Goal: Task Accomplishment & Management: Manage account settings

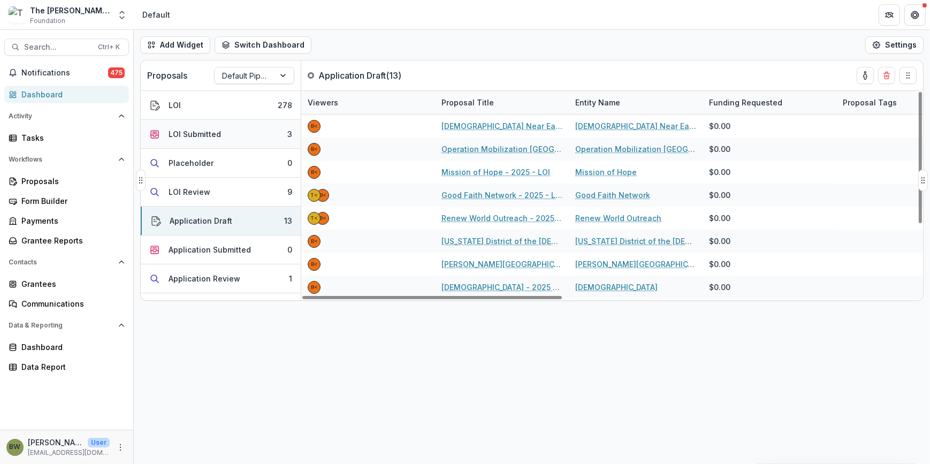
drag, startPoint x: 233, startPoint y: 131, endPoint x: 225, endPoint y: 129, distance: 8.1
click at [230, 130] on button "LOI Submitted 3" at bounding box center [221, 134] width 160 height 29
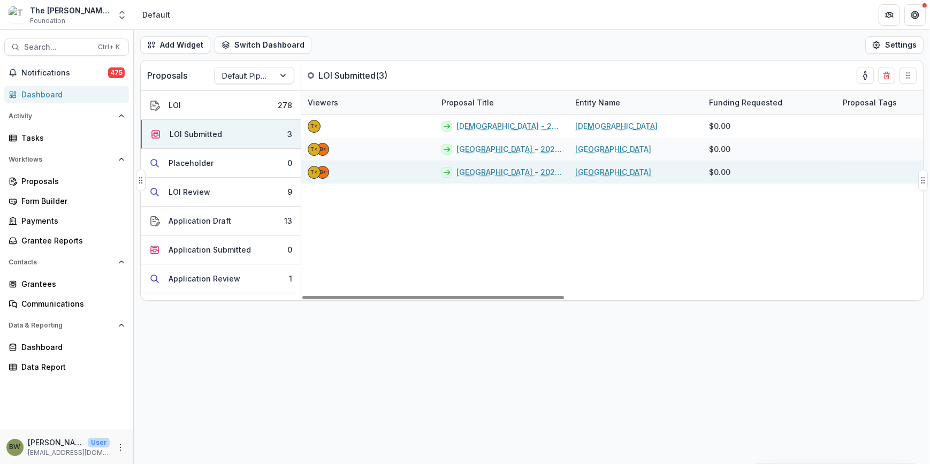
click at [499, 173] on link "[GEOGRAPHIC_DATA] - 2025 - LOI" at bounding box center [509, 171] width 106 height 11
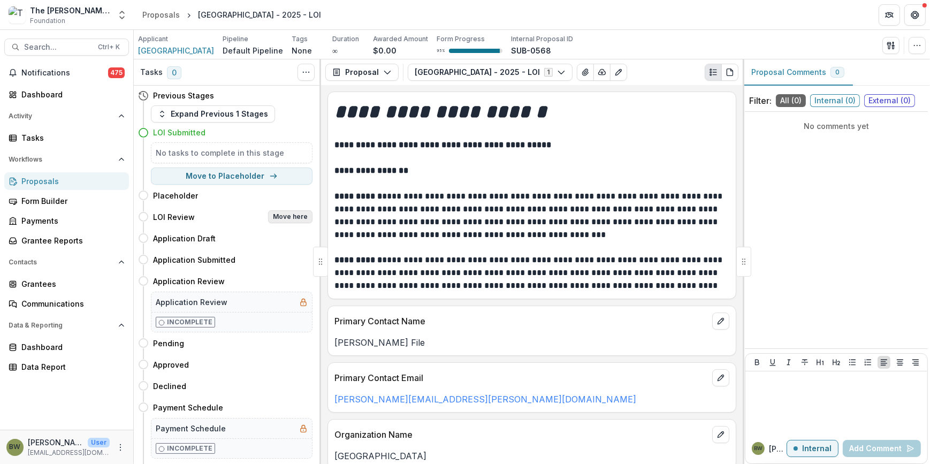
click at [280, 220] on button "Move here" at bounding box center [290, 216] width 44 height 13
select select "**********"
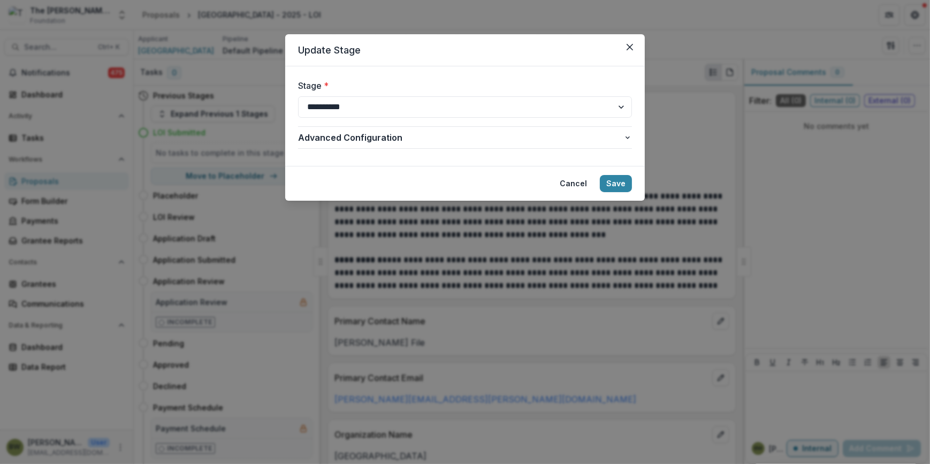
click at [634, 187] on footer "Cancel Save" at bounding box center [464, 183] width 359 height 35
click at [623, 186] on button "Save" at bounding box center [616, 183] width 32 height 17
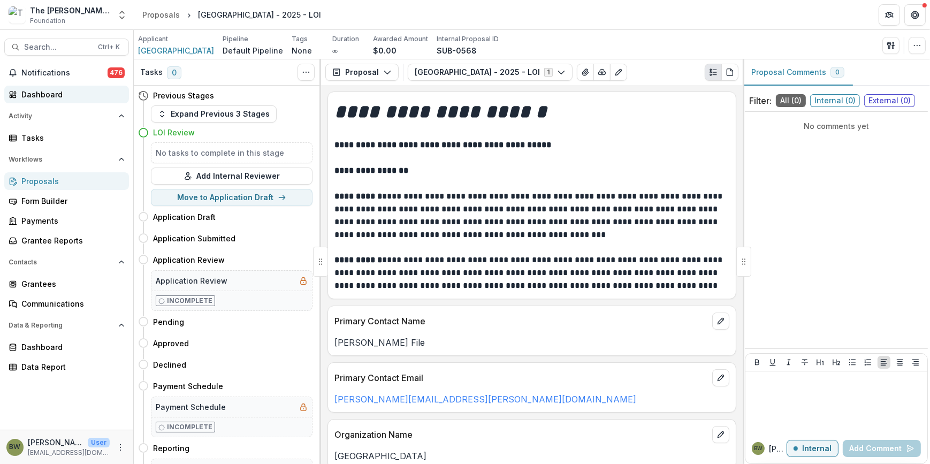
click at [27, 92] on div "Dashboard" at bounding box center [70, 94] width 99 height 11
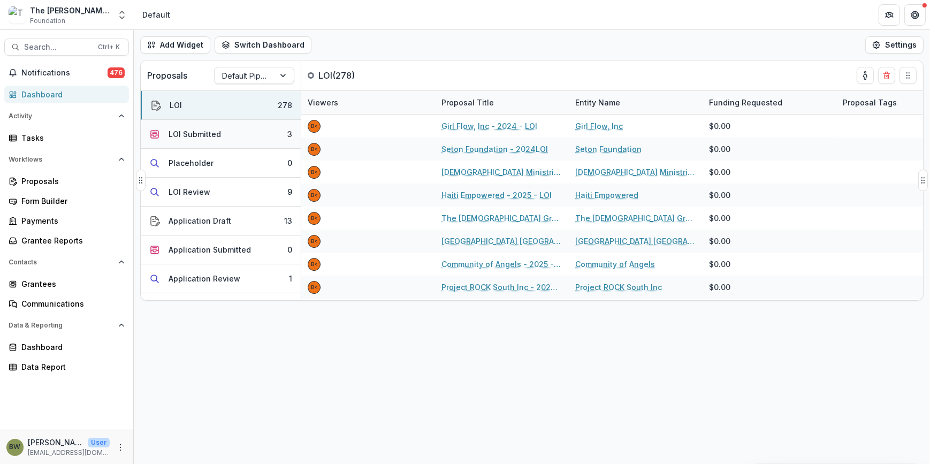
click at [227, 135] on button "LOI Submitted 3" at bounding box center [221, 134] width 160 height 29
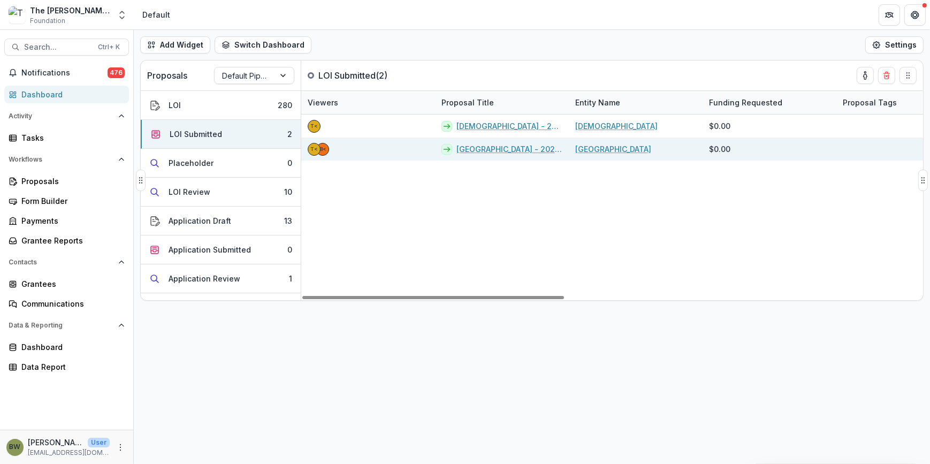
click at [479, 144] on link "[GEOGRAPHIC_DATA] - 2025 - LOI" at bounding box center [509, 148] width 106 height 11
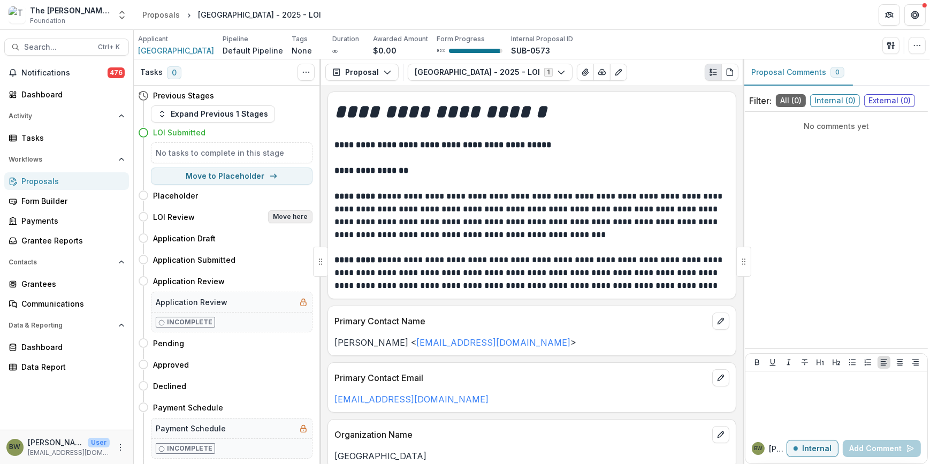
click at [284, 217] on button "Move here" at bounding box center [290, 216] width 44 height 13
select select "**********"
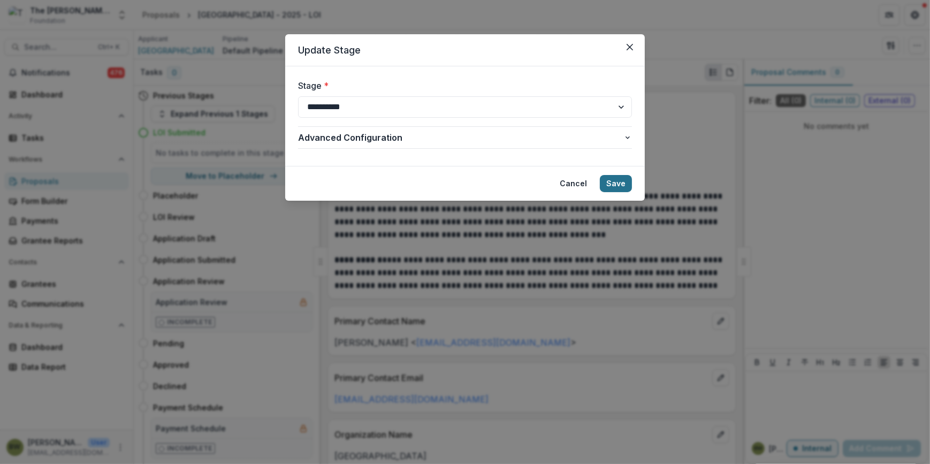
click at [612, 183] on button "Save" at bounding box center [616, 183] width 32 height 17
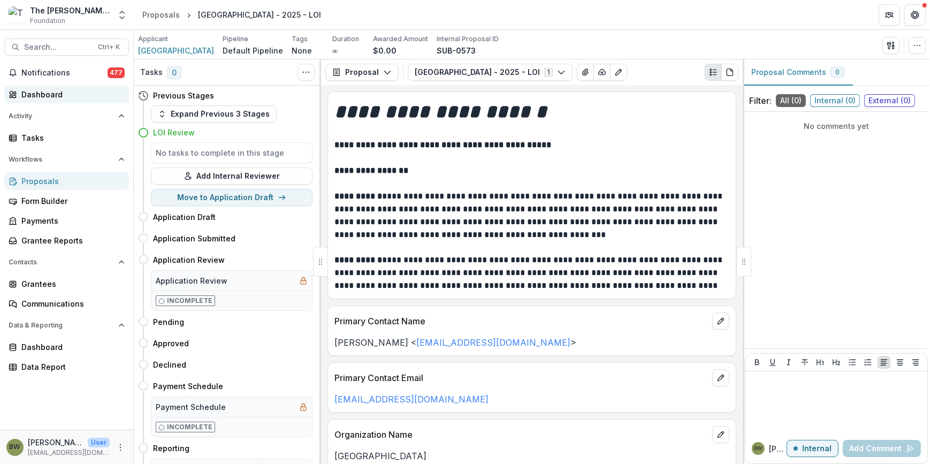
click at [37, 95] on div "Dashboard" at bounding box center [70, 94] width 99 height 11
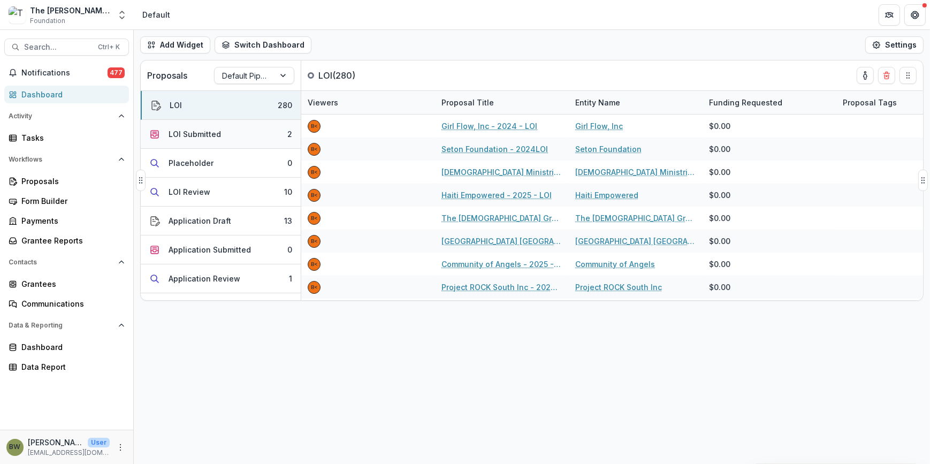
click at [183, 131] on div "LOI Submitted" at bounding box center [194, 133] width 52 height 11
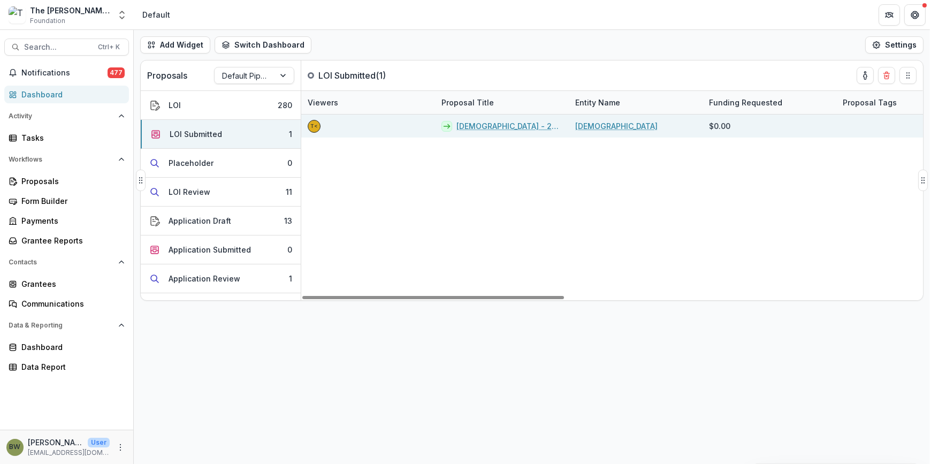
click at [458, 123] on link "[DEMOGRAPHIC_DATA] - 2025 - LOI" at bounding box center [509, 125] width 106 height 11
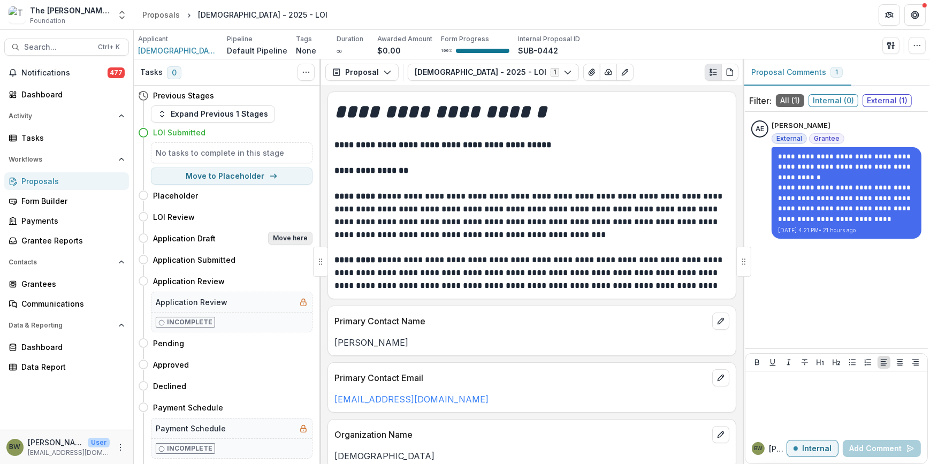
click at [277, 239] on button "Move here" at bounding box center [290, 238] width 44 height 13
select select "**********"
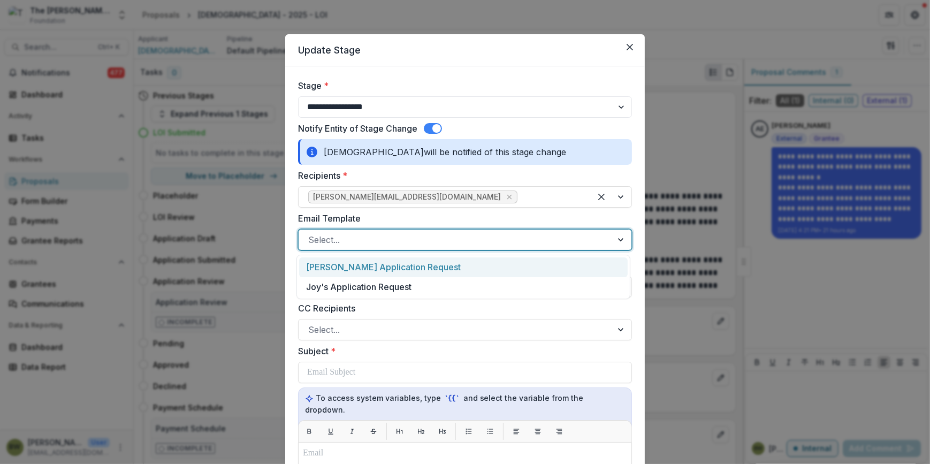
click at [364, 244] on div at bounding box center [455, 239] width 294 height 15
click at [363, 268] on div "[PERSON_NAME] Application Request" at bounding box center [463, 267] width 328 height 20
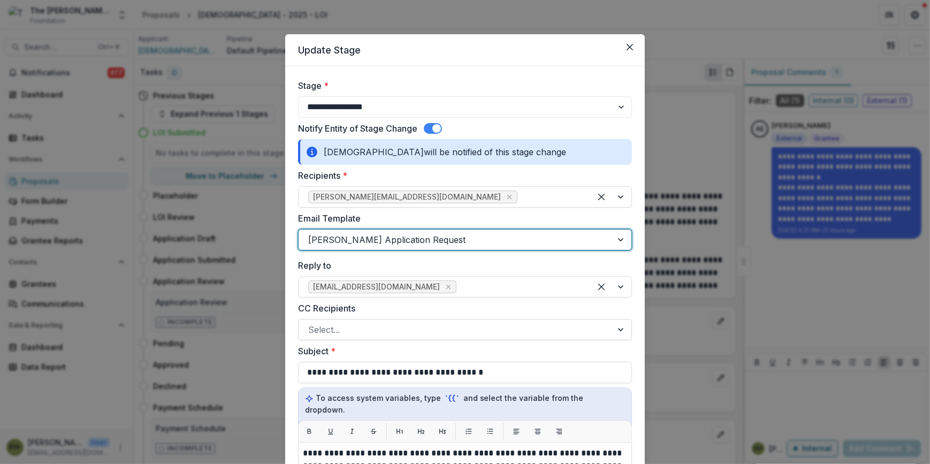
click at [356, 334] on div at bounding box center [455, 329] width 294 height 15
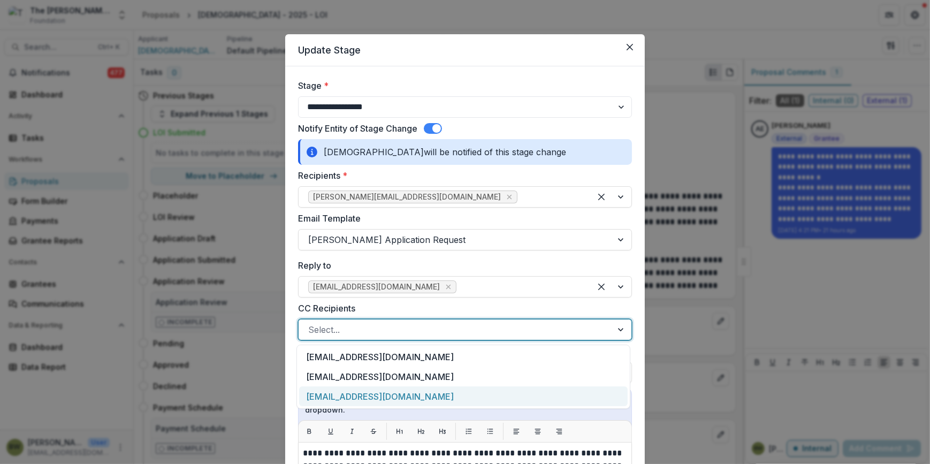
drag, startPoint x: 353, startPoint y: 396, endPoint x: 358, endPoint y: 391, distance: 7.2
click at [353, 396] on div "[EMAIL_ADDRESS][DOMAIN_NAME]" at bounding box center [463, 396] width 328 height 20
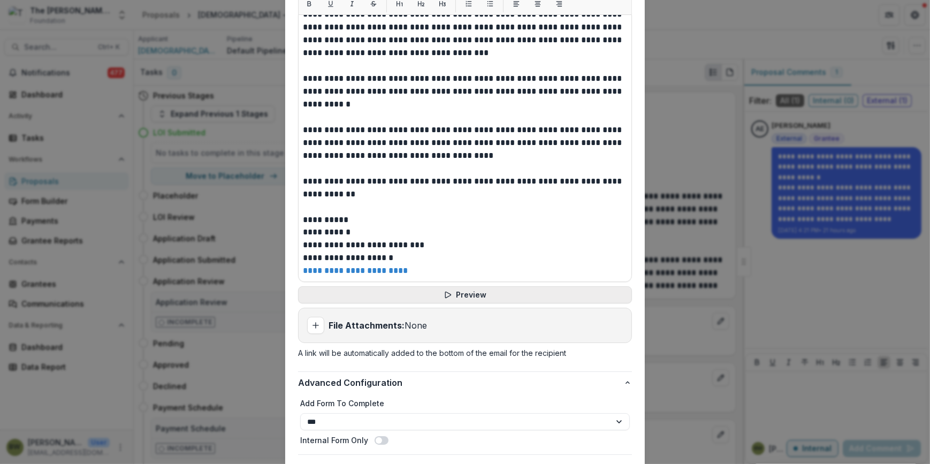
scroll to position [444, 0]
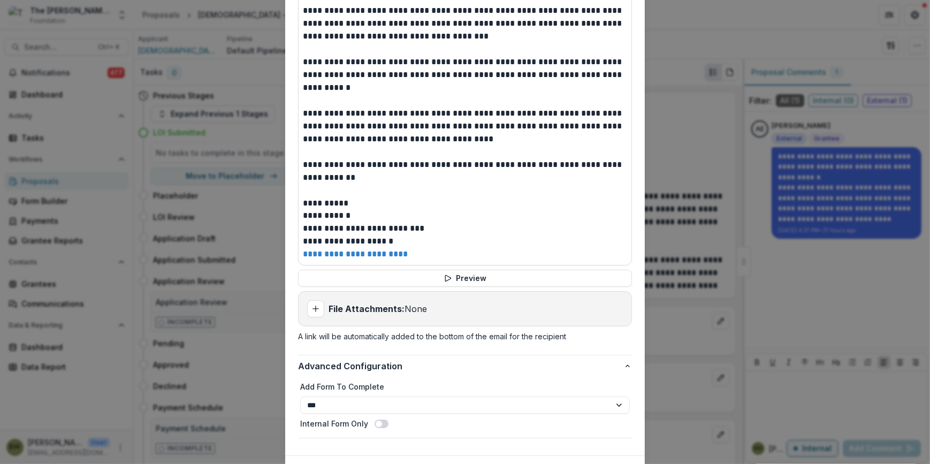
click at [612, 463] on button "Send" at bounding box center [615, 472] width 33 height 17
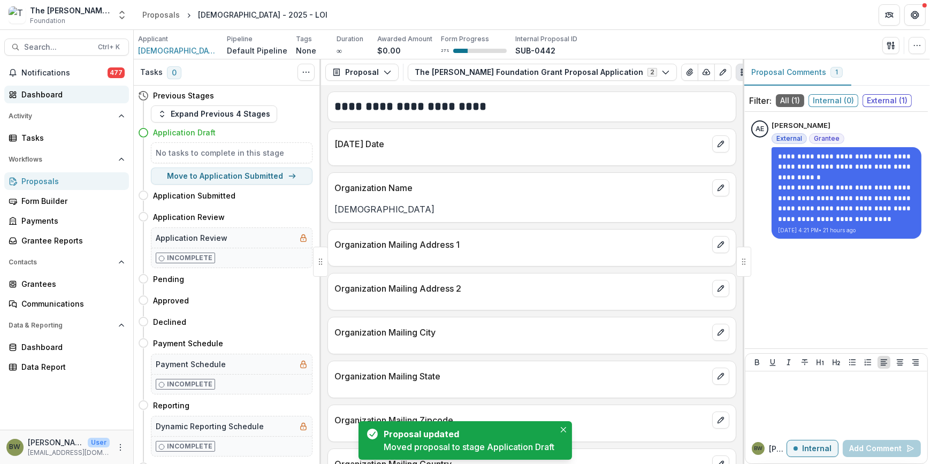
click at [40, 94] on div "Dashboard" at bounding box center [70, 94] width 99 height 11
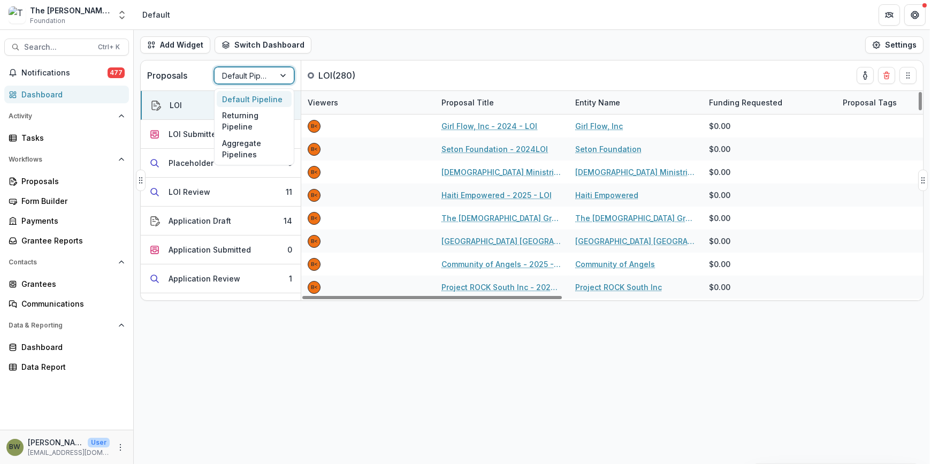
click at [255, 75] on div at bounding box center [244, 75] width 45 height 13
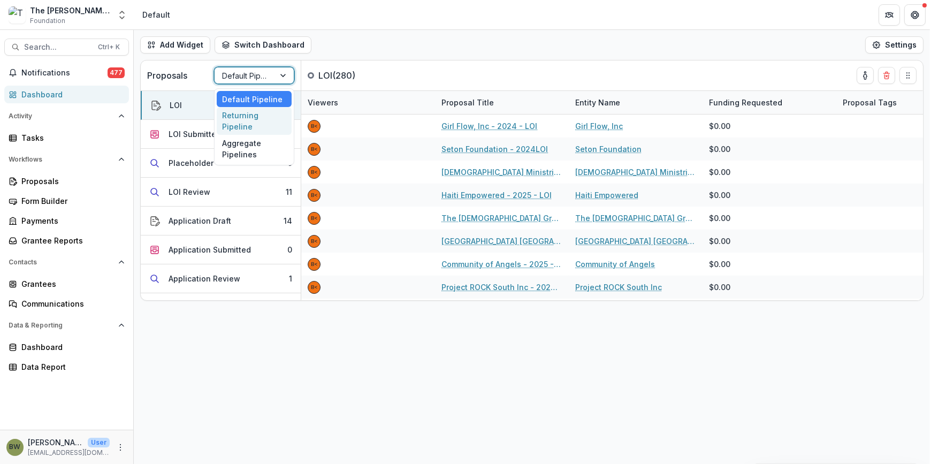
click at [253, 125] on div "Returning Pipeline" at bounding box center [254, 121] width 75 height 28
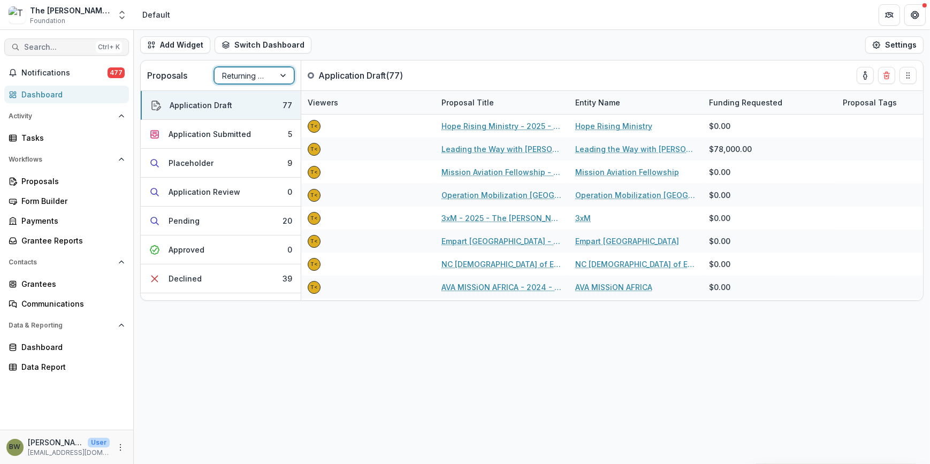
click at [74, 48] on span "Search..." at bounding box center [57, 47] width 67 height 9
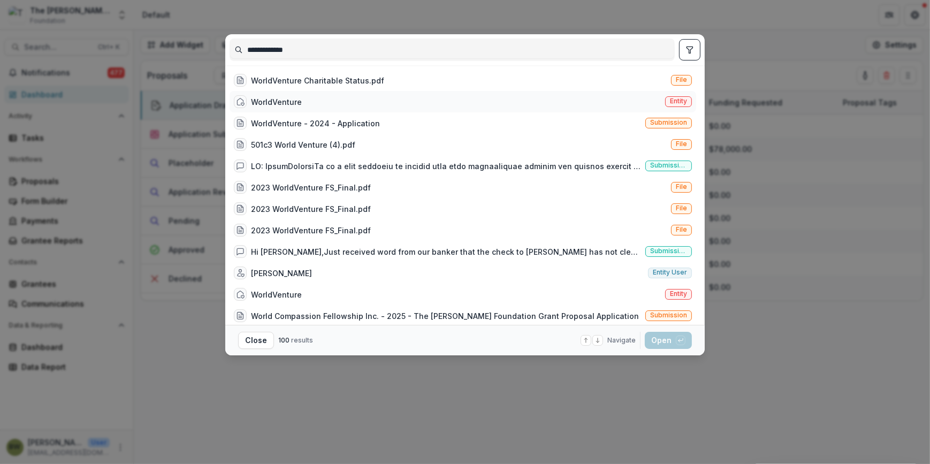
type input "**********"
click at [293, 107] on div "WorldVenture" at bounding box center [276, 101] width 51 height 11
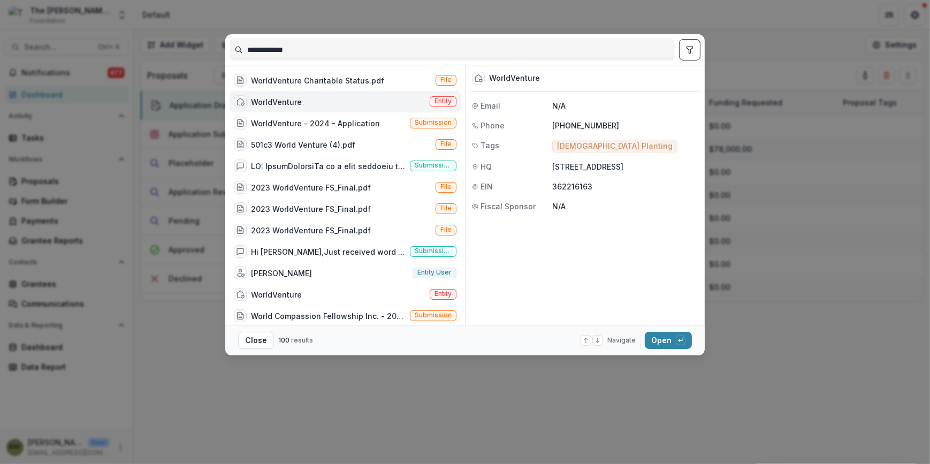
click at [441, 102] on span "Entity" at bounding box center [442, 100] width 17 height 7
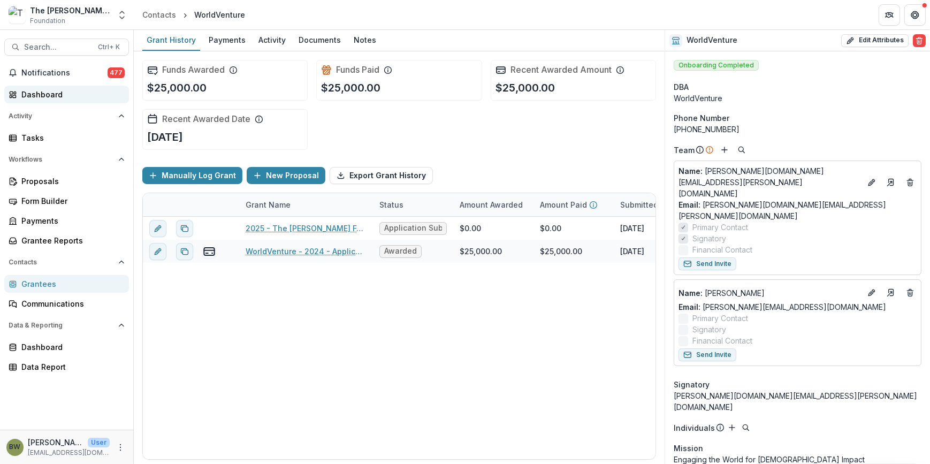
click at [55, 91] on div "Dashboard" at bounding box center [70, 94] width 99 height 11
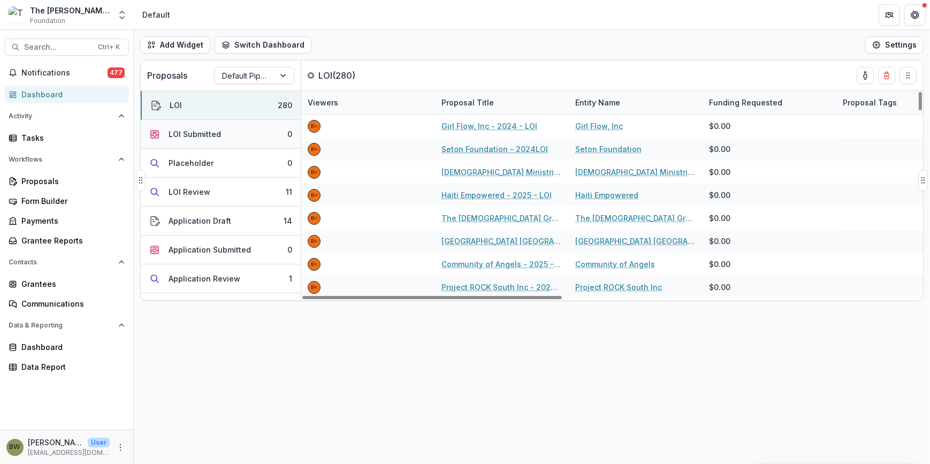
click at [208, 135] on div "LOI Submitted" at bounding box center [194, 133] width 52 height 11
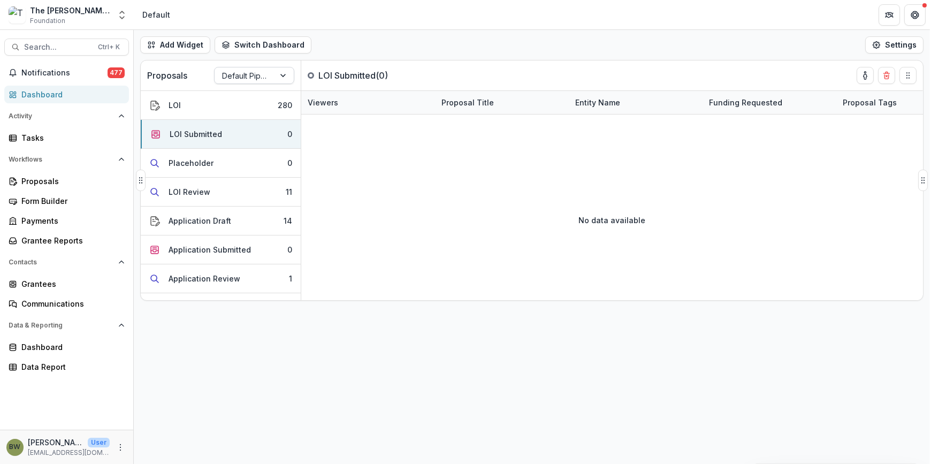
click at [250, 74] on div at bounding box center [244, 75] width 45 height 13
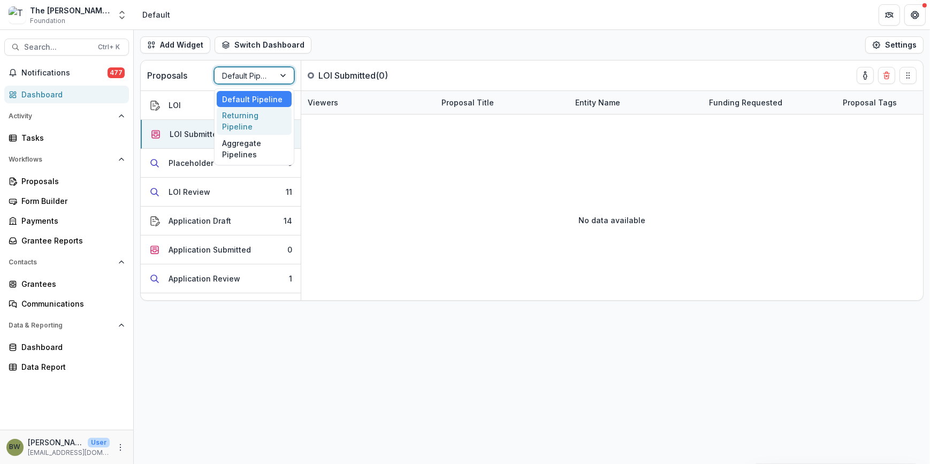
click at [267, 122] on div "Returning Pipeline" at bounding box center [254, 121] width 75 height 28
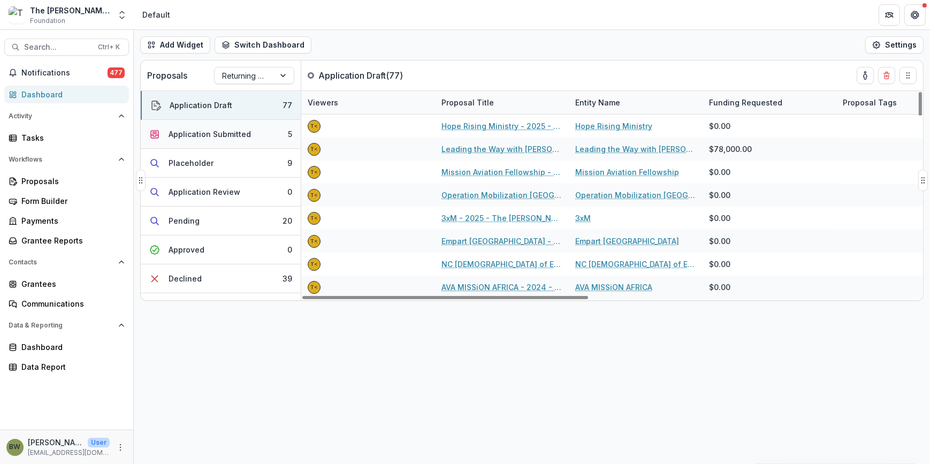
click at [197, 134] on div "Application Submitted" at bounding box center [209, 133] width 82 height 11
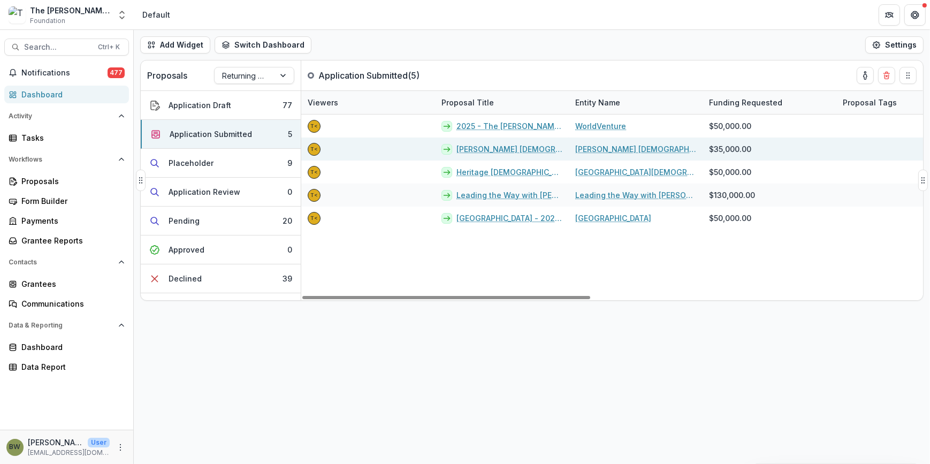
click at [522, 147] on link "[PERSON_NAME] [DEMOGRAPHIC_DATA] - 2025 - The [PERSON_NAME] Foundation Grant Pr…" at bounding box center [509, 148] width 106 height 11
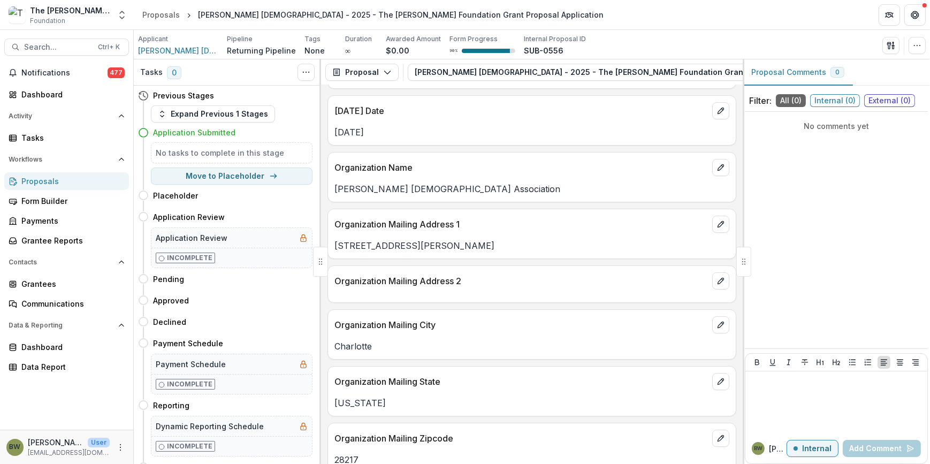
scroll to position [145, 0]
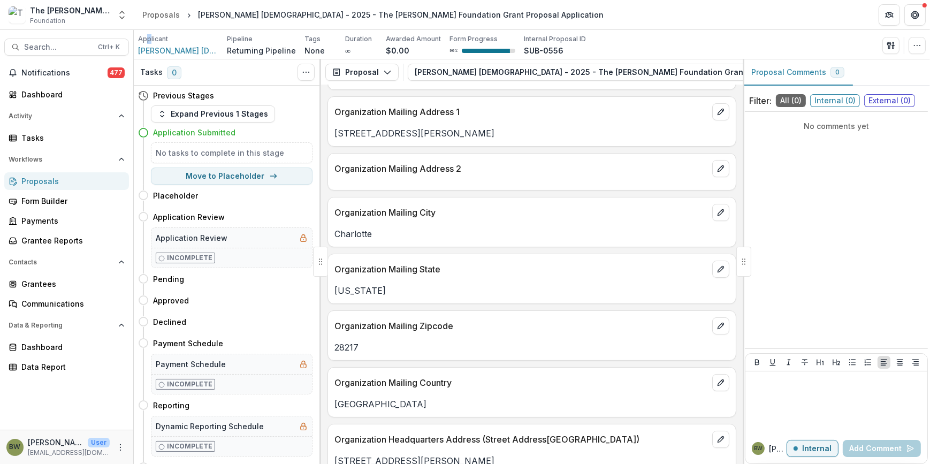
click at [149, 43] on p "Applicant" at bounding box center [153, 39] width 30 height 10
drag, startPoint x: 149, startPoint y: 43, endPoint x: 145, endPoint y: 50, distance: 8.2
click at [145, 50] on span "[PERSON_NAME] [DEMOGRAPHIC_DATA] Association" at bounding box center [178, 50] width 80 height 11
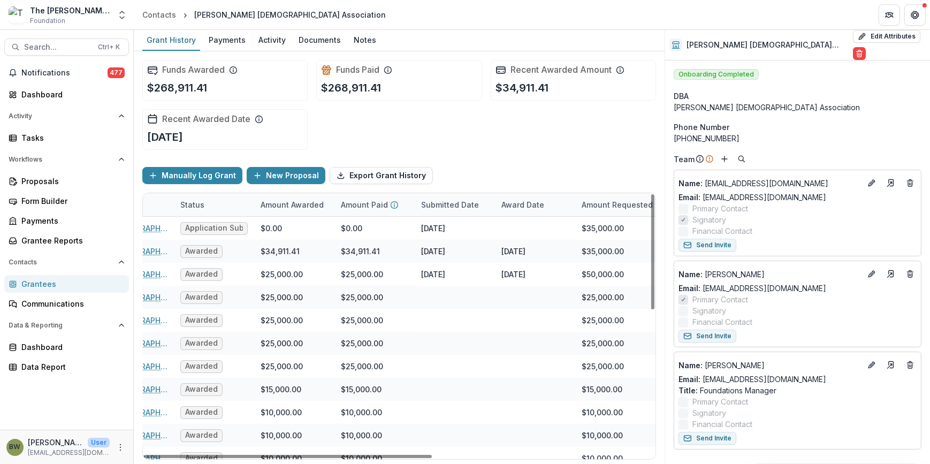
drag, startPoint x: 366, startPoint y: 456, endPoint x: 471, endPoint y: 459, distance: 104.4
click at [432, 458] on div at bounding box center [288, 456] width 288 height 3
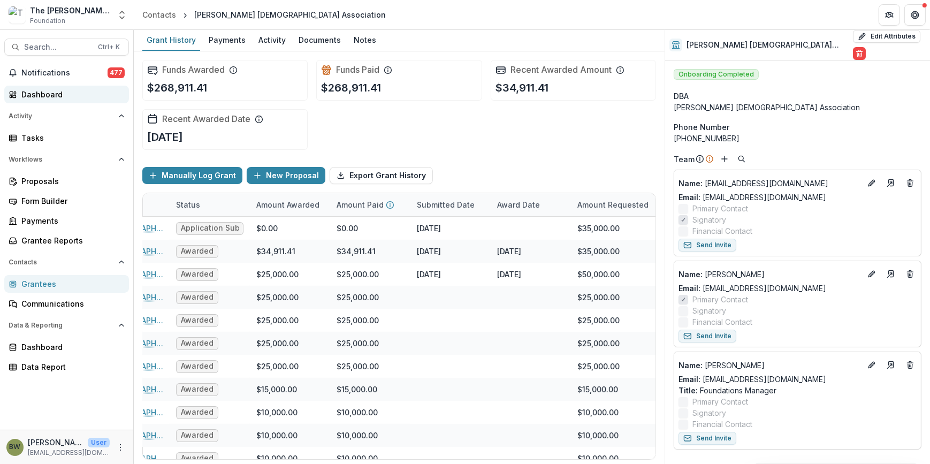
click at [46, 95] on div "Dashboard" at bounding box center [70, 94] width 99 height 11
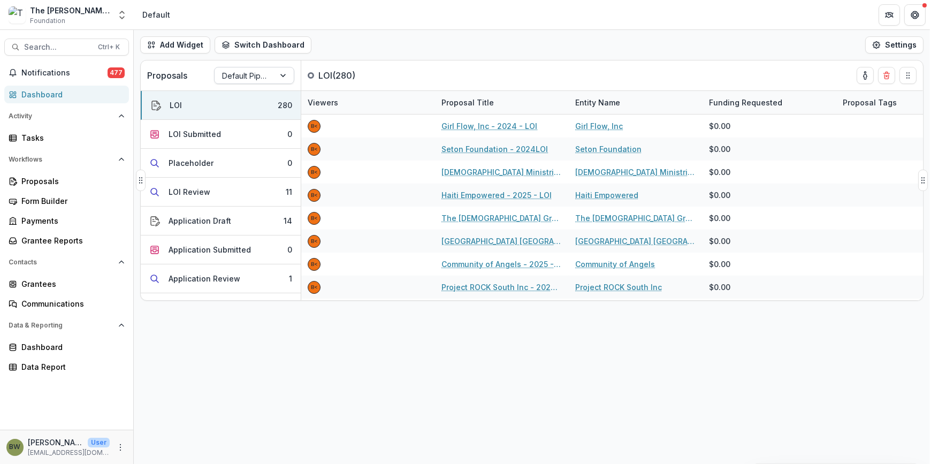
click at [229, 74] on div at bounding box center [244, 75] width 45 height 13
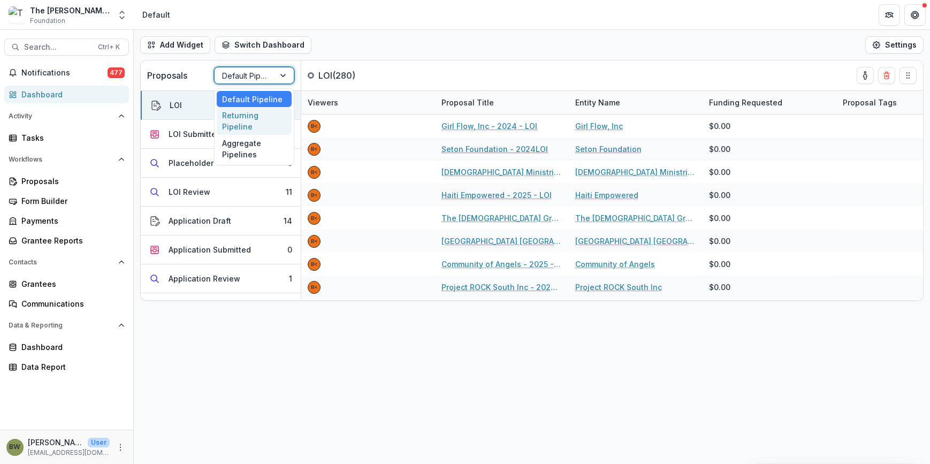
click at [238, 119] on div "Returning Pipeline" at bounding box center [254, 121] width 75 height 28
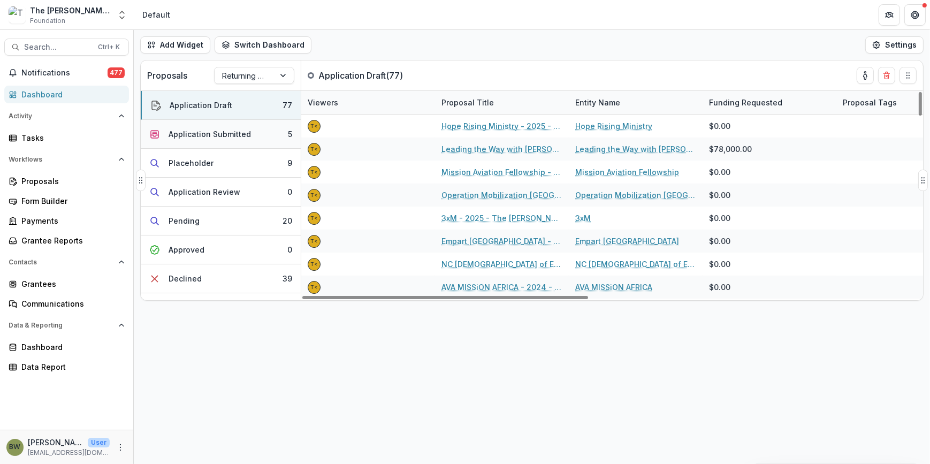
click at [254, 139] on button "Application Submitted 5" at bounding box center [221, 134] width 160 height 29
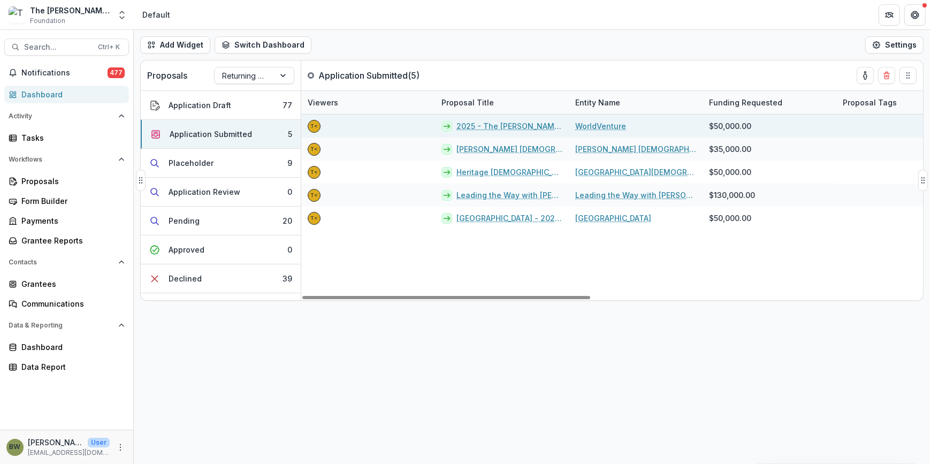
click at [498, 122] on link "2025 - The [PERSON_NAME] Foundation Grant Proposal Application" at bounding box center [509, 125] width 106 height 11
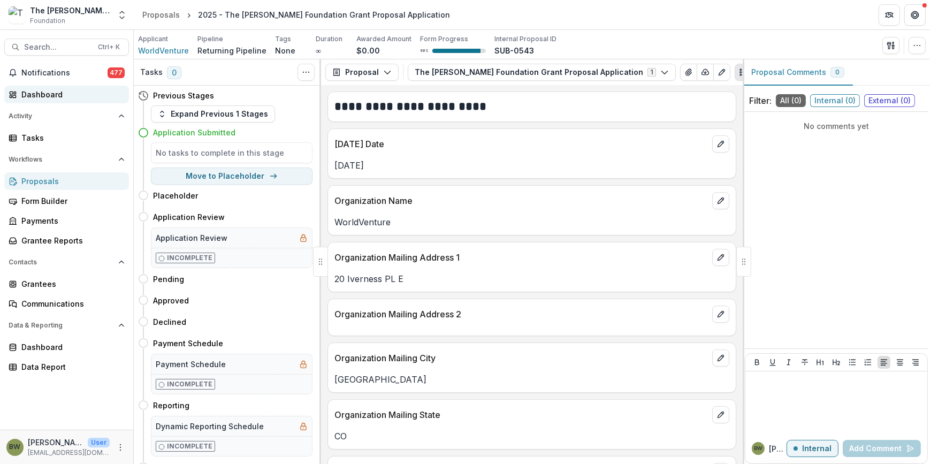
click at [56, 93] on div "Dashboard" at bounding box center [70, 94] width 99 height 11
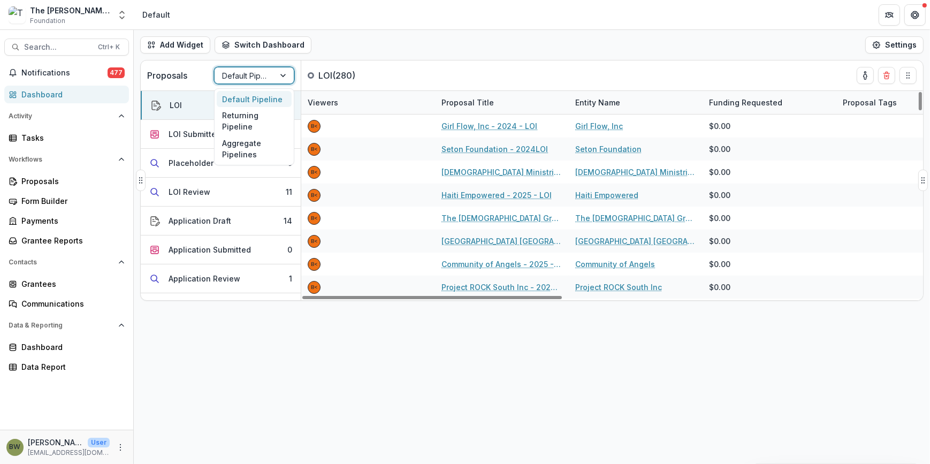
click at [240, 76] on div at bounding box center [244, 75] width 45 height 13
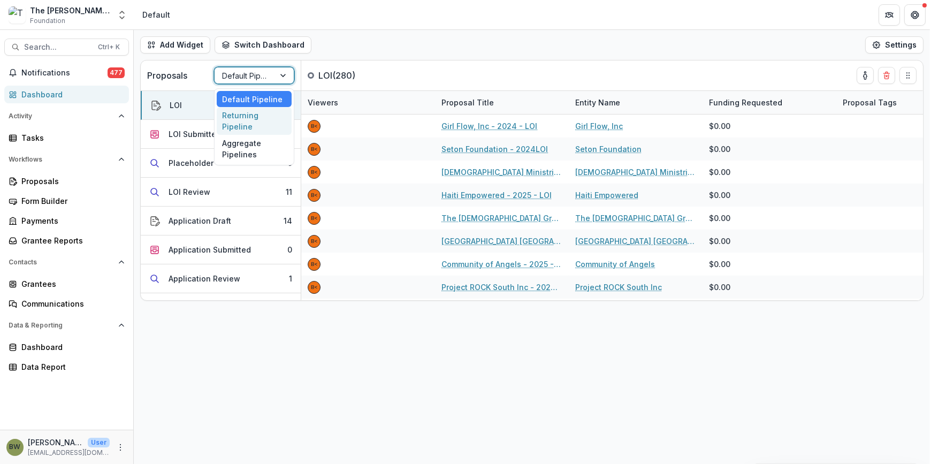
click at [240, 122] on div "Returning Pipeline" at bounding box center [254, 121] width 75 height 28
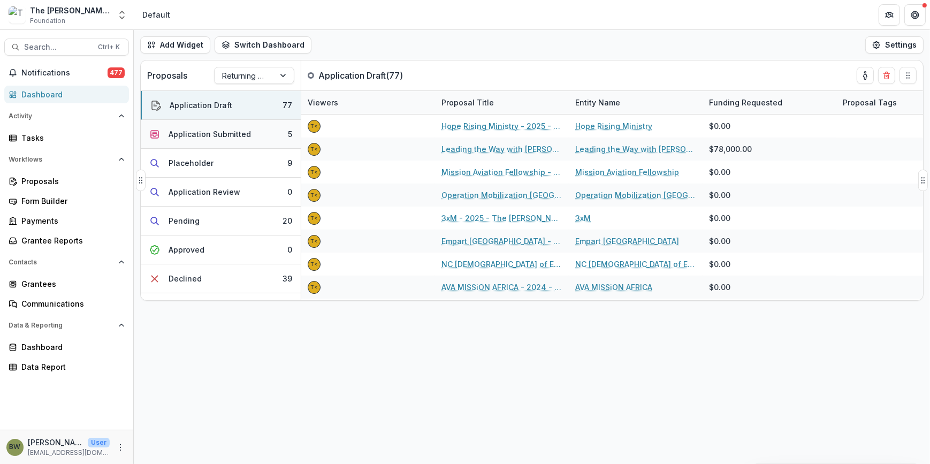
click at [197, 134] on div "Application Submitted" at bounding box center [209, 133] width 82 height 11
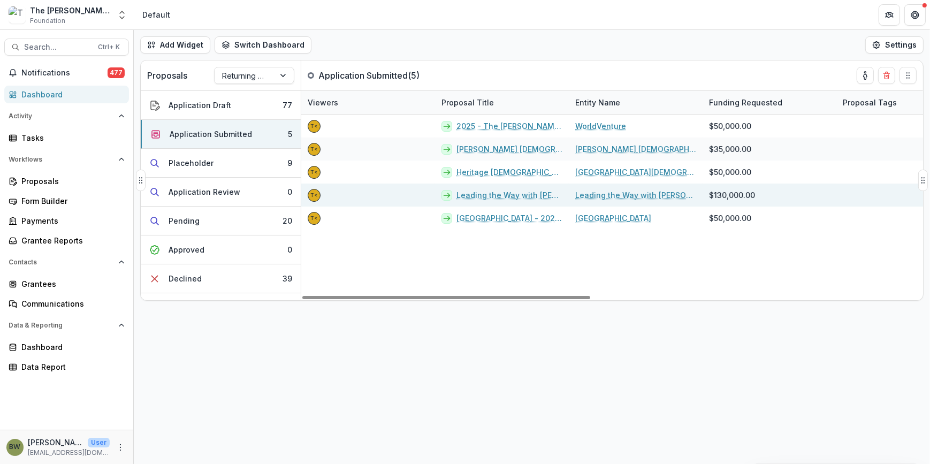
click at [499, 193] on link "Leading the Way with [PERSON_NAME] - 2025 - The [PERSON_NAME] Foundation Grant …" at bounding box center [509, 194] width 106 height 11
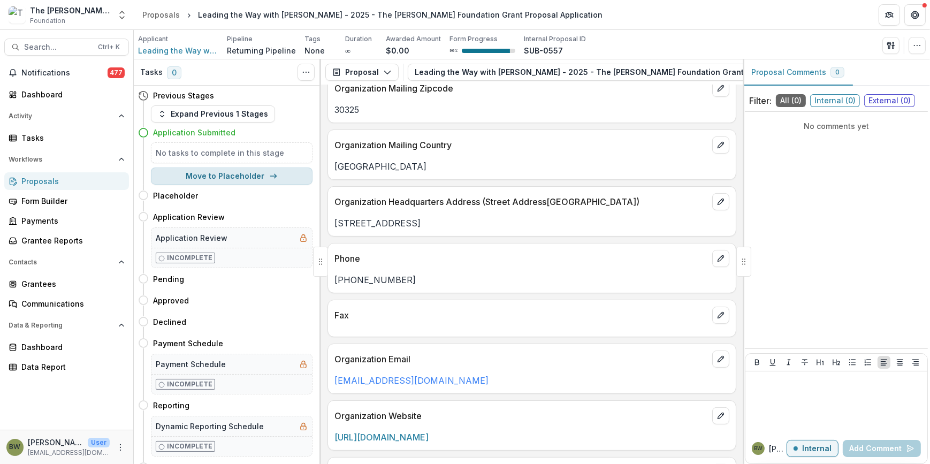
scroll to position [389, 0]
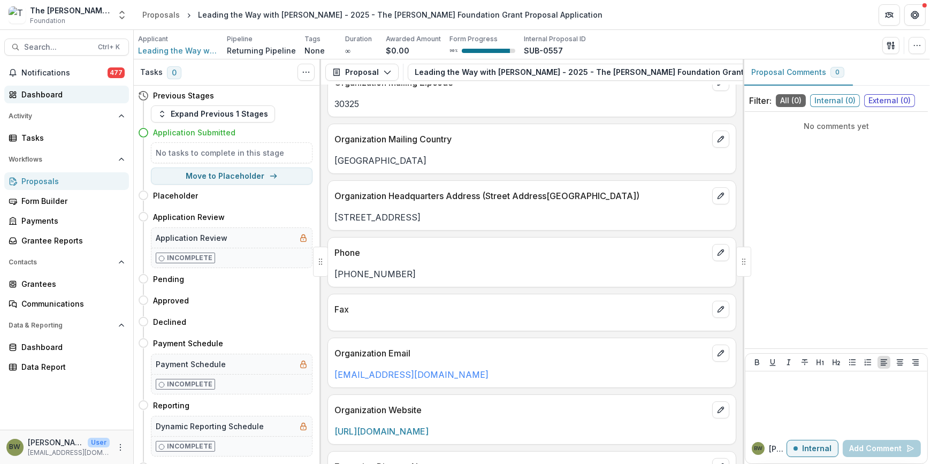
click at [47, 98] on div "Dashboard" at bounding box center [70, 94] width 99 height 11
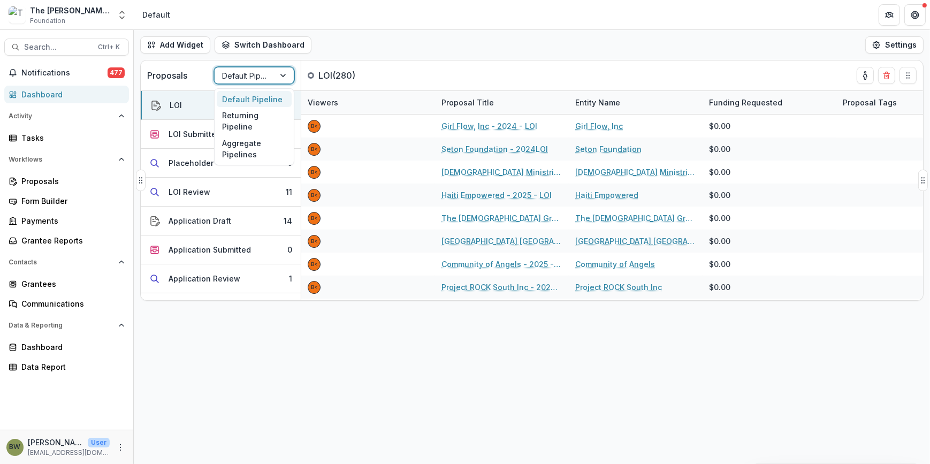
click at [250, 75] on div at bounding box center [244, 75] width 45 height 13
click at [255, 124] on div "Returning Pipeline" at bounding box center [254, 121] width 75 height 28
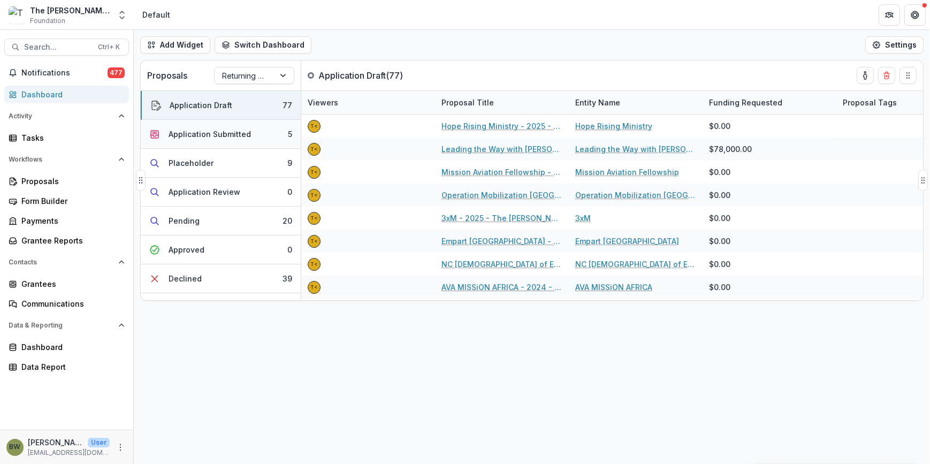
click at [196, 136] on div "Application Submitted" at bounding box center [209, 133] width 82 height 11
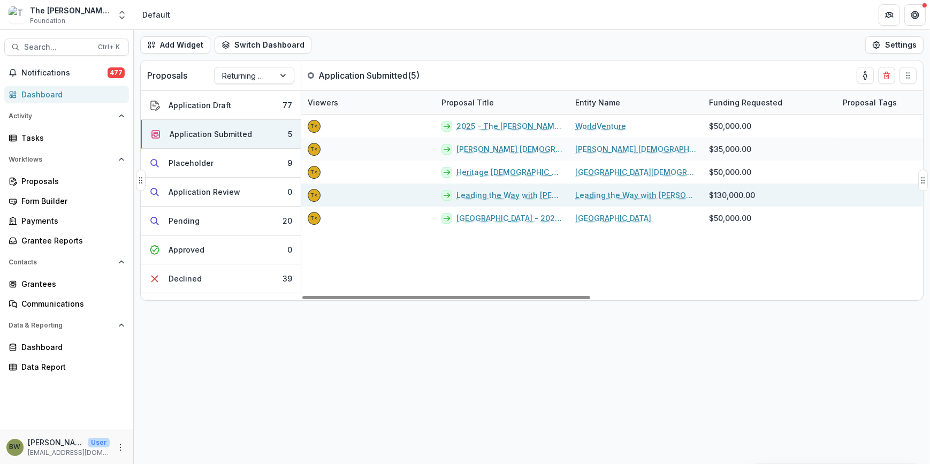
click at [502, 194] on link "Leading the Way with [PERSON_NAME] - 2025 - The [PERSON_NAME] Foundation Grant …" at bounding box center [509, 194] width 106 height 11
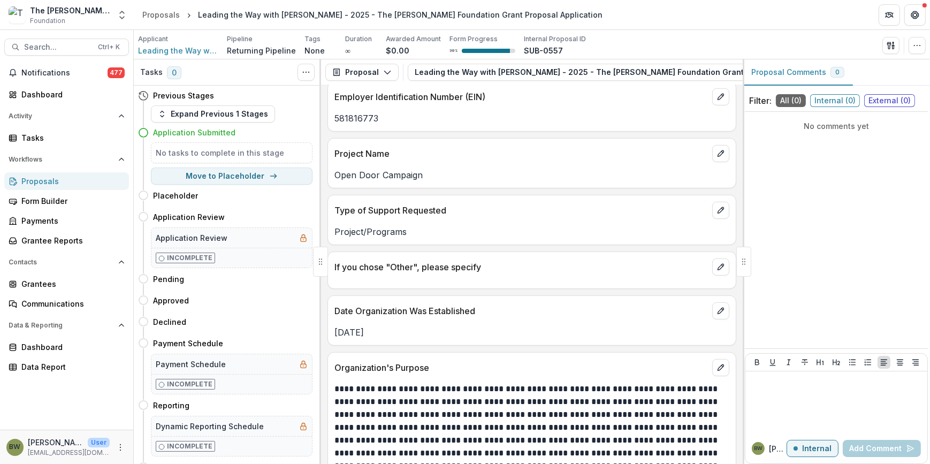
scroll to position [875, 0]
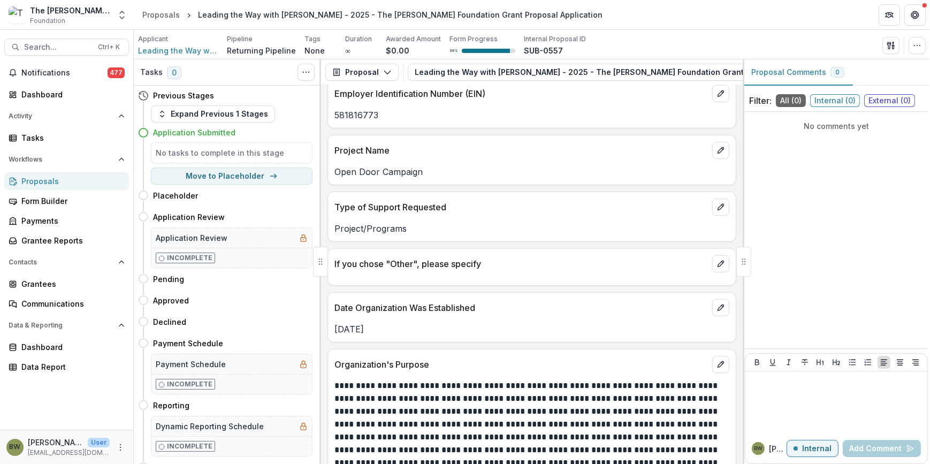
click at [177, 56] on div "Applicant Leading the Way with [PERSON_NAME] Returning Pipeline Tags None All t…" at bounding box center [532, 44] width 796 height 29
click at [179, 47] on span "Leading the Way with [PERSON_NAME]" at bounding box center [178, 50] width 80 height 11
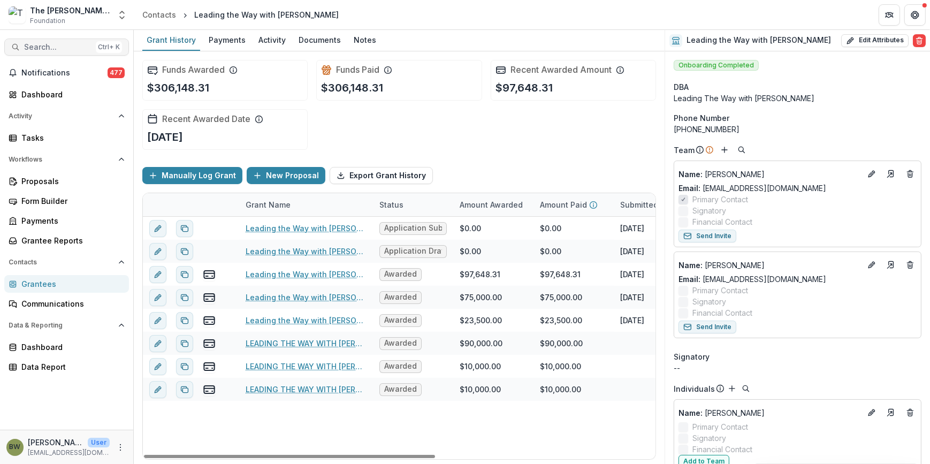
click at [58, 47] on span "Search..." at bounding box center [57, 47] width 67 height 9
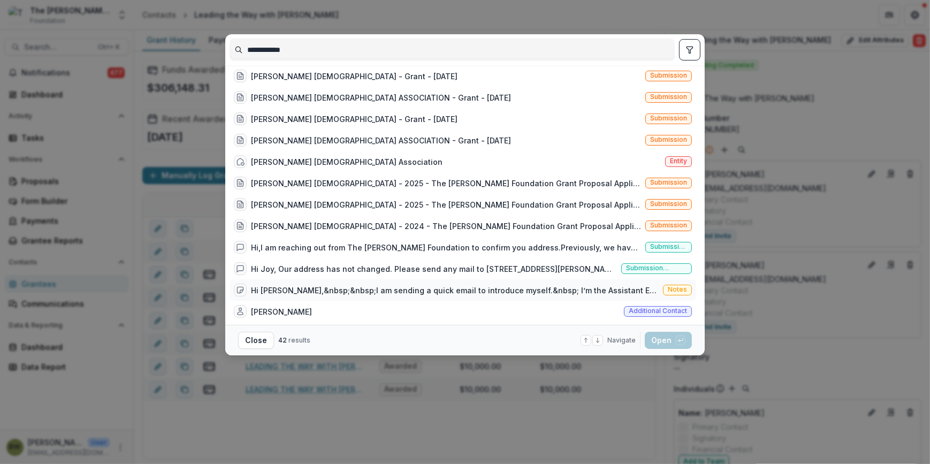
scroll to position [389, 0]
type input "**********"
click at [675, 158] on span "Entity" at bounding box center [678, 161] width 17 height 7
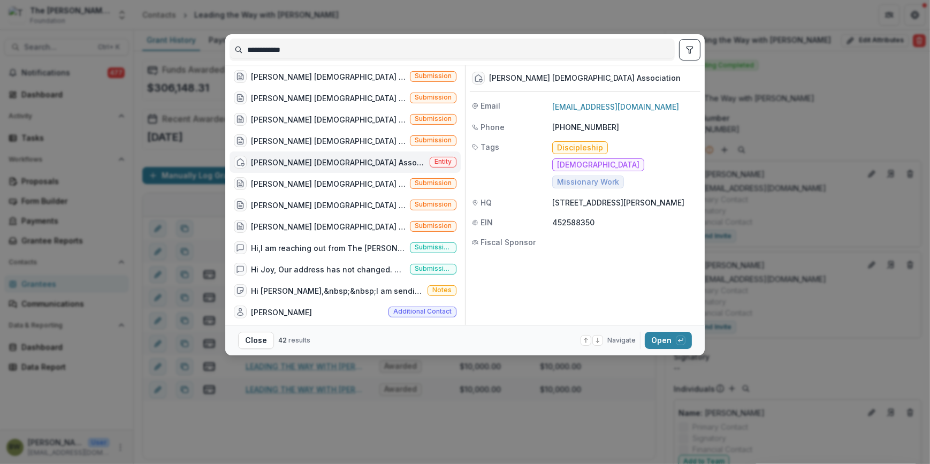
click at [442, 160] on span "Entity" at bounding box center [442, 161] width 17 height 7
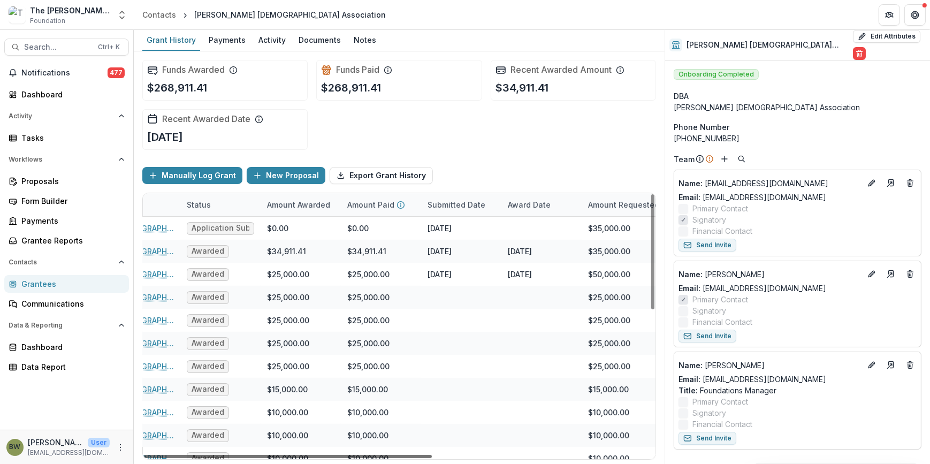
scroll to position [0, 209]
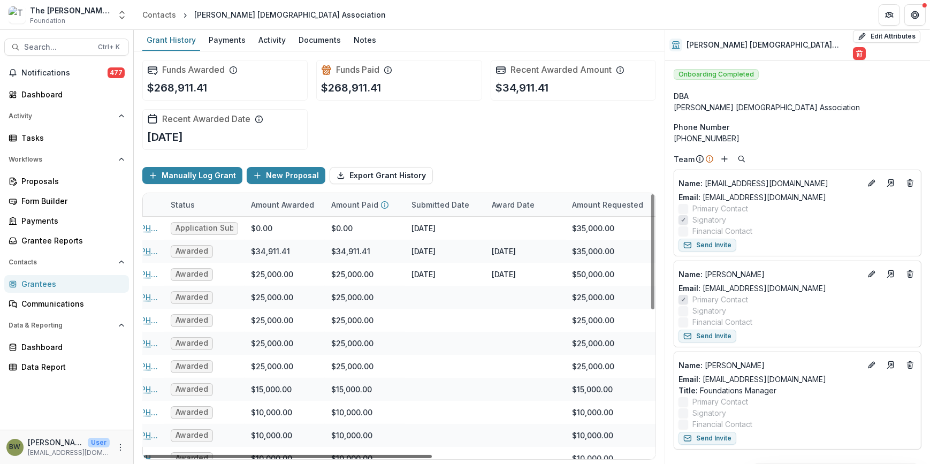
drag, startPoint x: 392, startPoint y: 453, endPoint x: 509, endPoint y: 448, distance: 117.2
click at [432, 455] on div at bounding box center [288, 456] width 288 height 3
click at [79, 95] on div "Dashboard" at bounding box center [70, 94] width 99 height 11
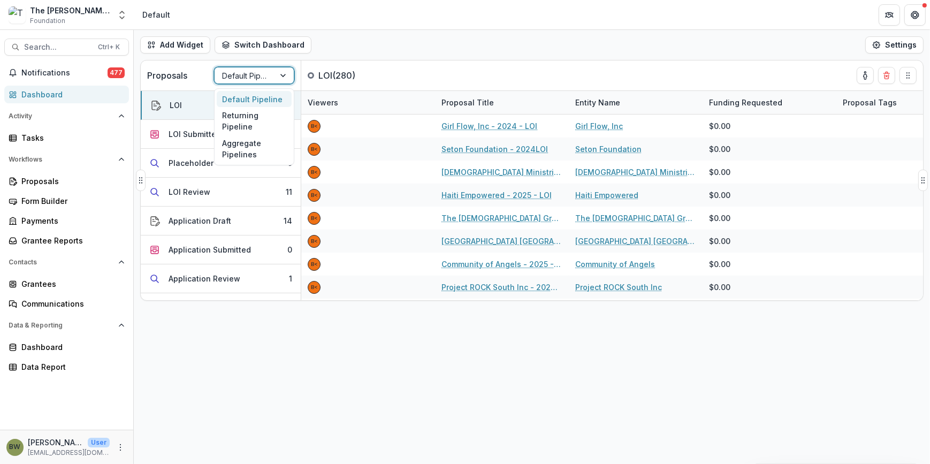
click at [239, 81] on div at bounding box center [244, 75] width 45 height 13
click at [240, 122] on div "Returning Pipeline" at bounding box center [254, 121] width 75 height 28
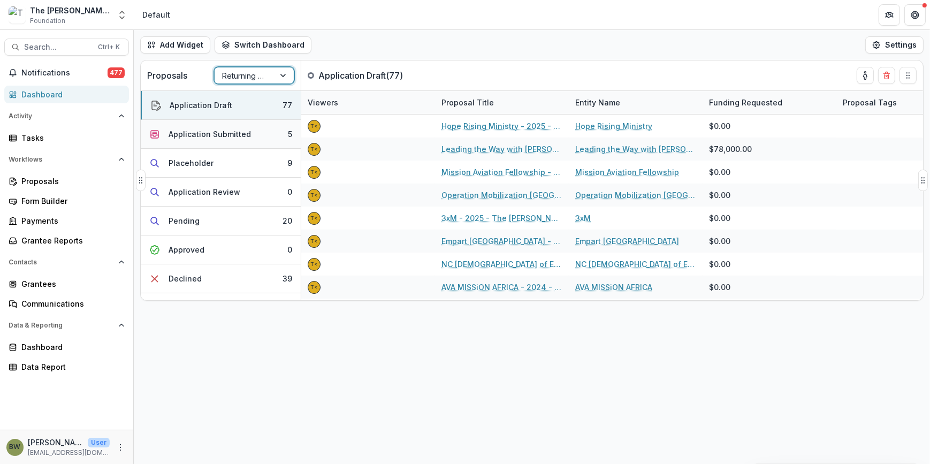
click at [173, 137] on div "Application Submitted" at bounding box center [209, 133] width 82 height 11
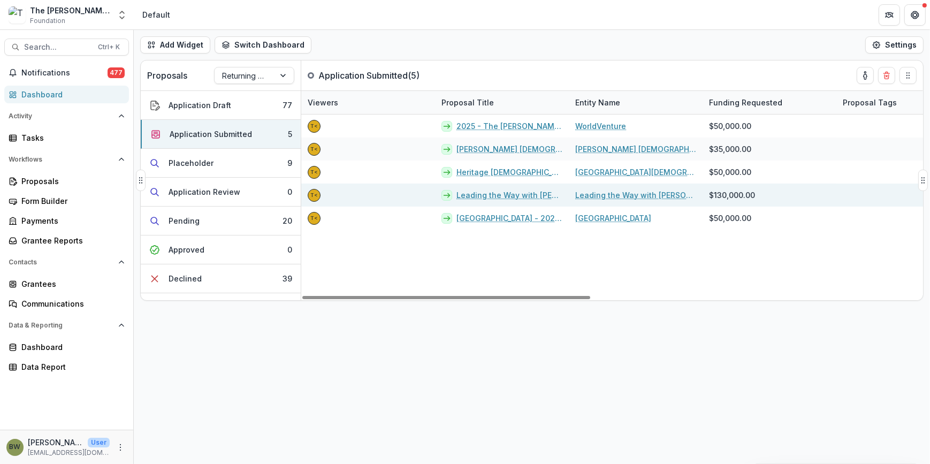
click at [482, 196] on link "Leading the Way with [PERSON_NAME] - 2025 - The [PERSON_NAME] Foundation Grant …" at bounding box center [509, 194] width 106 height 11
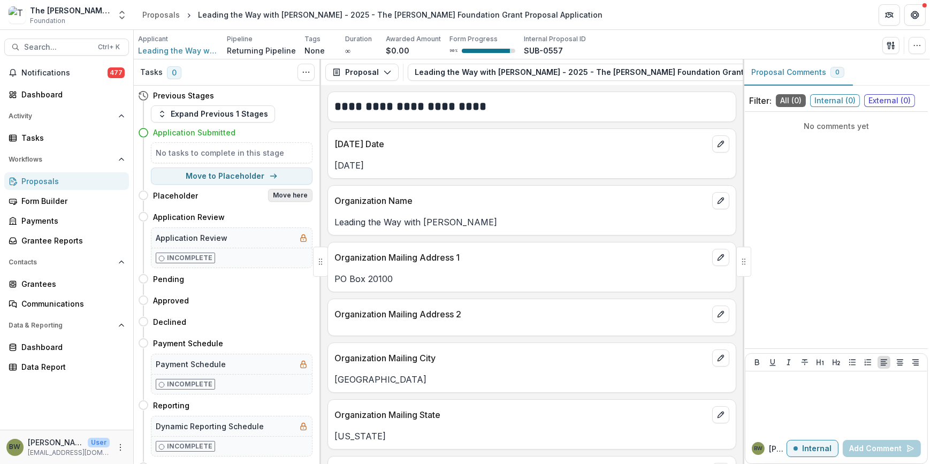
click at [282, 194] on button "Move here" at bounding box center [290, 195] width 44 height 13
select select "**********"
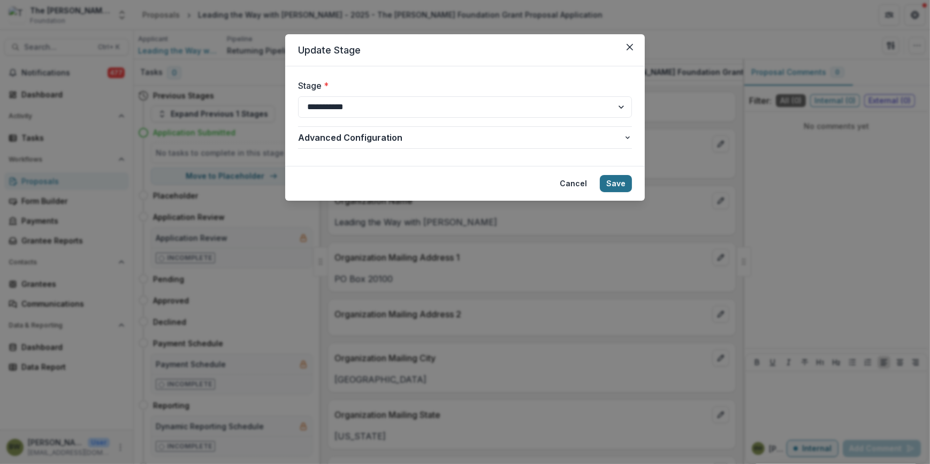
click at [618, 182] on button "Save" at bounding box center [616, 183] width 32 height 17
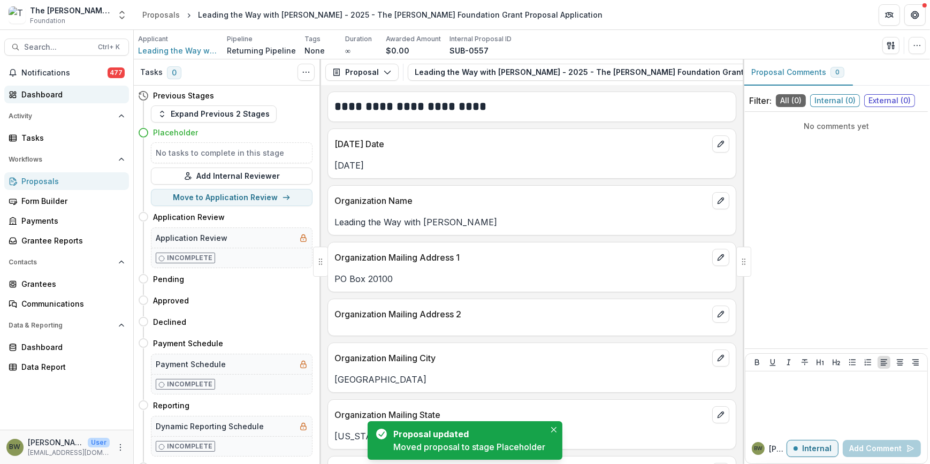
click at [46, 96] on div "Dashboard" at bounding box center [70, 94] width 99 height 11
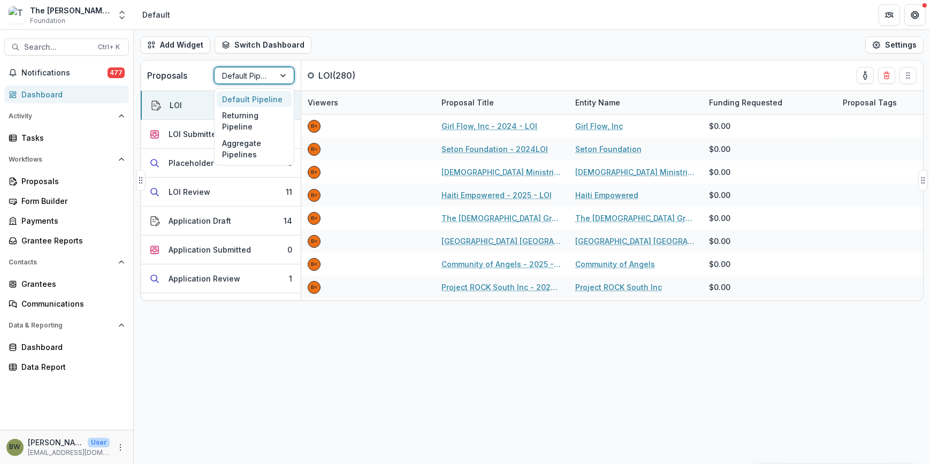
click at [248, 76] on div at bounding box center [244, 75] width 45 height 13
click at [249, 121] on div "Returning Pipeline" at bounding box center [254, 121] width 75 height 28
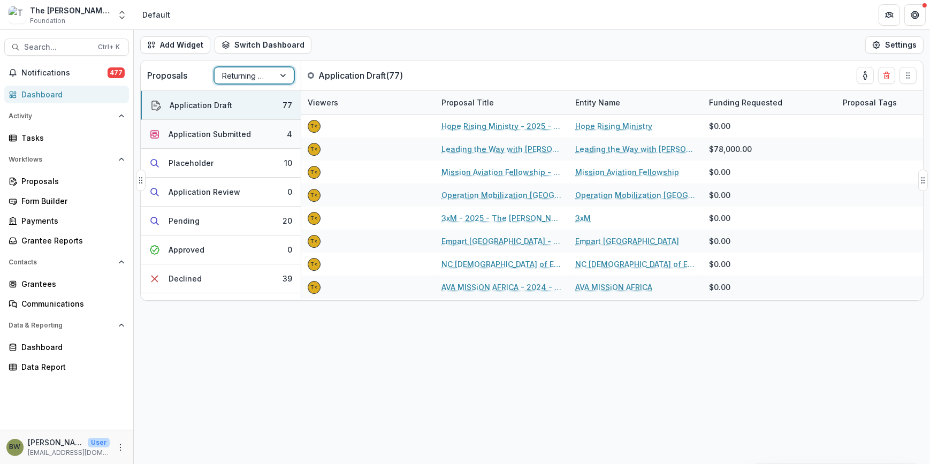
click at [234, 134] on div "Application Submitted" at bounding box center [209, 133] width 82 height 11
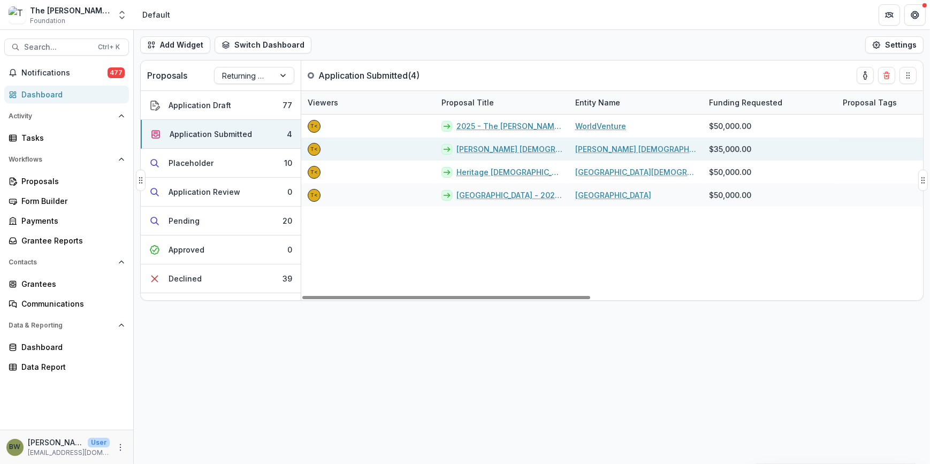
click at [499, 149] on link "[PERSON_NAME] [DEMOGRAPHIC_DATA] - 2025 - The [PERSON_NAME] Foundation Grant Pr…" at bounding box center [509, 148] width 106 height 11
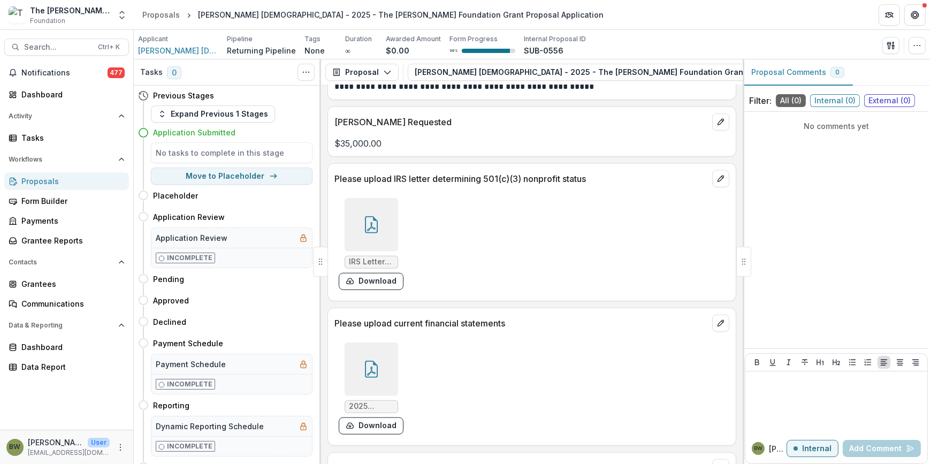
scroll to position [1215, 0]
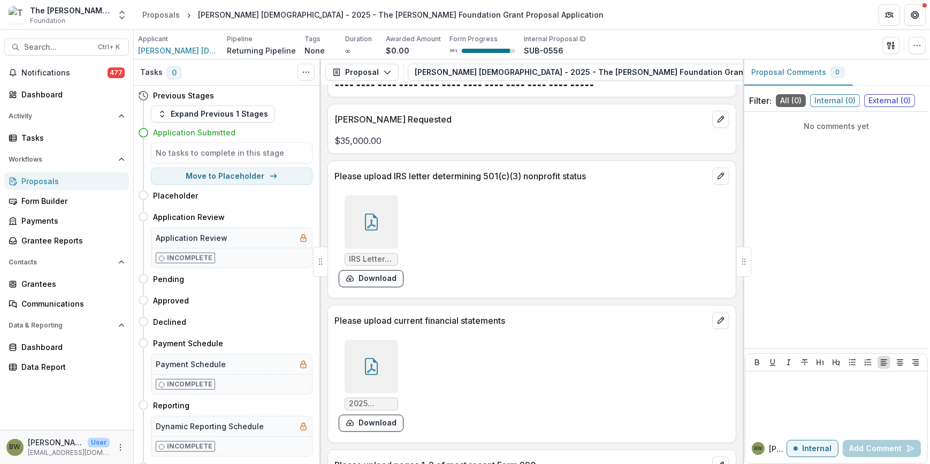
click at [367, 366] on icon at bounding box center [371, 366] width 17 height 17
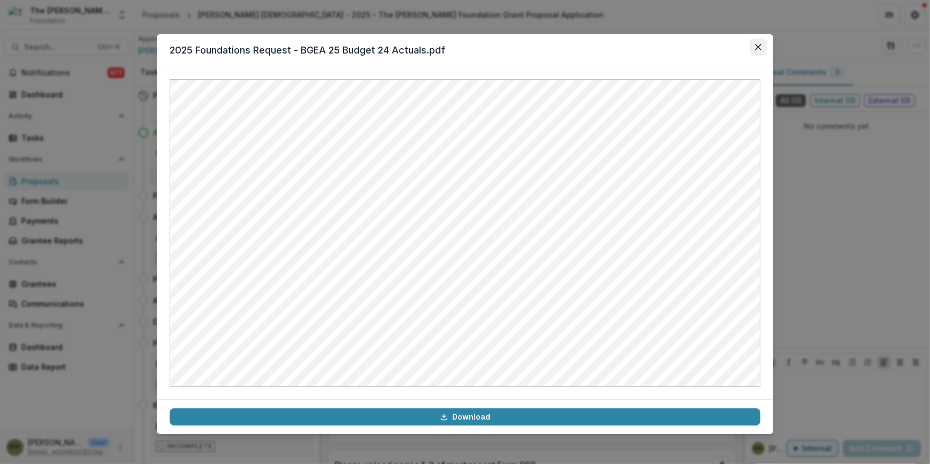
click at [760, 49] on icon "Close" at bounding box center [758, 47] width 6 height 6
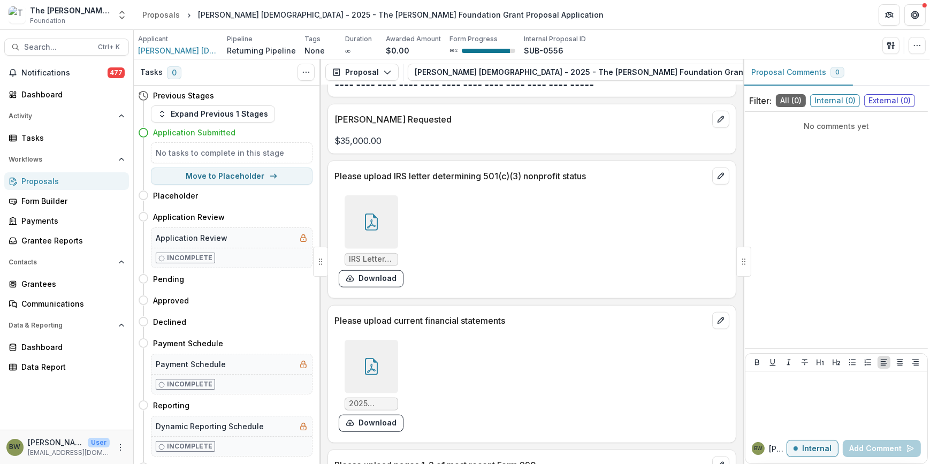
scroll to position [972, 0]
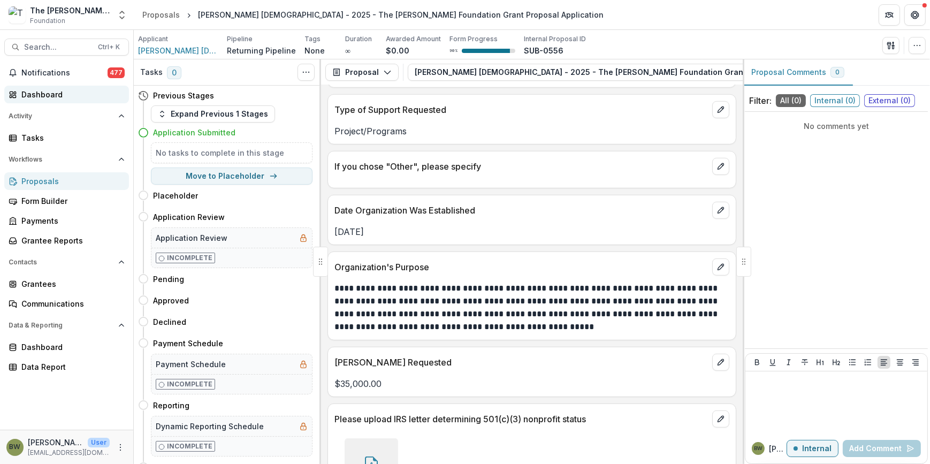
click at [48, 93] on div "Dashboard" at bounding box center [70, 94] width 99 height 11
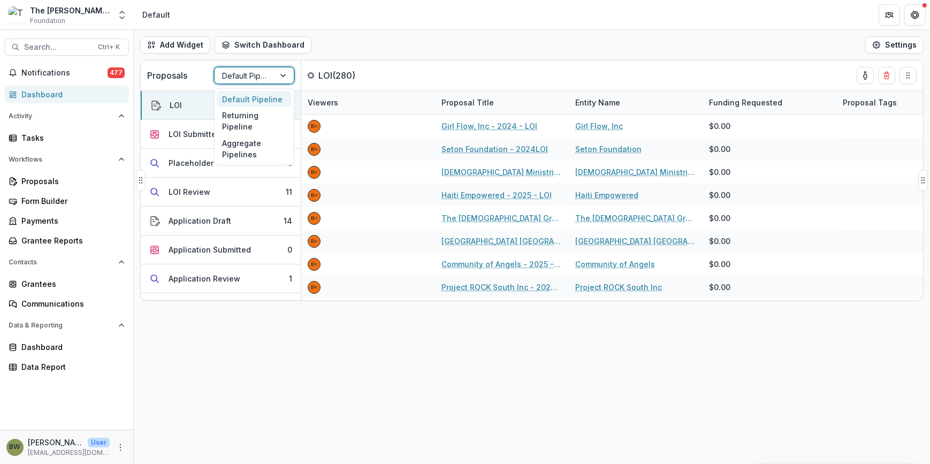
click at [268, 74] on div "Default Pipeline" at bounding box center [245, 76] width 60 height 16
click at [255, 118] on div "Returning Pipeline" at bounding box center [254, 121] width 75 height 28
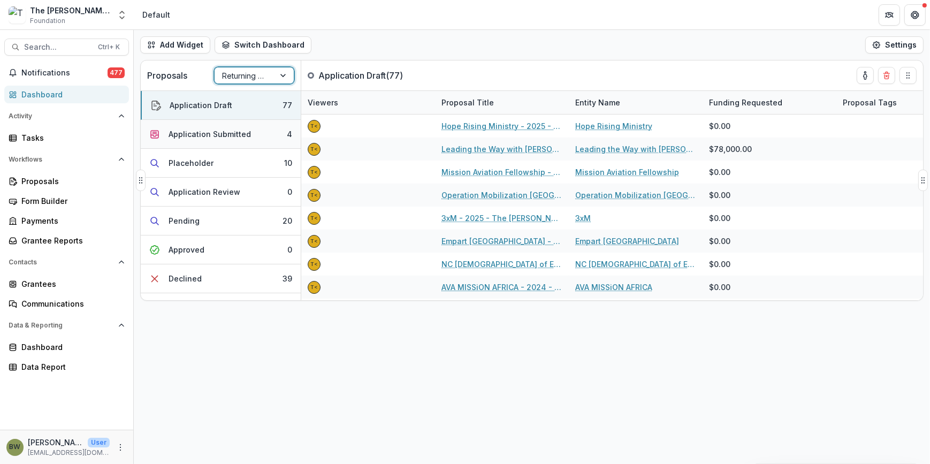
click at [200, 133] on div "Application Submitted" at bounding box center [209, 133] width 82 height 11
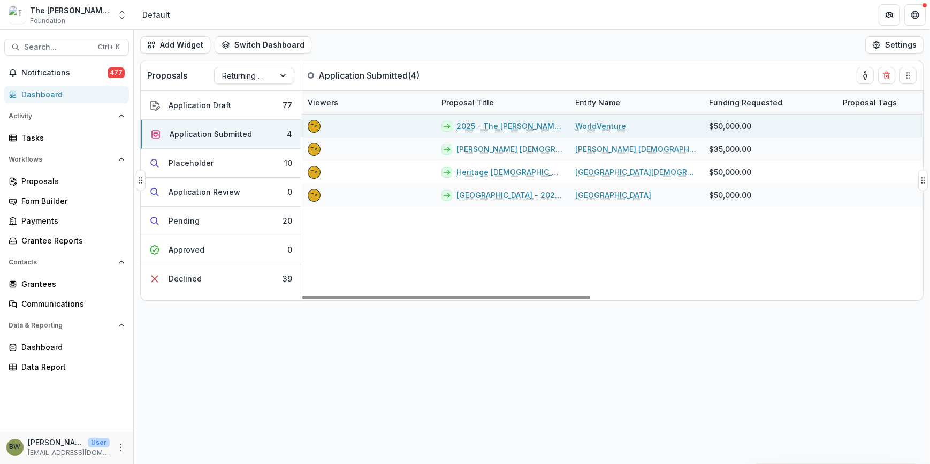
click at [486, 127] on link "2025 - The [PERSON_NAME] Foundation Grant Proposal Application" at bounding box center [509, 125] width 106 height 11
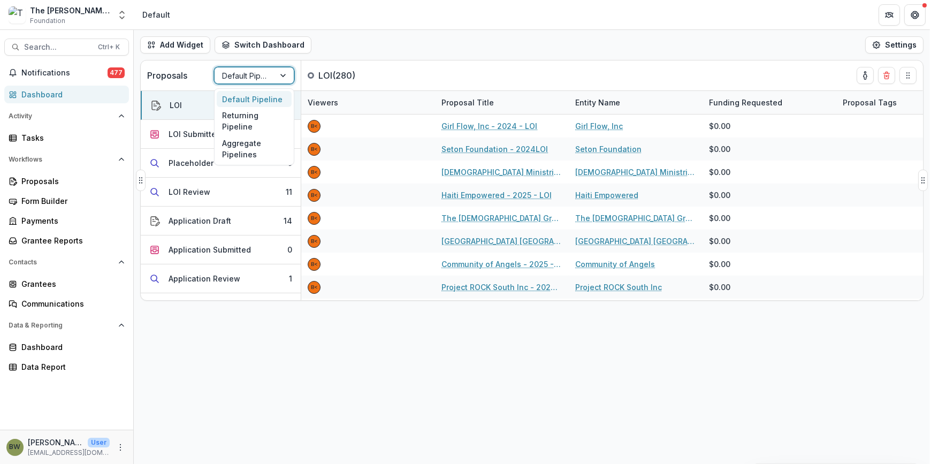
click at [235, 79] on div at bounding box center [244, 75] width 45 height 13
click at [241, 128] on div "Returning Pipeline" at bounding box center [254, 121] width 75 height 28
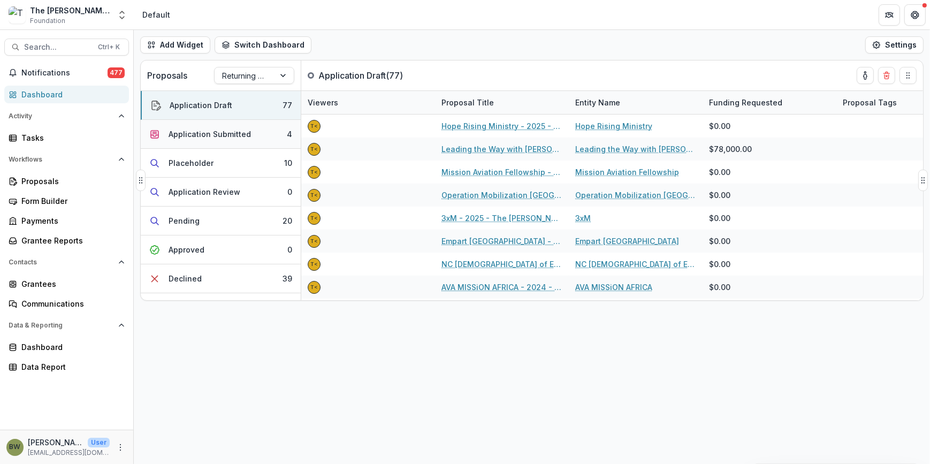
click at [217, 136] on div "Application Submitted" at bounding box center [209, 133] width 82 height 11
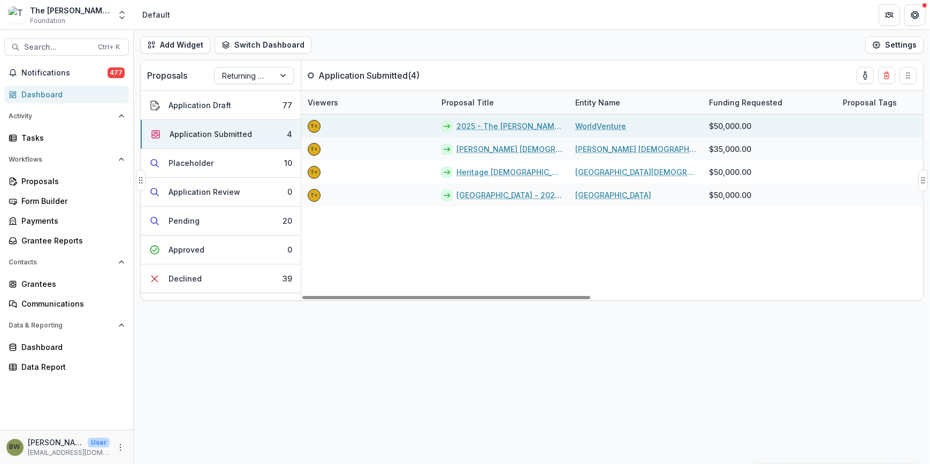
click at [477, 127] on link "2025 - The [PERSON_NAME] Foundation Grant Proposal Application" at bounding box center [509, 125] width 106 height 11
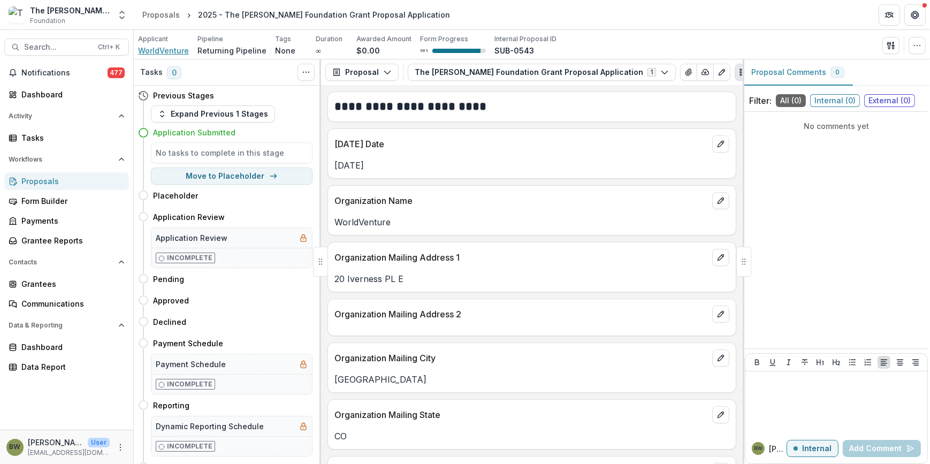
click at [155, 48] on span "WorldVenture" at bounding box center [163, 50] width 51 height 11
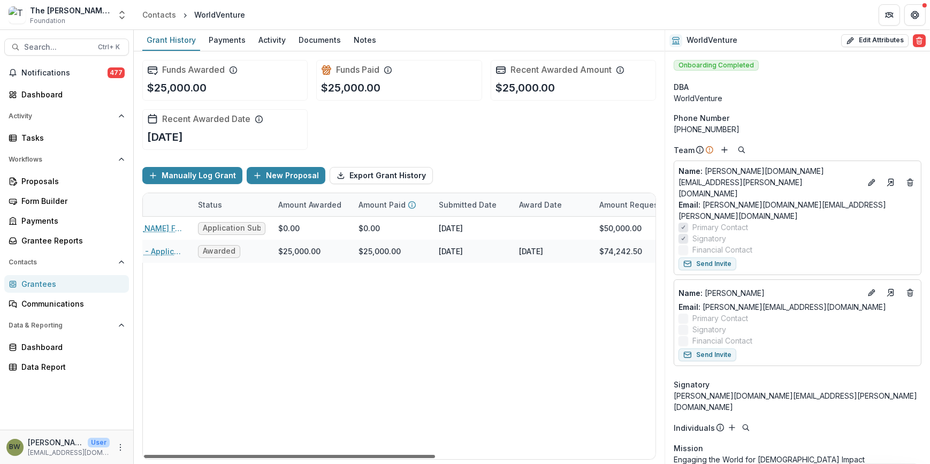
scroll to position [0, 242]
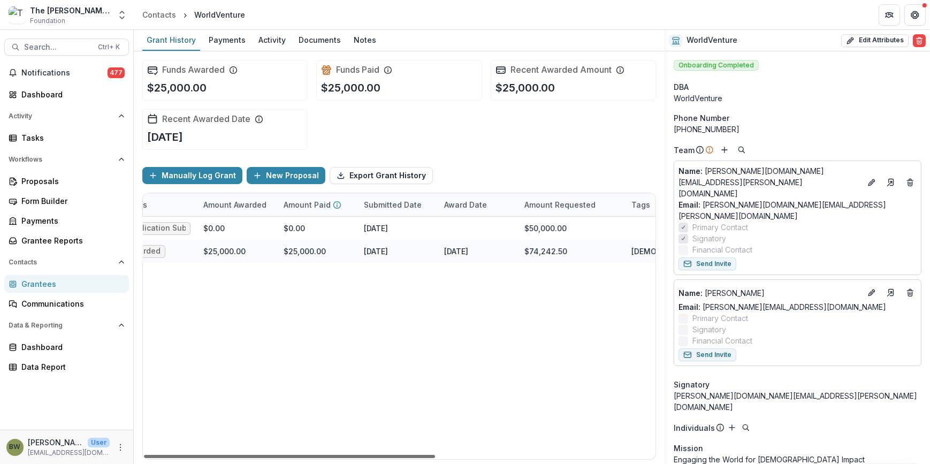
drag, startPoint x: 397, startPoint y: 457, endPoint x: 546, endPoint y: 461, distance: 148.8
click at [435, 458] on div at bounding box center [289, 456] width 291 height 3
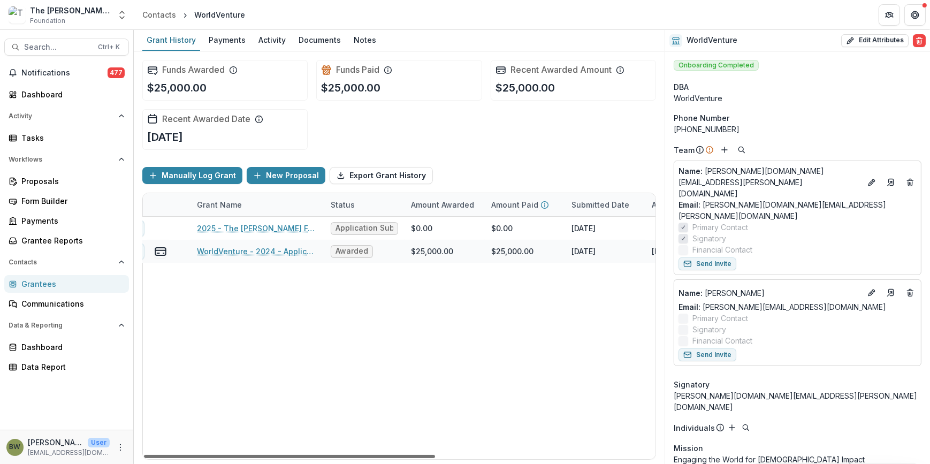
scroll to position [0, 0]
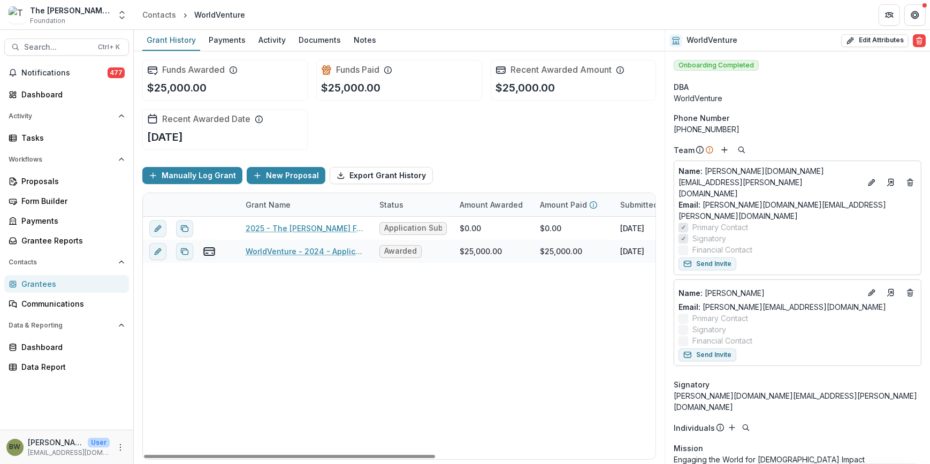
drag, startPoint x: 361, startPoint y: 455, endPoint x: 180, endPoint y: 431, distance: 182.4
click at [144, 458] on div at bounding box center [289, 456] width 291 height 3
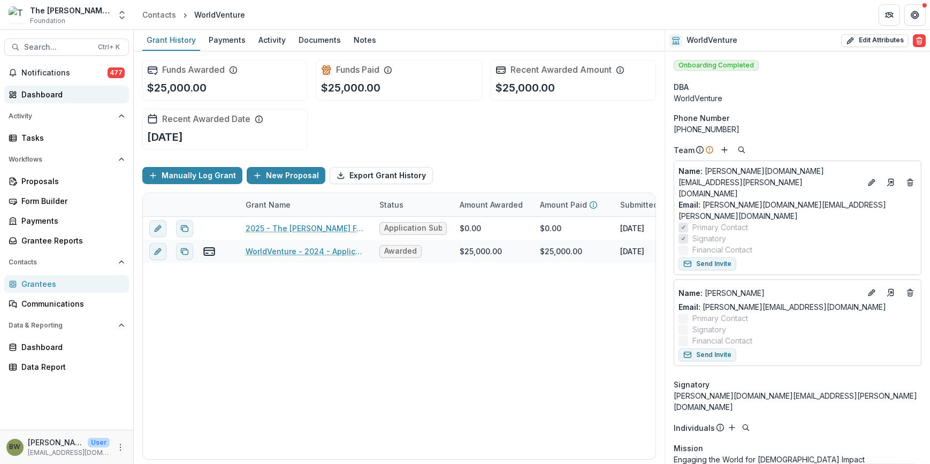
click at [43, 98] on div "Dashboard" at bounding box center [70, 94] width 99 height 11
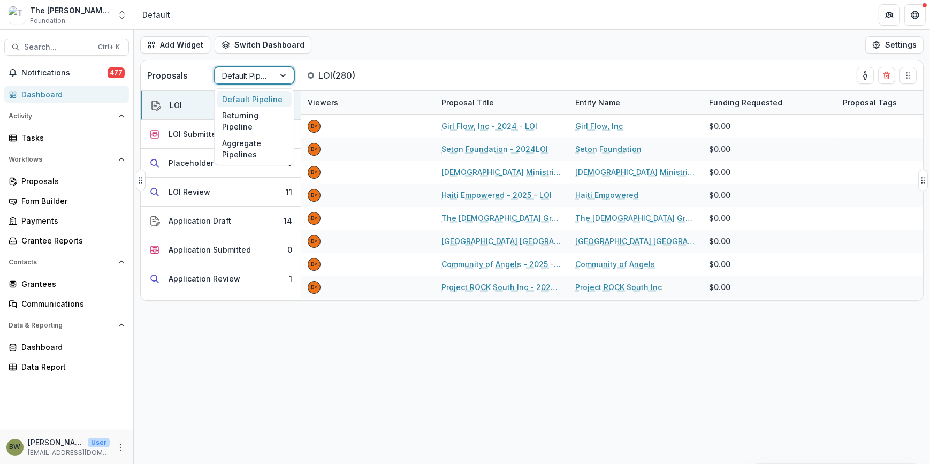
click at [251, 75] on div at bounding box center [244, 75] width 45 height 13
click at [255, 120] on div "Returning Pipeline" at bounding box center [254, 121] width 75 height 28
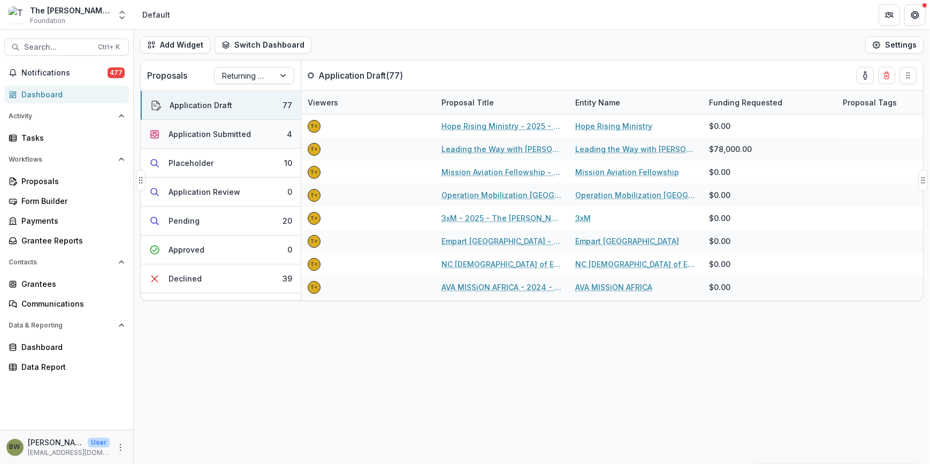
click at [216, 139] on div "Application Submitted" at bounding box center [209, 133] width 82 height 11
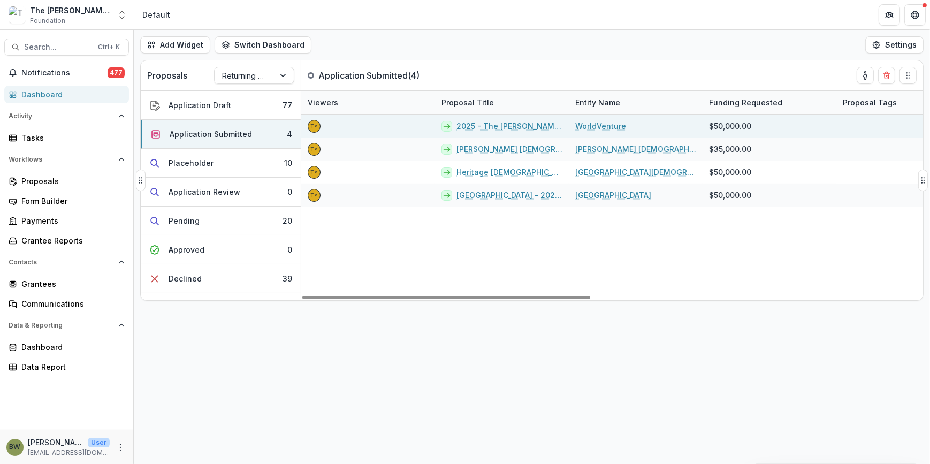
click at [497, 125] on link "2025 - The [PERSON_NAME] Foundation Grant Proposal Application" at bounding box center [509, 125] width 106 height 11
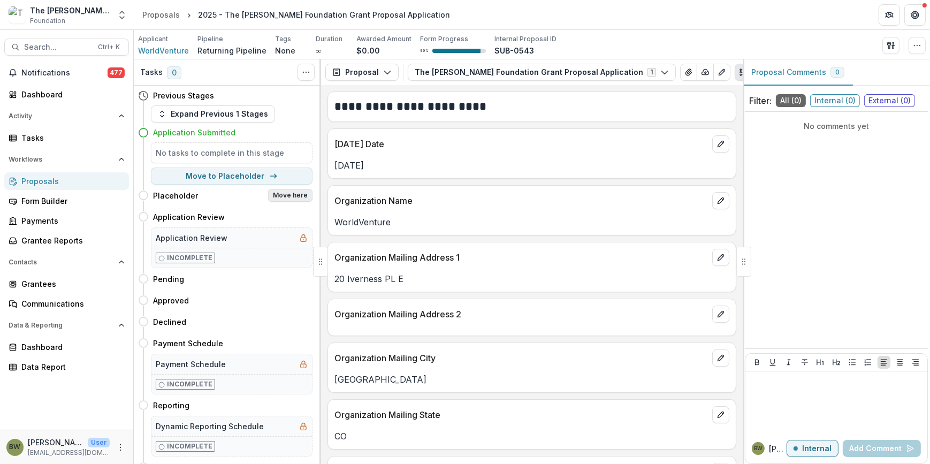
click at [301, 193] on button "Move here" at bounding box center [290, 195] width 44 height 13
select select "**********"
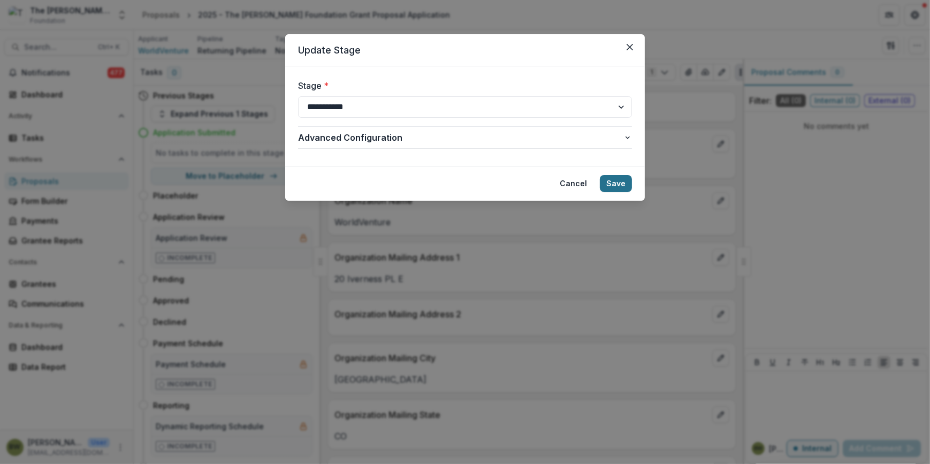
click at [623, 178] on button "Save" at bounding box center [616, 183] width 32 height 17
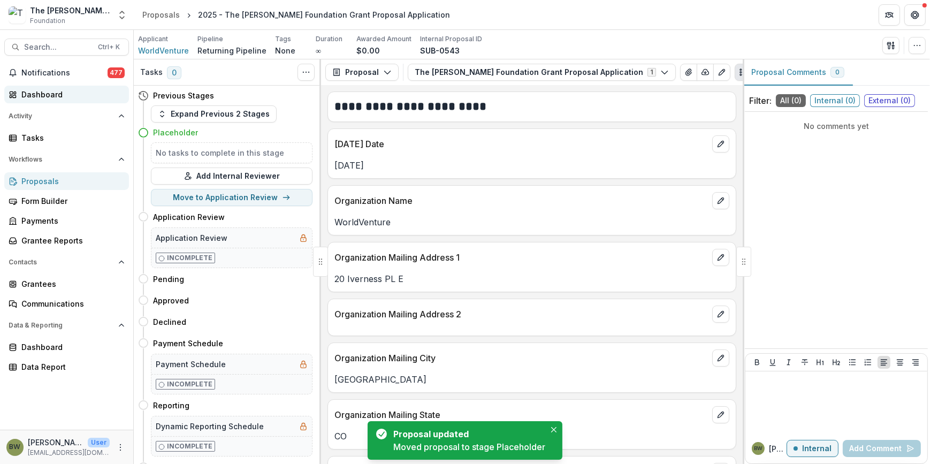
click at [50, 94] on div "Dashboard" at bounding box center [70, 94] width 99 height 11
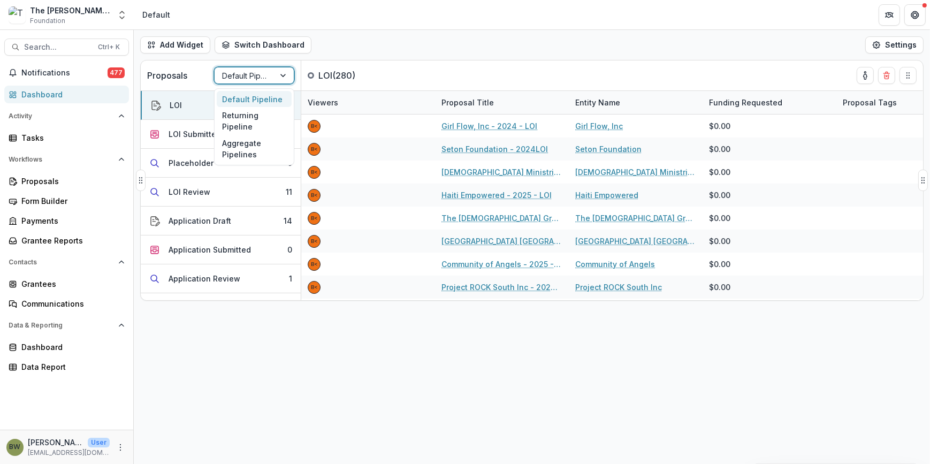
click at [257, 75] on div at bounding box center [244, 75] width 45 height 13
click at [251, 127] on div "Returning Pipeline" at bounding box center [254, 121] width 75 height 28
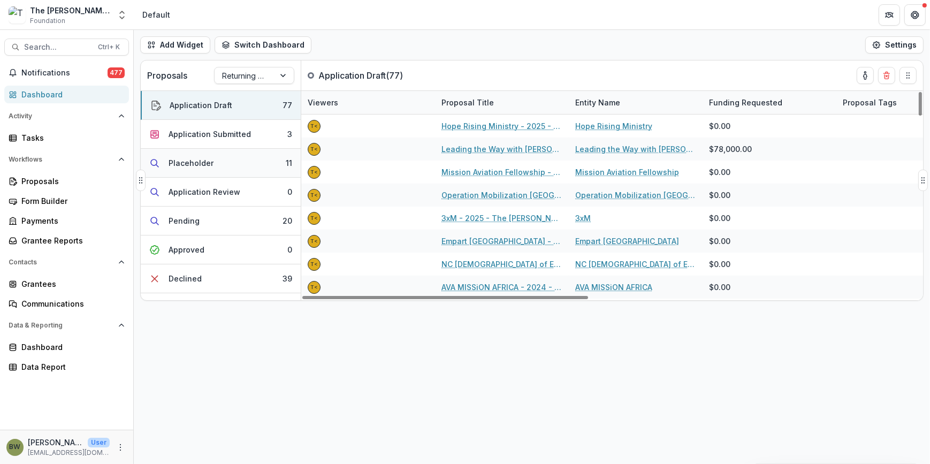
click at [191, 170] on button "Placeholder 11" at bounding box center [221, 163] width 160 height 29
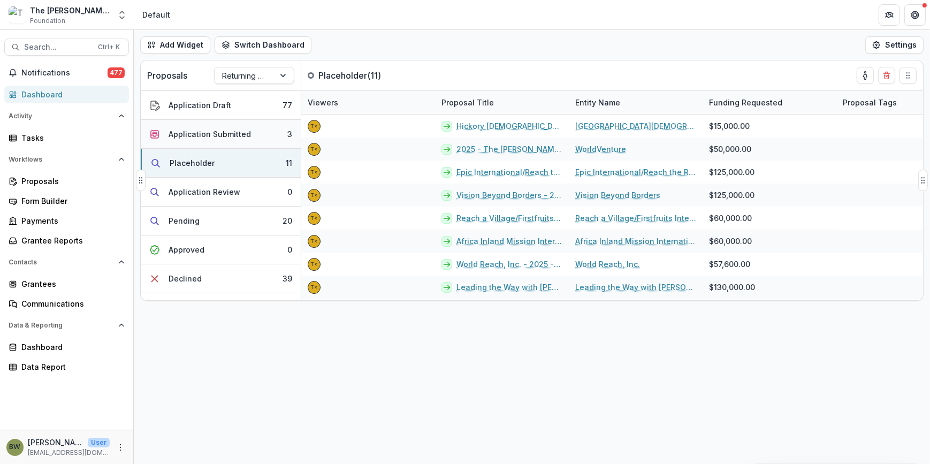
click at [196, 132] on div "Application Submitted" at bounding box center [209, 133] width 82 height 11
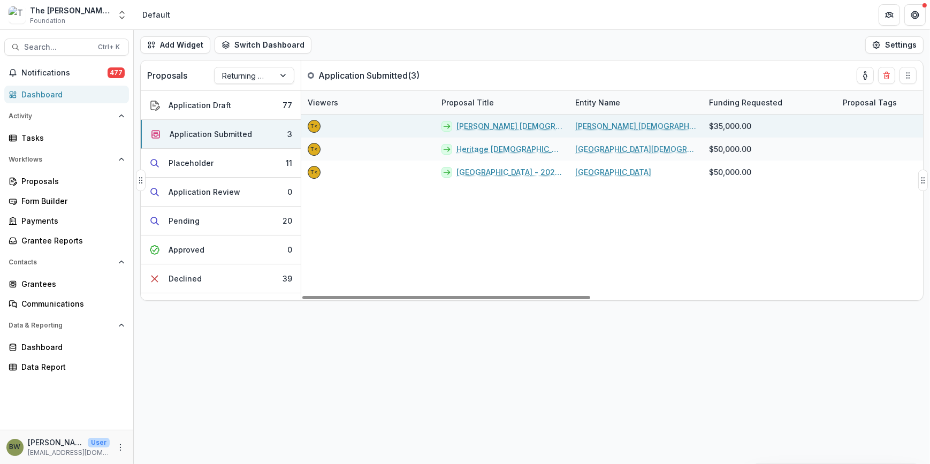
click at [488, 128] on link "[PERSON_NAME] [DEMOGRAPHIC_DATA] - 2025 - The [PERSON_NAME] Foundation Grant Pr…" at bounding box center [509, 125] width 106 height 11
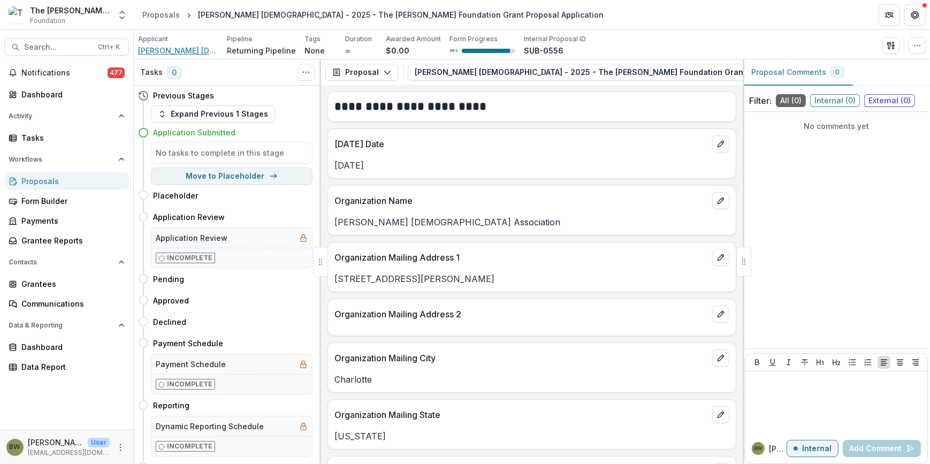
click at [189, 50] on span "[PERSON_NAME] [DEMOGRAPHIC_DATA] Association" at bounding box center [178, 50] width 80 height 11
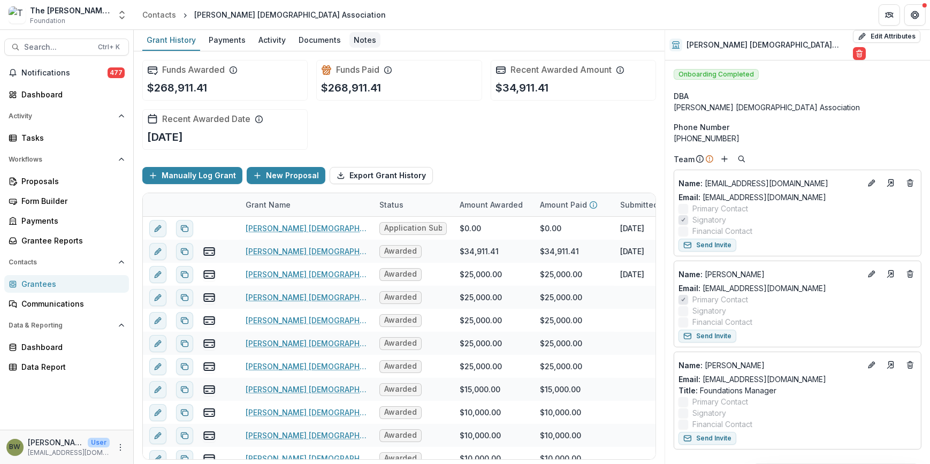
click at [372, 39] on div "Notes" at bounding box center [364, 40] width 31 height 16
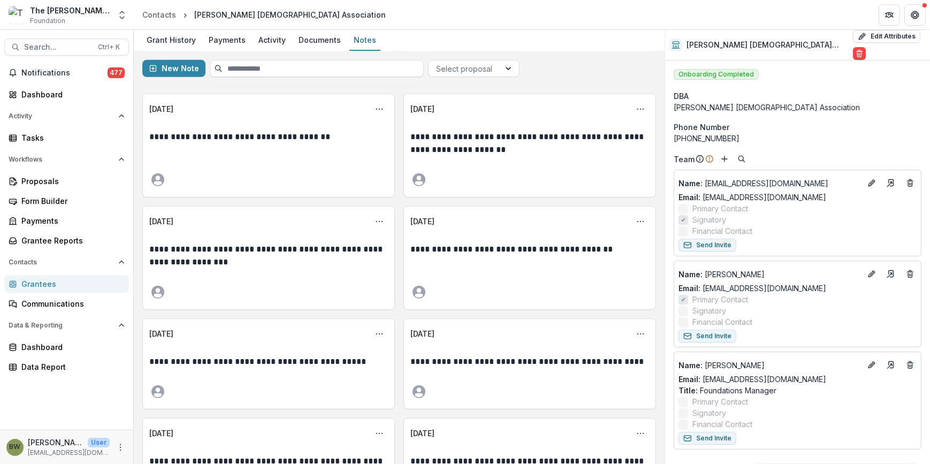
scroll to position [729, 0]
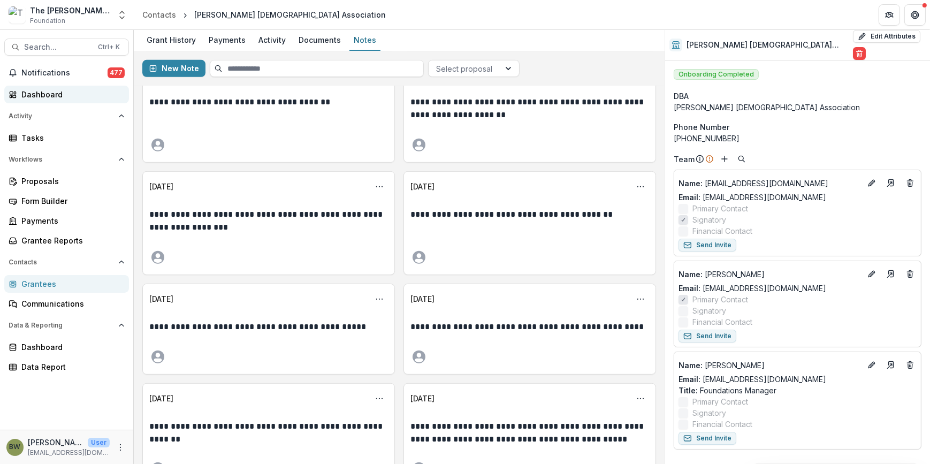
click at [50, 101] on link "Dashboard" at bounding box center [66, 95] width 125 height 18
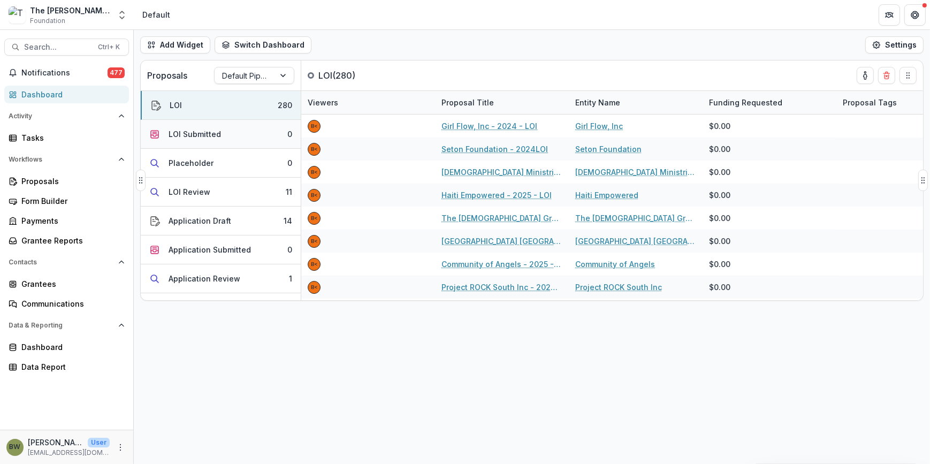
click at [193, 135] on div "LOI Submitted" at bounding box center [194, 133] width 52 height 11
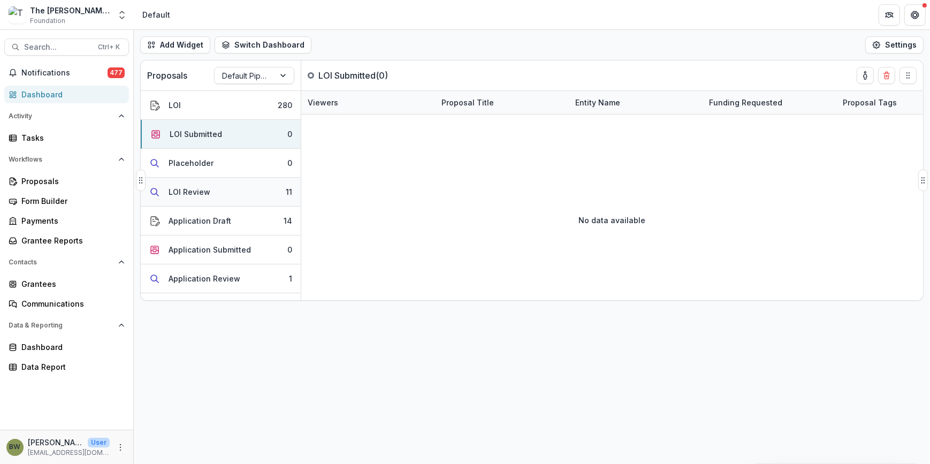
click at [198, 192] on div "LOI Review" at bounding box center [189, 191] width 42 height 11
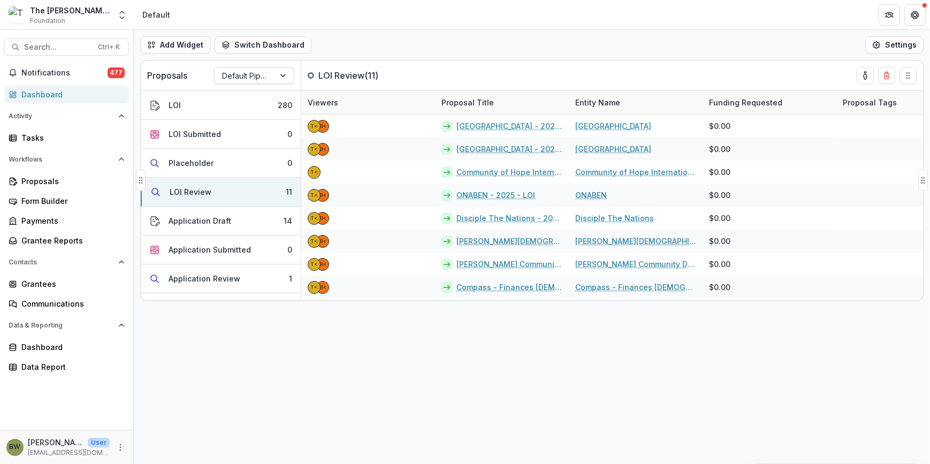
click at [274, 73] on div at bounding box center [283, 75] width 19 height 16
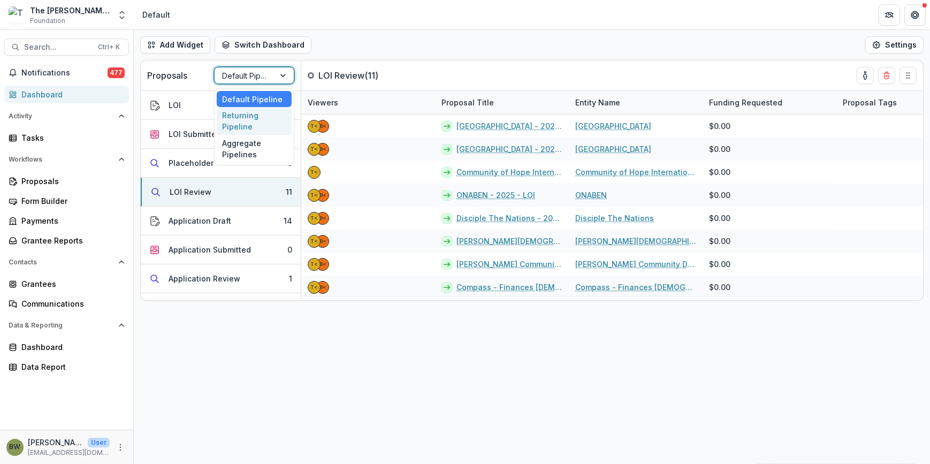
click at [251, 124] on div "Returning Pipeline" at bounding box center [254, 121] width 75 height 28
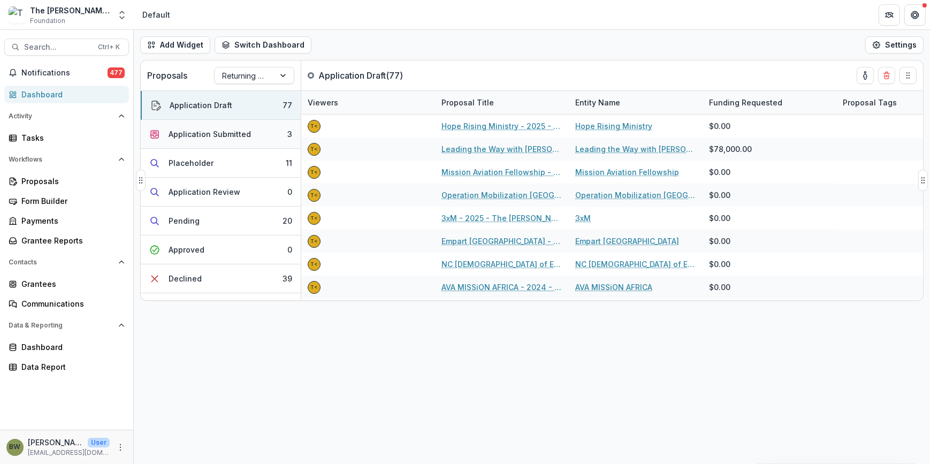
click at [220, 135] on div "Application Submitted" at bounding box center [209, 133] width 82 height 11
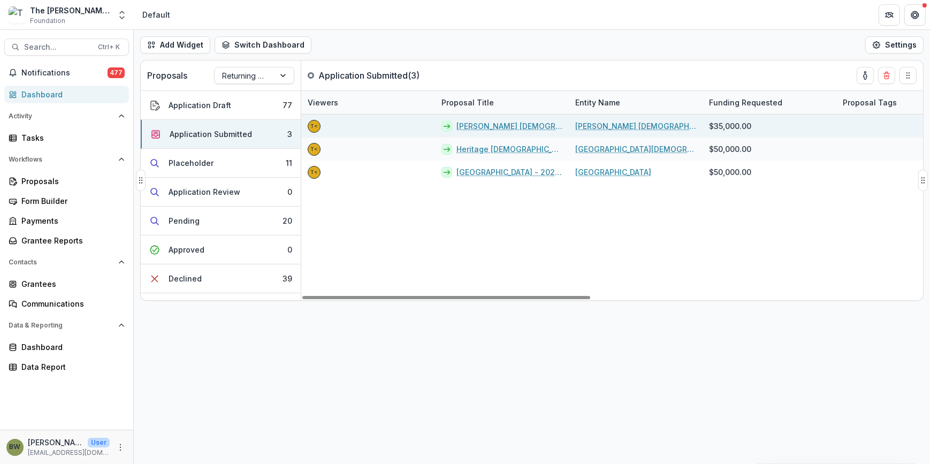
click at [481, 128] on link "[PERSON_NAME] [DEMOGRAPHIC_DATA] - 2025 - The [PERSON_NAME] Foundation Grant Pr…" at bounding box center [509, 125] width 106 height 11
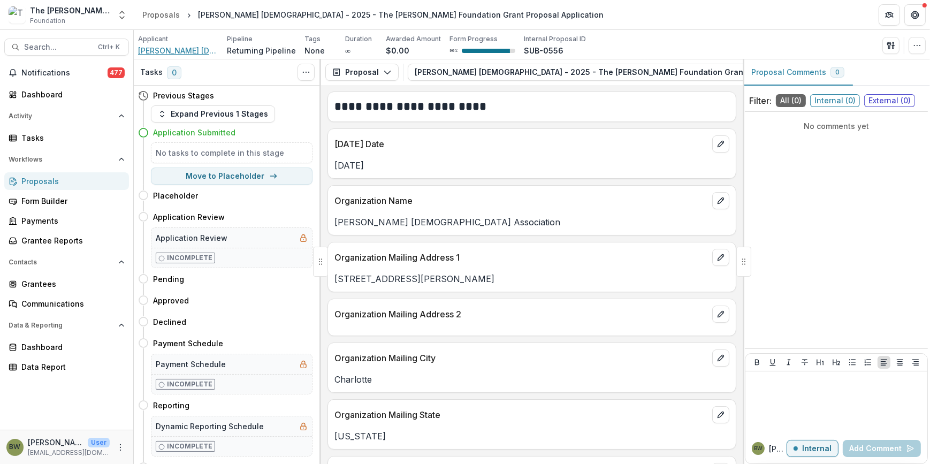
click at [160, 51] on span "[PERSON_NAME] [DEMOGRAPHIC_DATA] Association" at bounding box center [178, 50] width 80 height 11
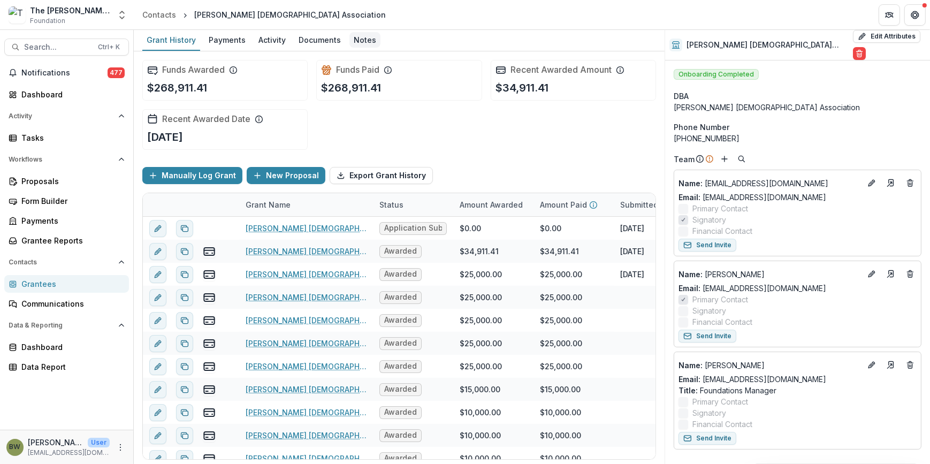
click at [361, 40] on div "Notes" at bounding box center [364, 40] width 31 height 16
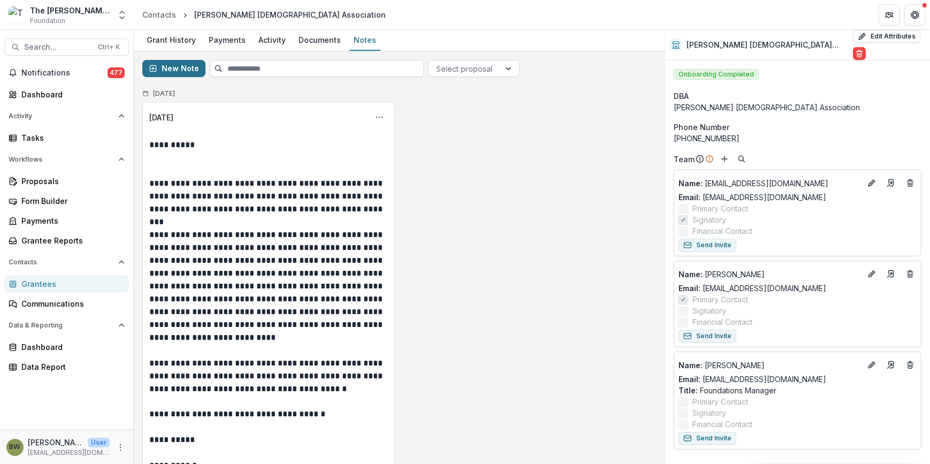
click at [168, 70] on button "New Note" at bounding box center [173, 68] width 63 height 17
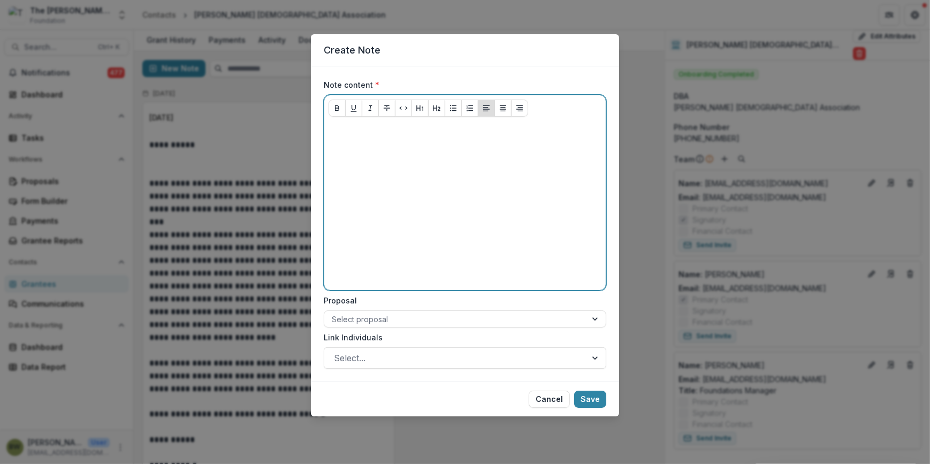
click at [410, 157] on div at bounding box center [464, 205] width 273 height 160
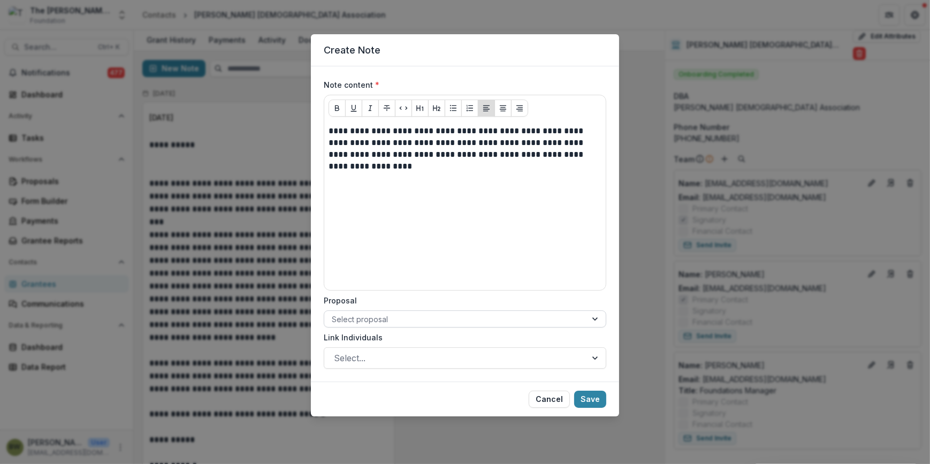
click at [403, 320] on div at bounding box center [455, 318] width 247 height 13
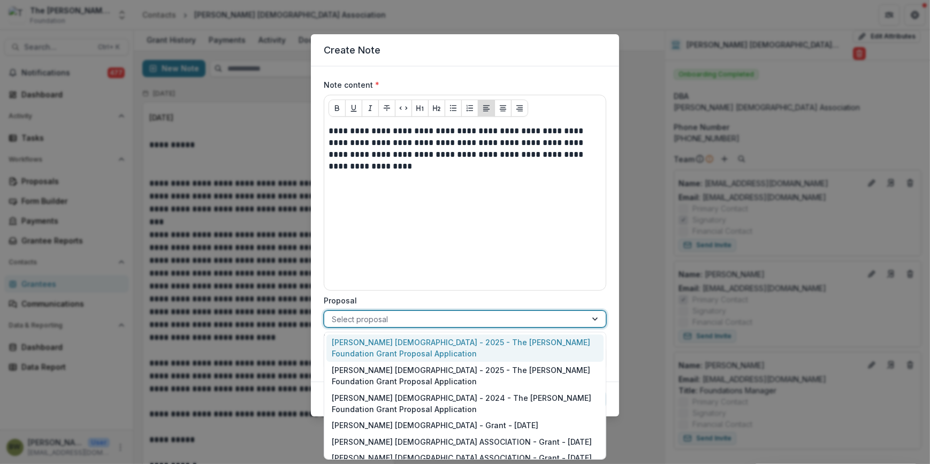
click at [403, 320] on div at bounding box center [455, 318] width 247 height 13
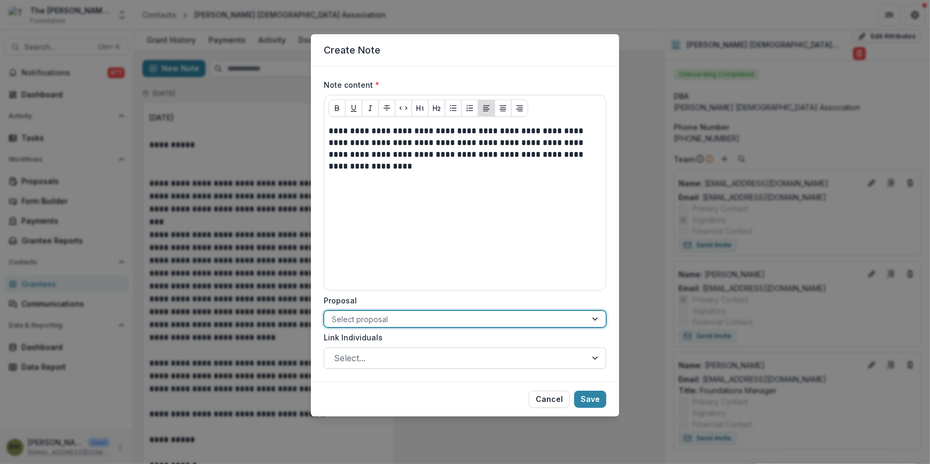
click at [382, 358] on div at bounding box center [455, 357] width 243 height 15
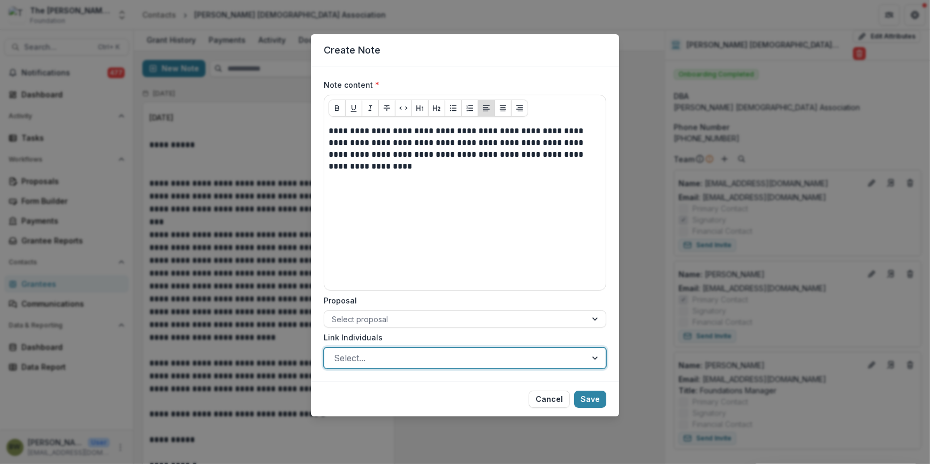
click at [382, 358] on div at bounding box center [455, 357] width 243 height 15
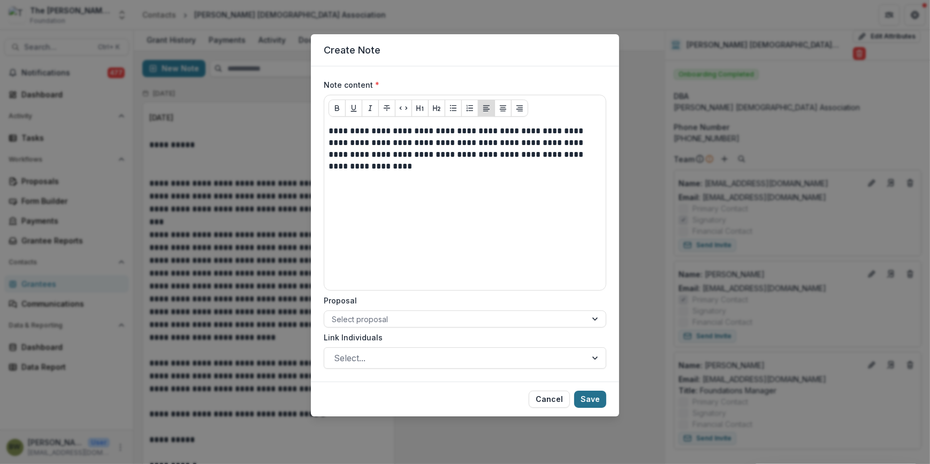
click at [589, 403] on button "Save" at bounding box center [590, 398] width 32 height 17
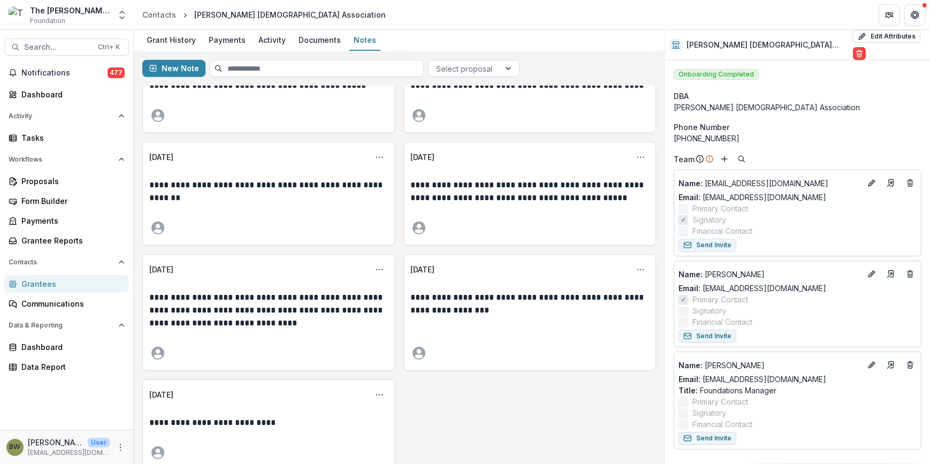
scroll to position [1143, 0]
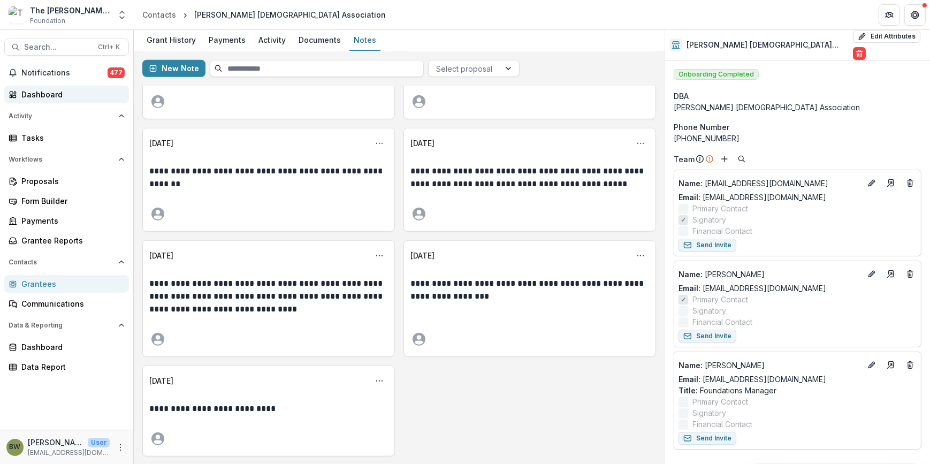
click at [51, 96] on div "Dashboard" at bounding box center [70, 94] width 99 height 11
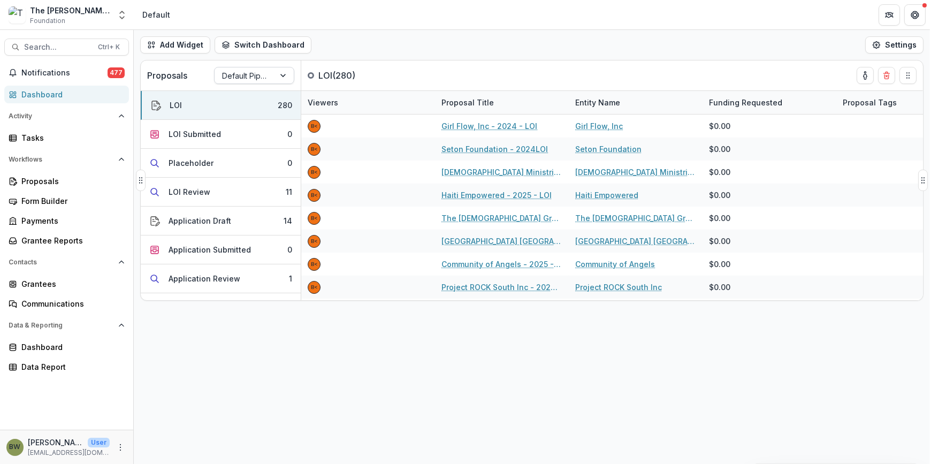
click at [262, 78] on div at bounding box center [244, 75] width 45 height 13
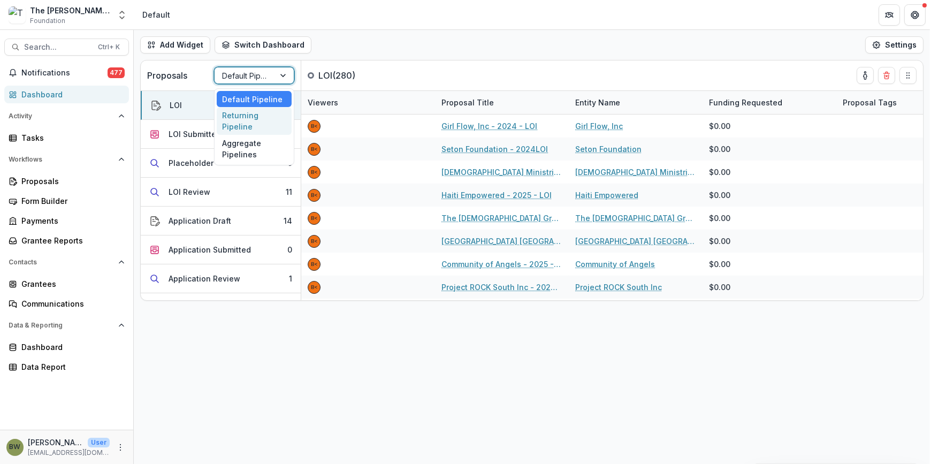
click at [252, 126] on div "Returning Pipeline" at bounding box center [254, 121] width 75 height 28
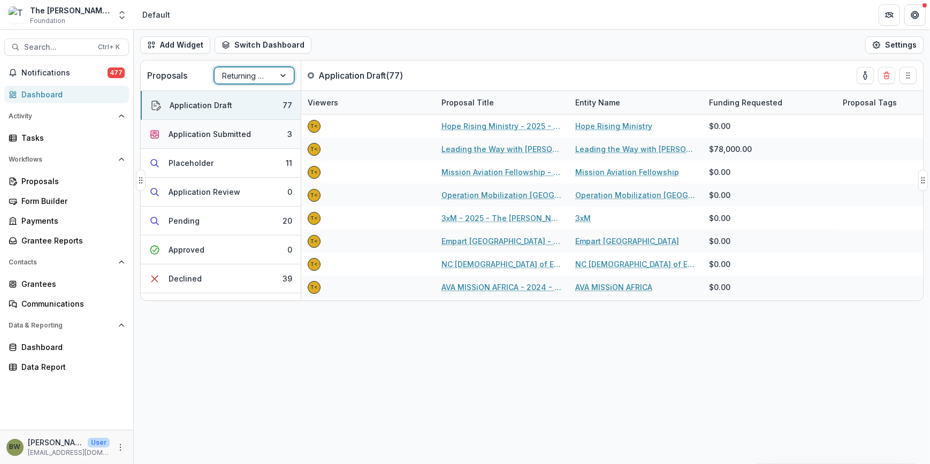
click at [200, 135] on div "Application Submitted" at bounding box center [209, 133] width 82 height 11
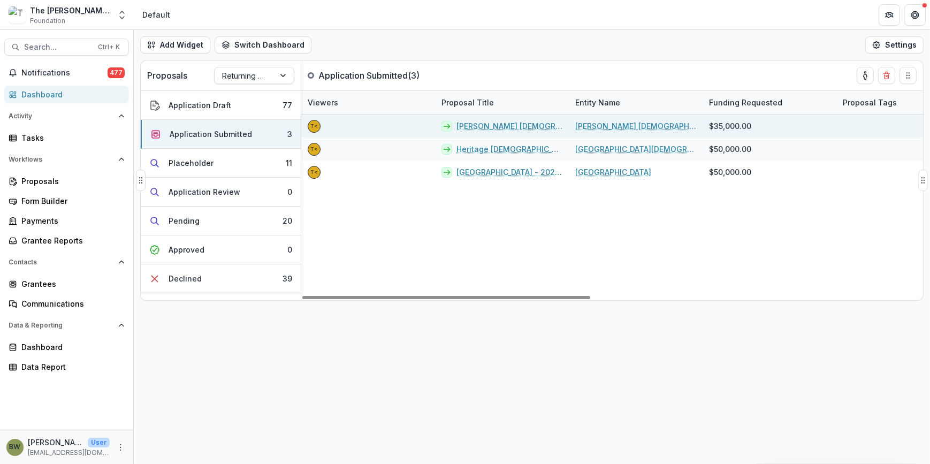
click at [514, 126] on link "[PERSON_NAME] [DEMOGRAPHIC_DATA] - 2025 - The [PERSON_NAME] Foundation Grant Pr…" at bounding box center [509, 125] width 106 height 11
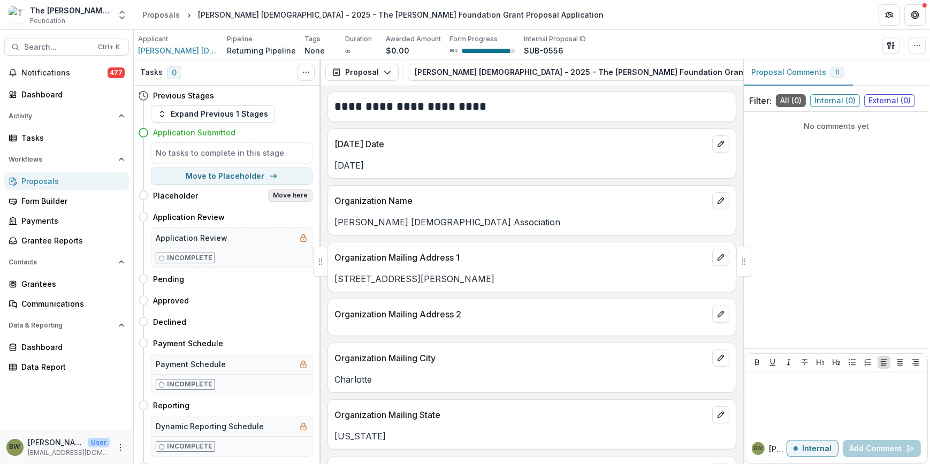
click at [289, 193] on button "Move here" at bounding box center [290, 195] width 44 height 13
select select "**********"
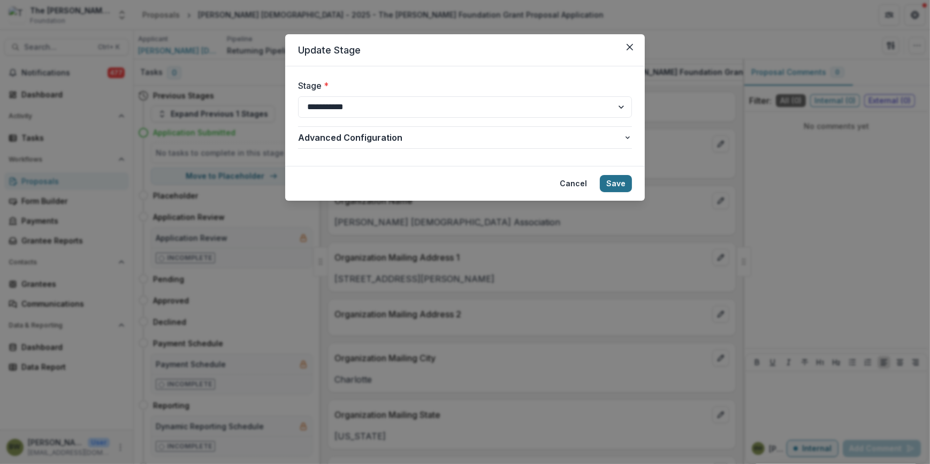
click at [615, 182] on button "Save" at bounding box center [616, 183] width 32 height 17
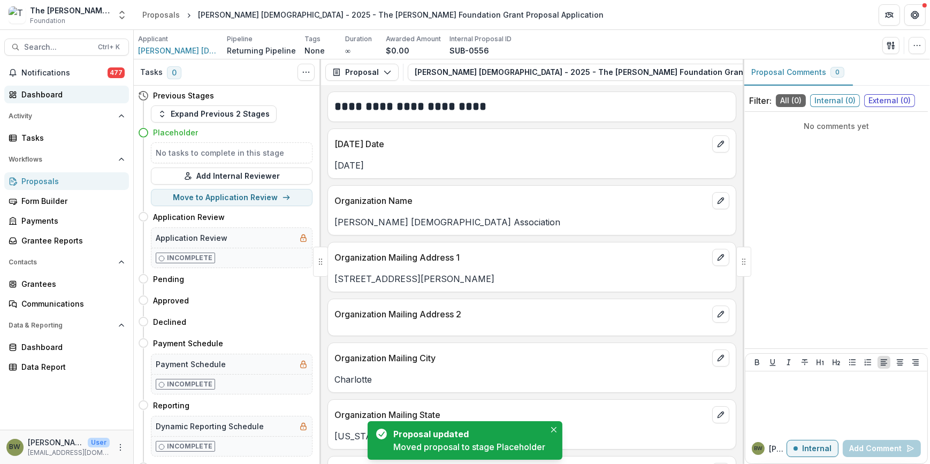
click at [46, 93] on div "Dashboard" at bounding box center [70, 94] width 99 height 11
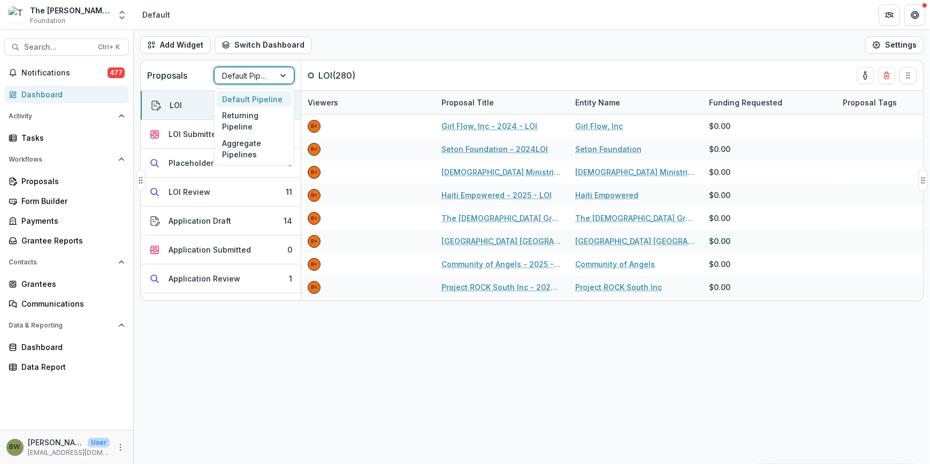
click at [252, 74] on div at bounding box center [244, 75] width 45 height 13
click at [252, 114] on div "Returning Pipeline" at bounding box center [254, 121] width 75 height 28
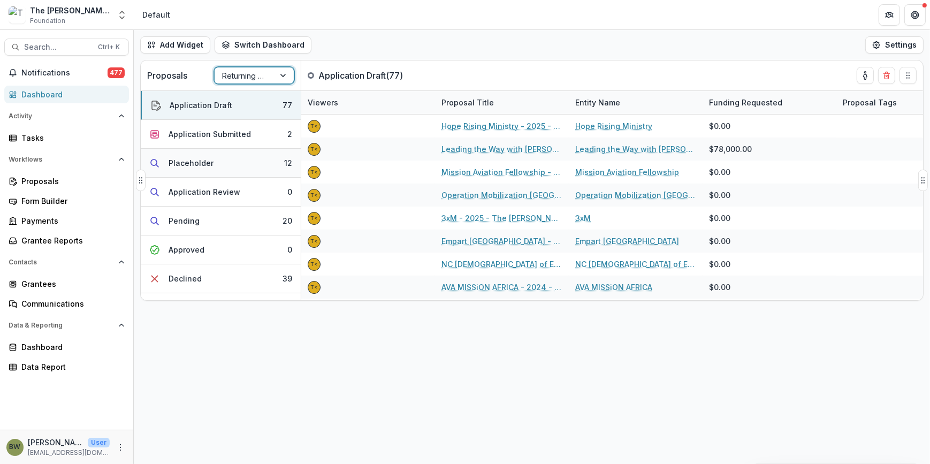
click at [195, 168] on button "Placeholder 12" at bounding box center [221, 163] width 160 height 29
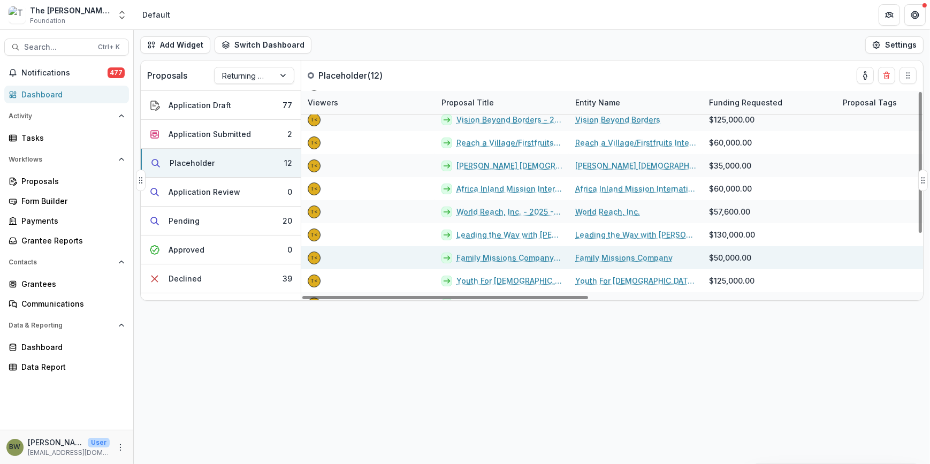
scroll to position [90, 0]
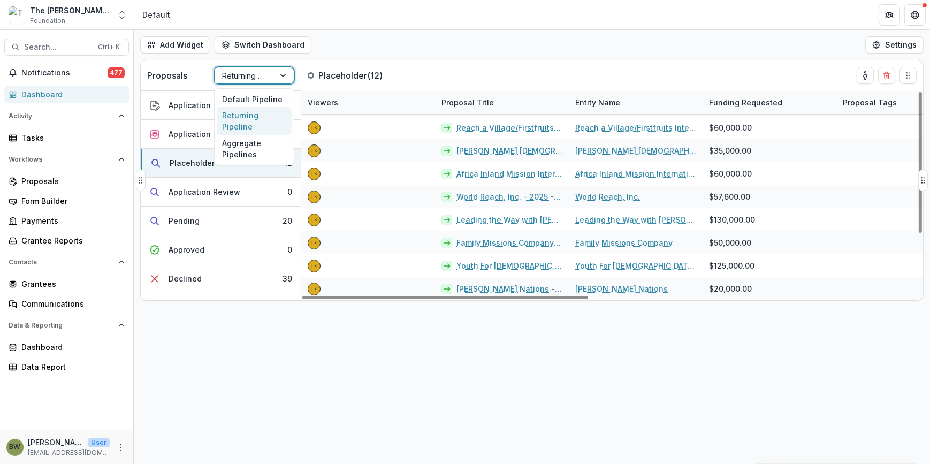
click at [222, 79] on input "text" at bounding box center [223, 75] width 2 height 11
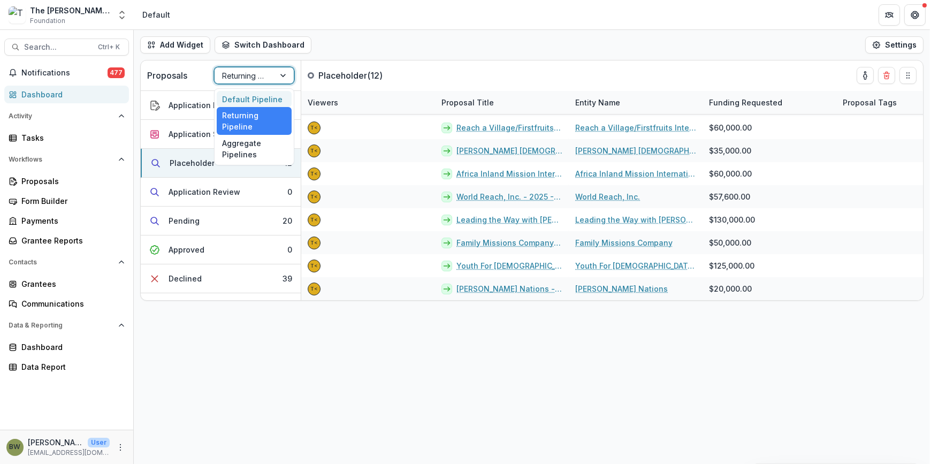
click at [235, 98] on div "Default Pipeline" at bounding box center [254, 99] width 75 height 17
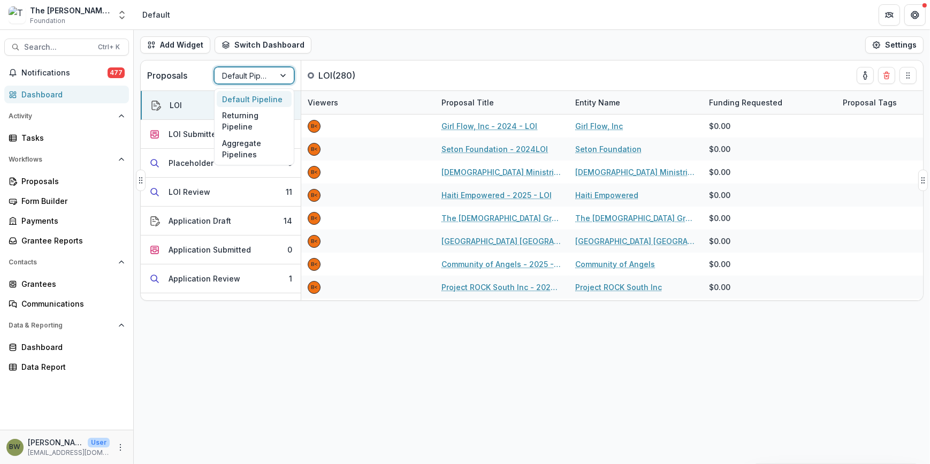
click at [267, 70] on div at bounding box center [244, 75] width 45 height 13
click at [256, 119] on div "Returning Pipeline" at bounding box center [254, 121] width 75 height 28
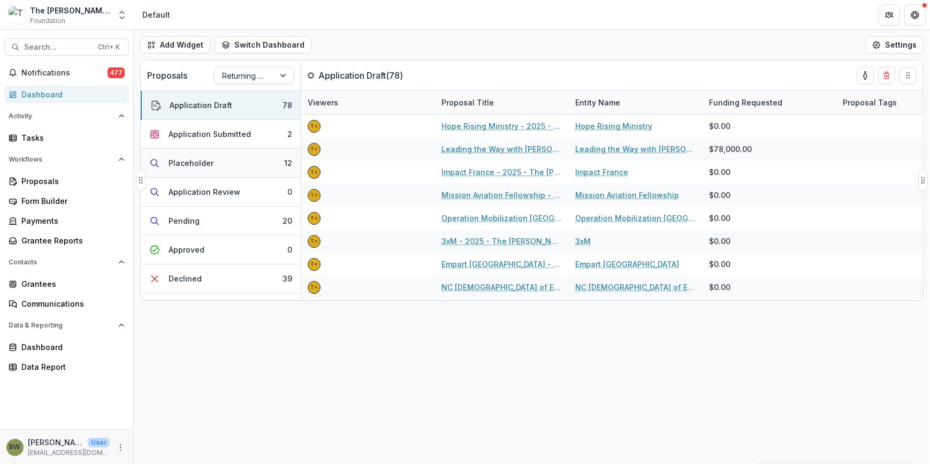
click at [198, 166] on div "Placeholder" at bounding box center [190, 162] width 45 height 11
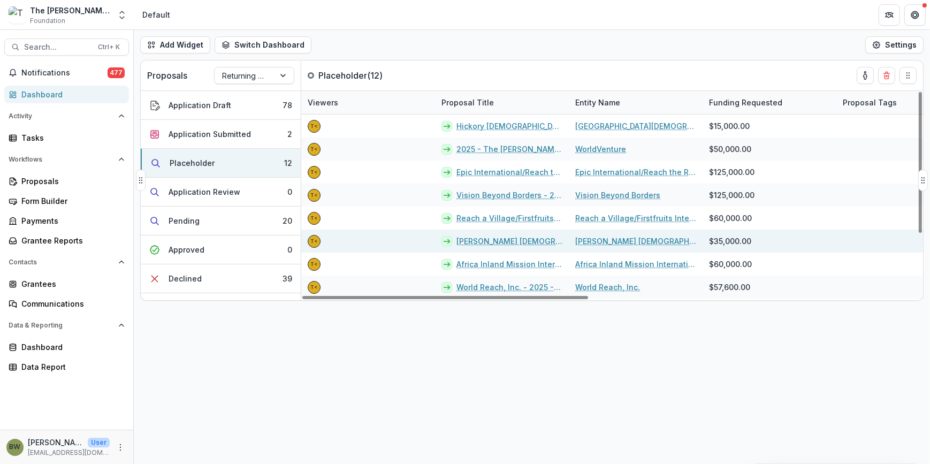
click at [504, 235] on link "[PERSON_NAME] [DEMOGRAPHIC_DATA] - 2025 - The [PERSON_NAME] Foundation Grant Pr…" at bounding box center [509, 240] width 106 height 11
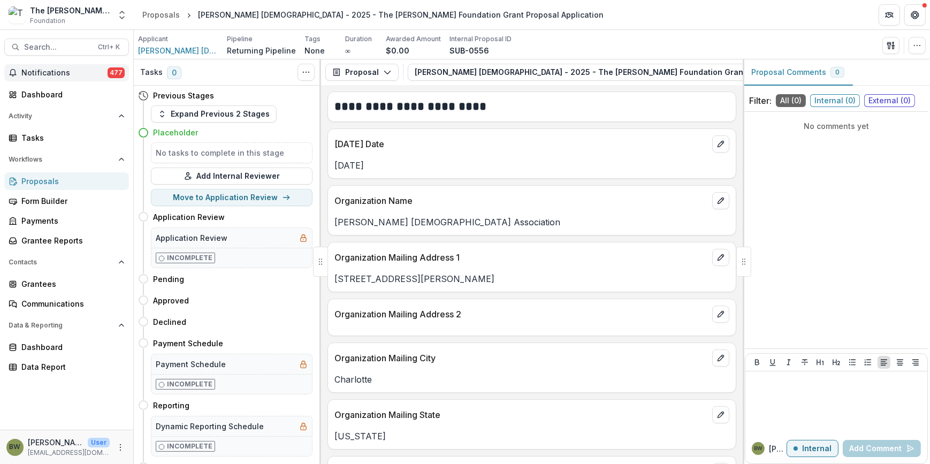
click at [47, 68] on span "Notifications" at bounding box center [64, 72] width 86 height 9
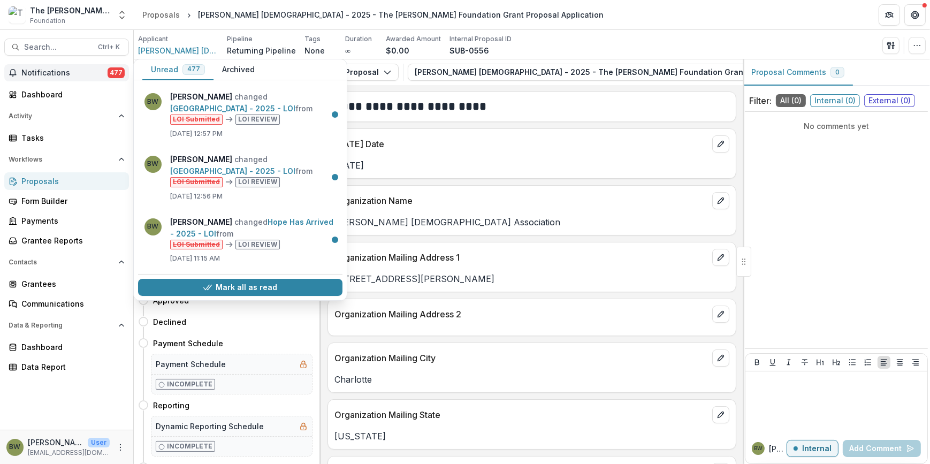
click at [704, 36] on div "Applicant [PERSON_NAME] Evangelistic Association Pipeline Returning Pipeline Ta…" at bounding box center [531, 45] width 787 height 22
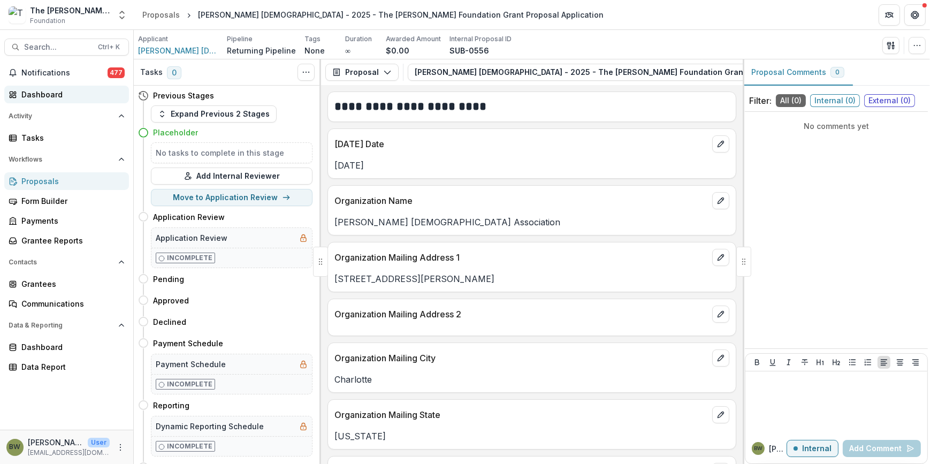
click at [43, 93] on div "Dashboard" at bounding box center [70, 94] width 99 height 11
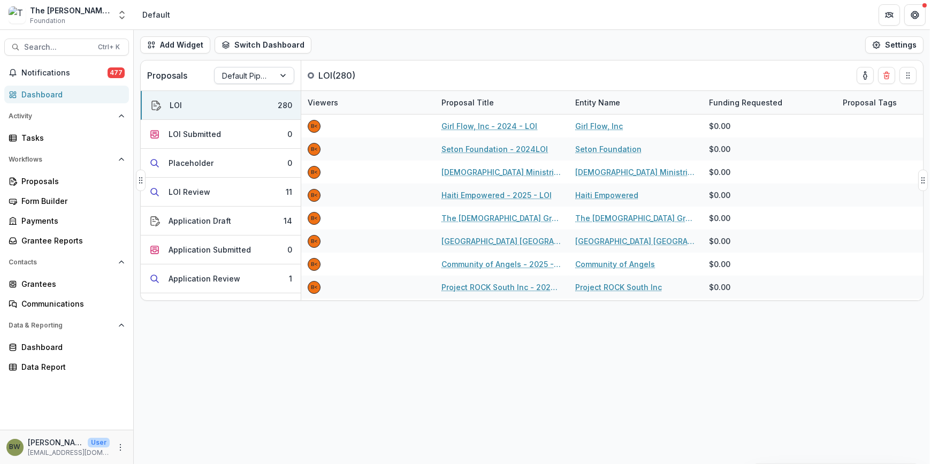
click at [244, 76] on div at bounding box center [244, 75] width 45 height 13
click at [199, 187] on div "LOI Review" at bounding box center [189, 191] width 42 height 11
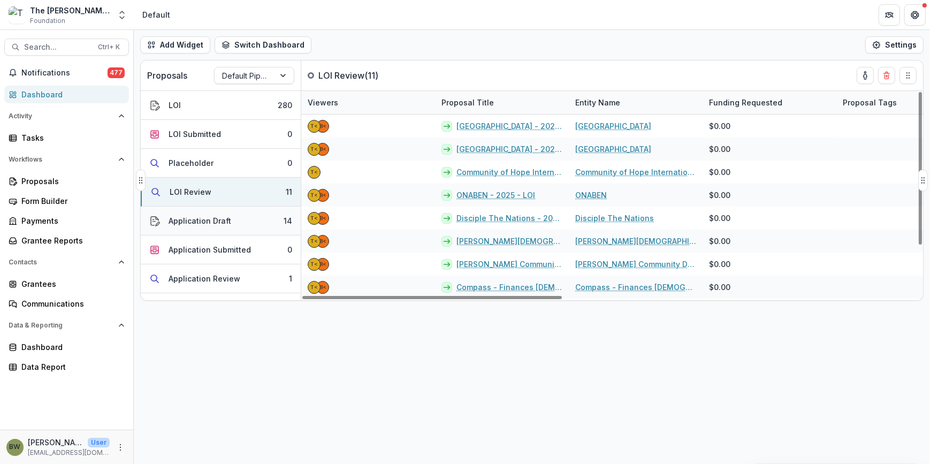
click at [223, 218] on div "Application Draft" at bounding box center [199, 220] width 63 height 11
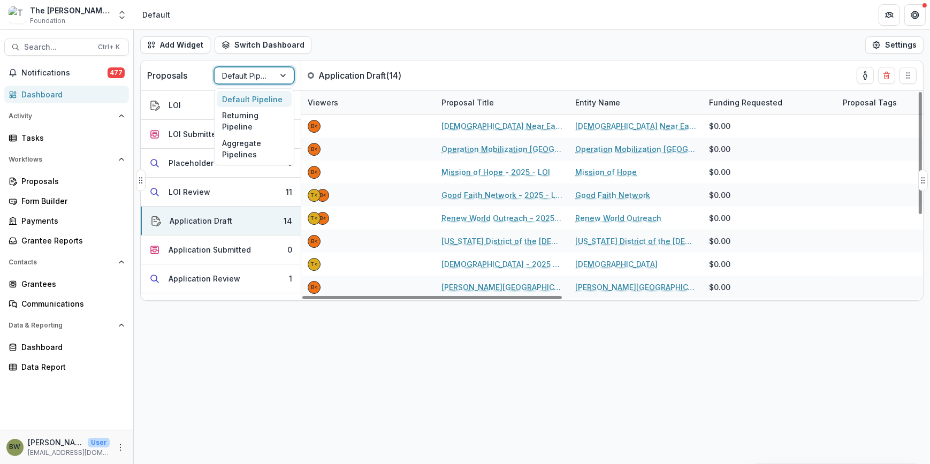
click at [245, 75] on div at bounding box center [244, 75] width 45 height 13
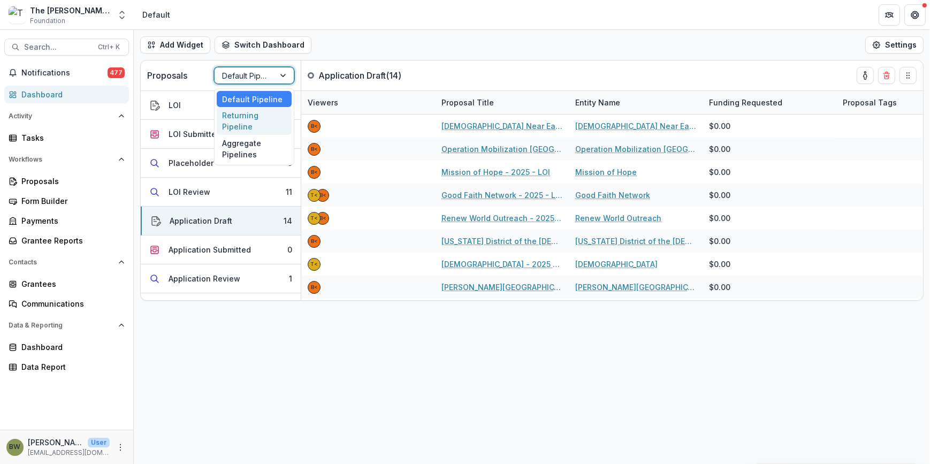
click at [241, 124] on div "Returning Pipeline" at bounding box center [254, 121] width 75 height 28
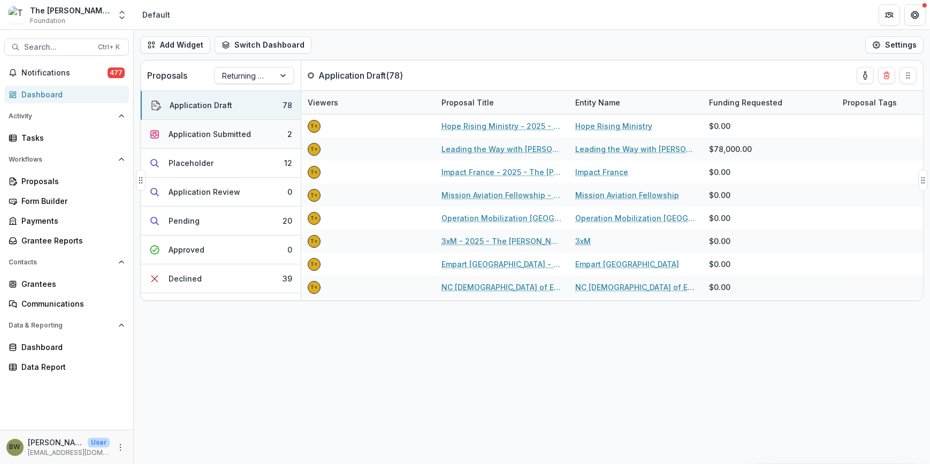
click at [188, 129] on div "Application Submitted" at bounding box center [209, 133] width 82 height 11
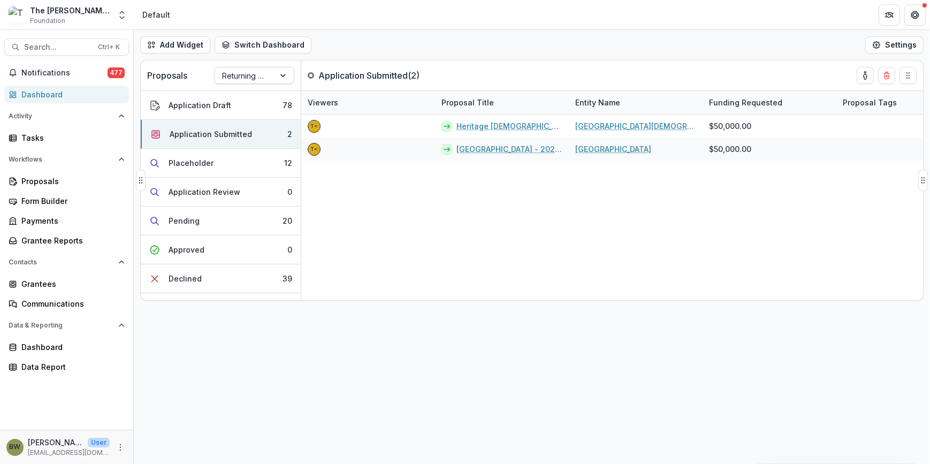
click at [257, 75] on div at bounding box center [244, 75] width 45 height 13
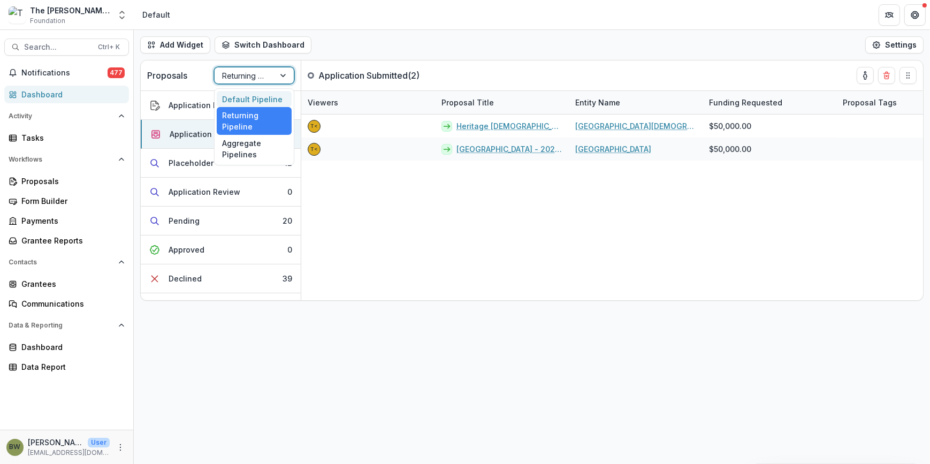
click at [262, 97] on div "Default Pipeline" at bounding box center [254, 99] width 75 height 17
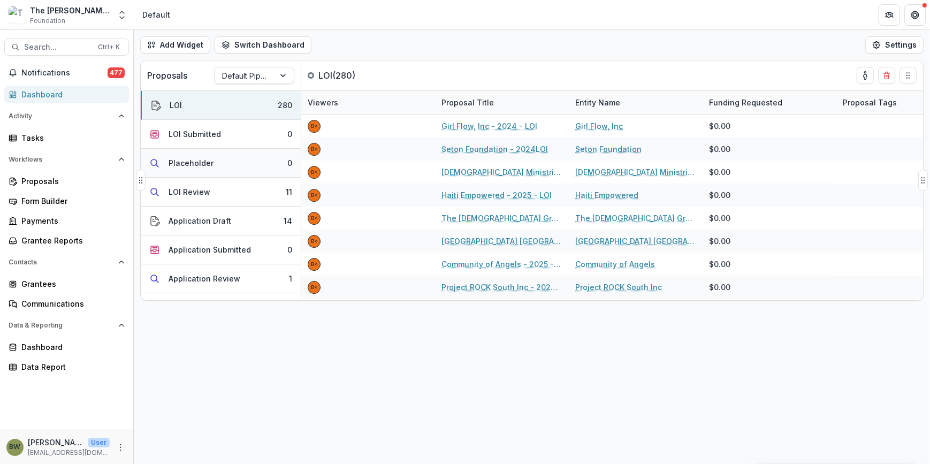
click at [234, 166] on button "Placeholder 0" at bounding box center [221, 163] width 160 height 29
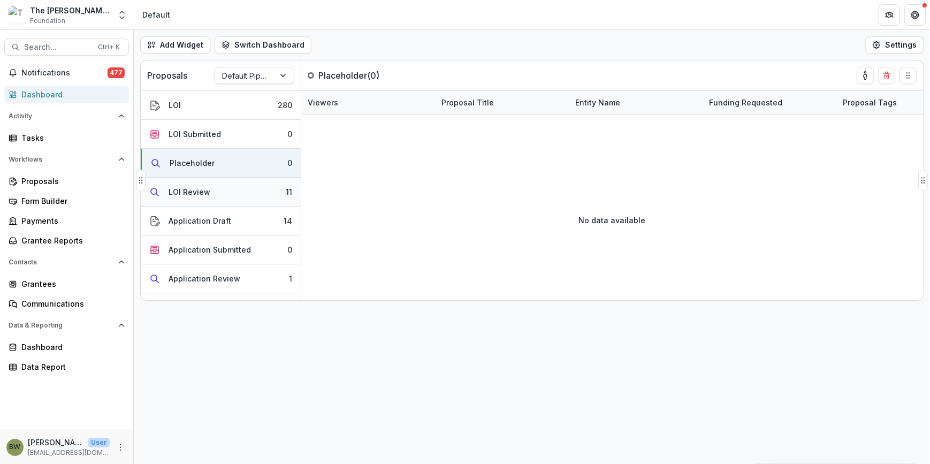
click at [214, 193] on button "LOI Review 11" at bounding box center [221, 192] width 160 height 29
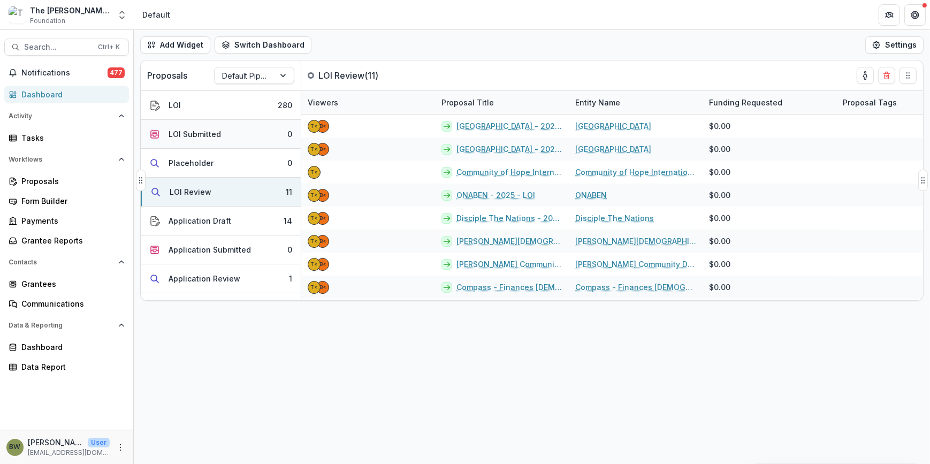
click at [201, 131] on div "LOI Submitted" at bounding box center [194, 133] width 52 height 11
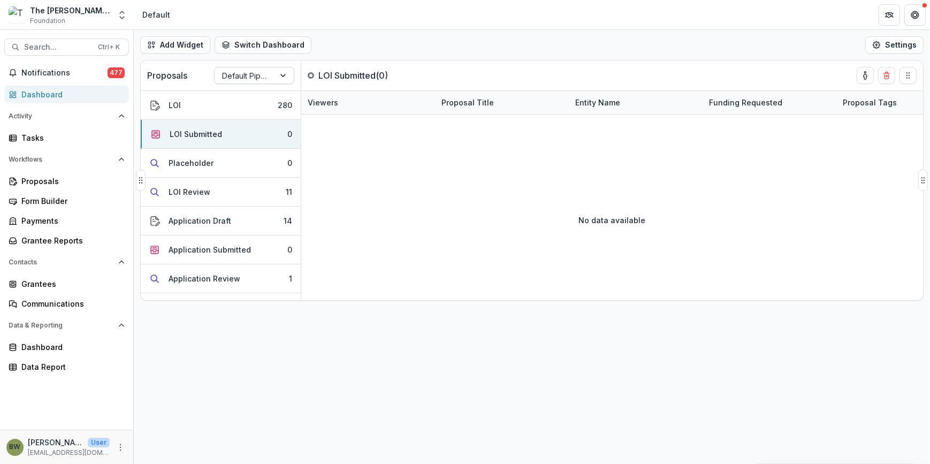
click at [239, 76] on div at bounding box center [244, 75] width 45 height 13
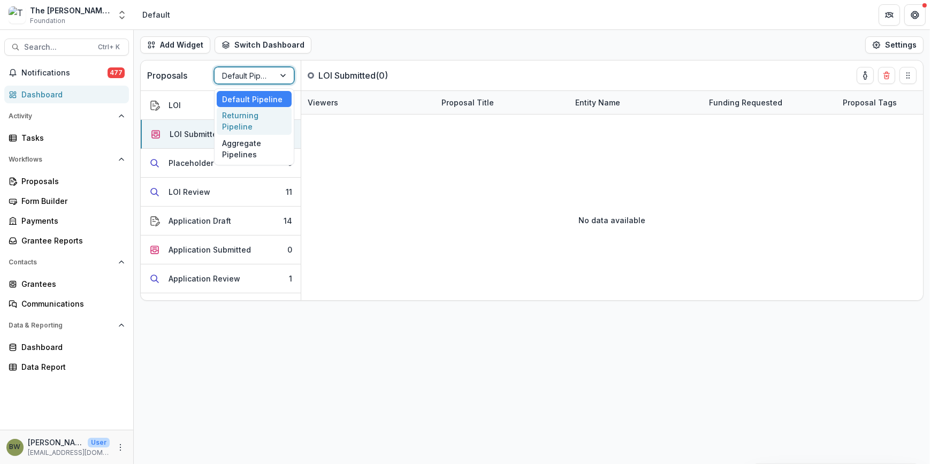
click at [253, 117] on div "Returning Pipeline" at bounding box center [254, 121] width 75 height 28
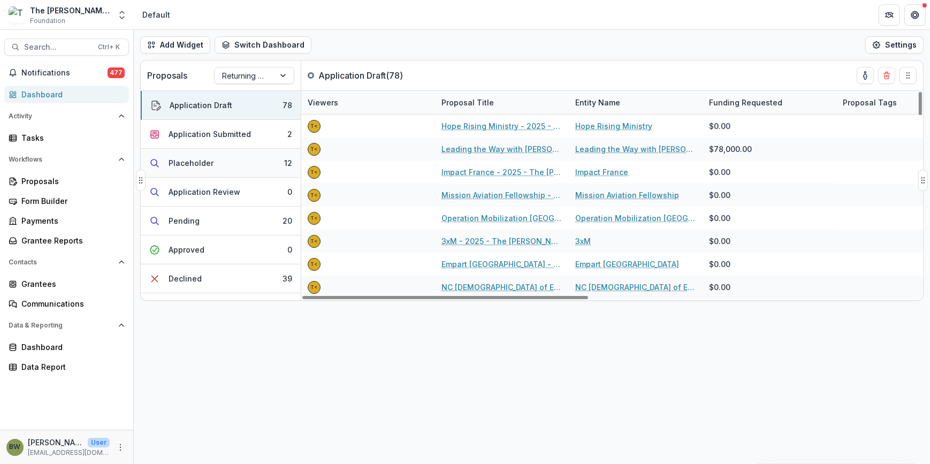
click at [197, 157] on div "Placeholder" at bounding box center [190, 162] width 45 height 11
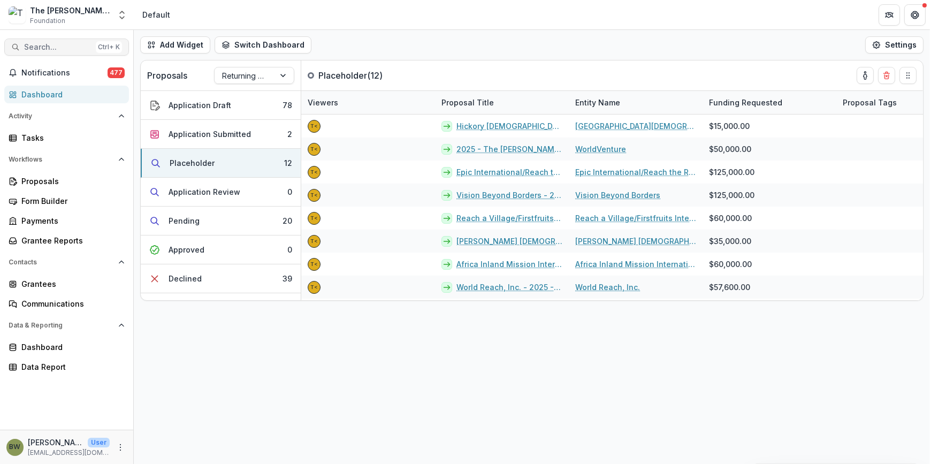
click at [78, 46] on span "Search..." at bounding box center [57, 47] width 67 height 9
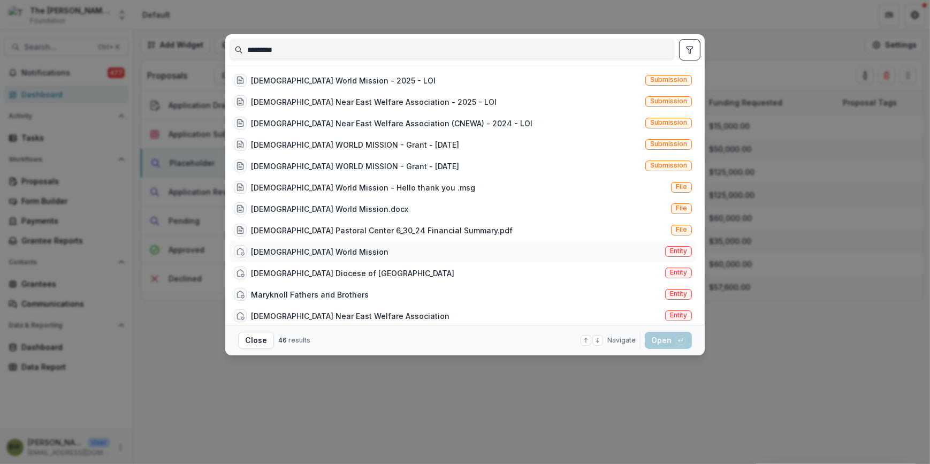
type input "********"
click at [678, 248] on span "Entity" at bounding box center [678, 250] width 17 height 7
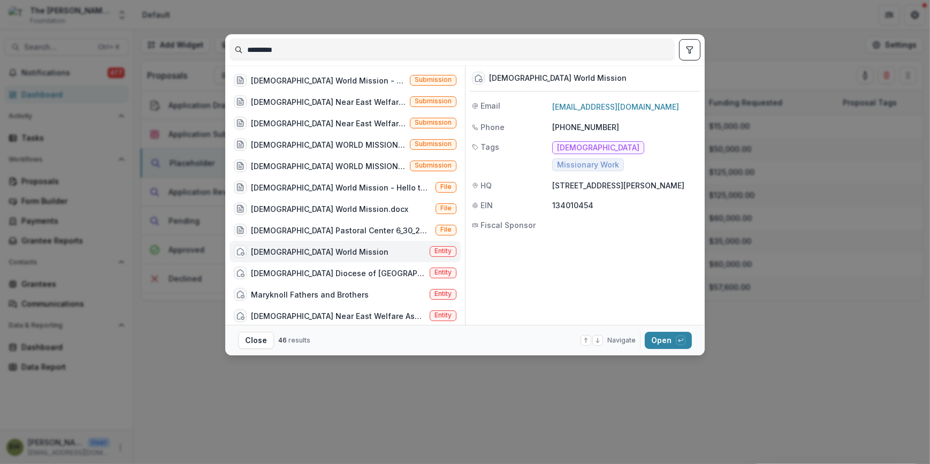
click at [435, 250] on span "Entity" at bounding box center [442, 250] width 17 height 7
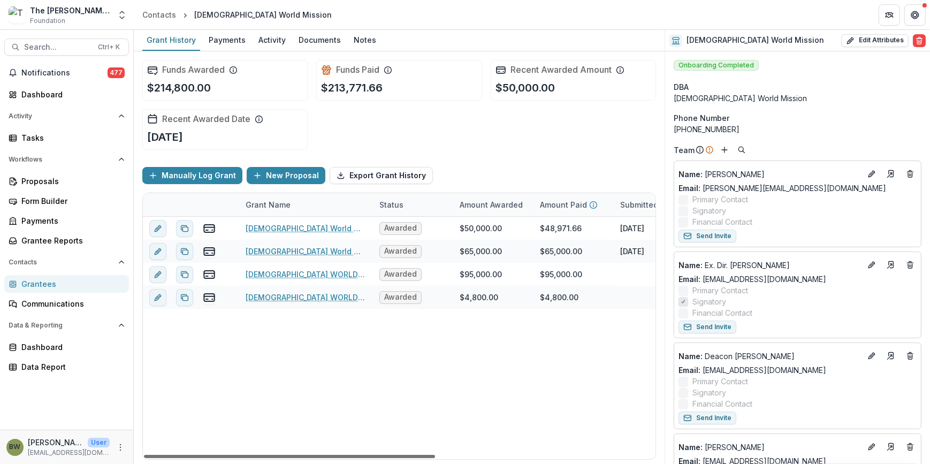
drag, startPoint x: 431, startPoint y: 455, endPoint x: 266, endPoint y: 455, distance: 165.3
click at [266, 455] on div at bounding box center [289, 456] width 291 height 3
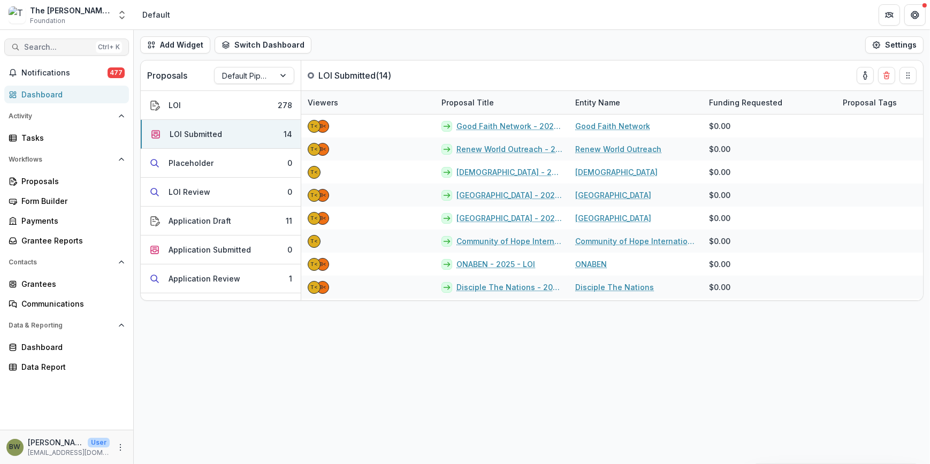
click at [67, 48] on span "Search..." at bounding box center [57, 47] width 67 height 9
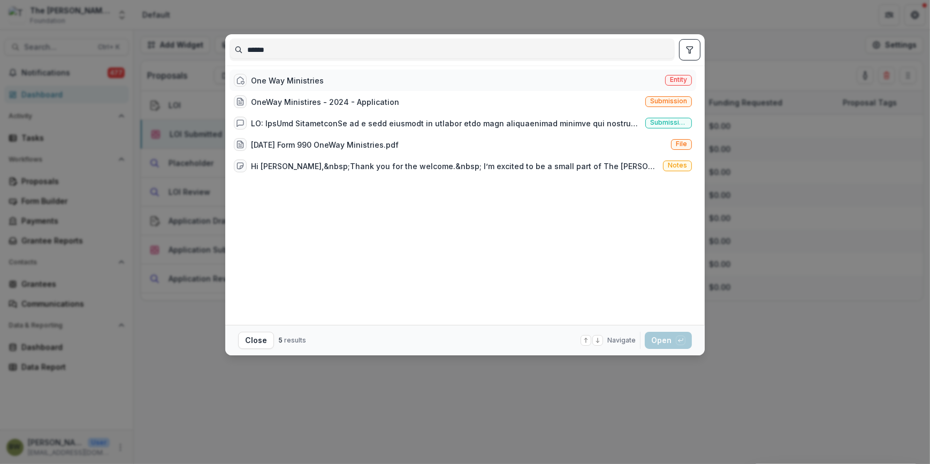
type input "******"
click at [270, 76] on div "One Way Ministries" at bounding box center [287, 80] width 73 height 11
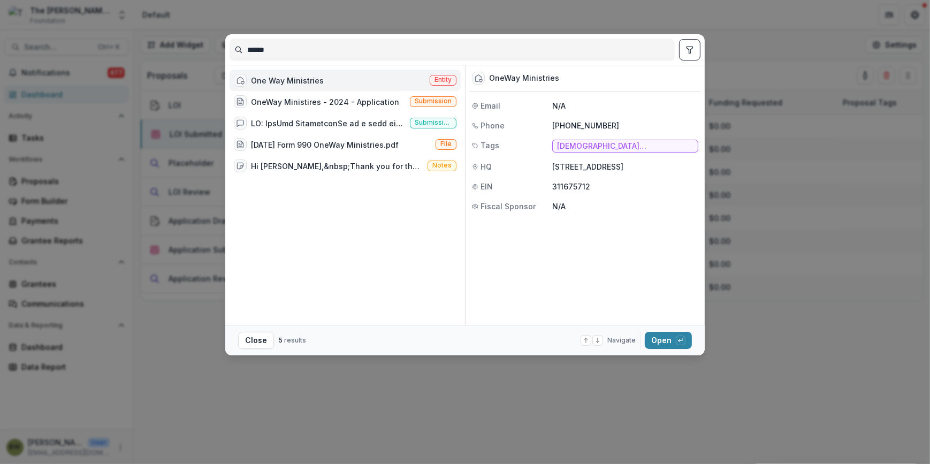
click at [441, 80] on span "Entity" at bounding box center [442, 79] width 17 height 7
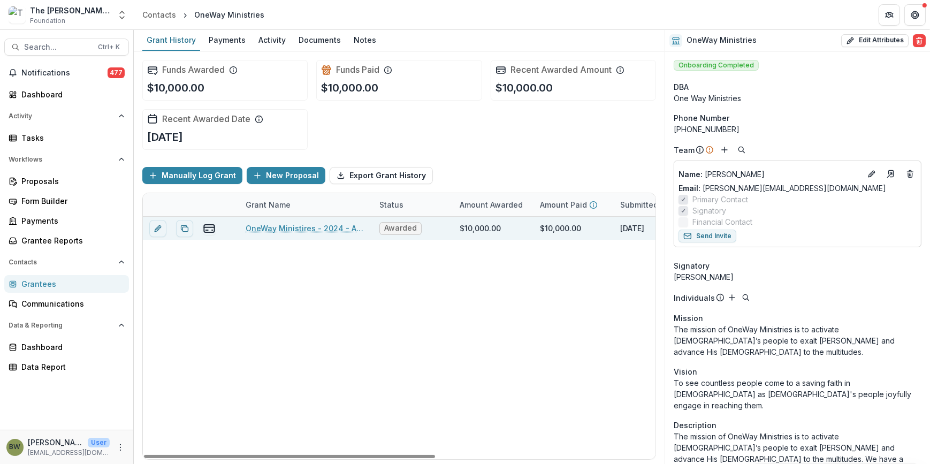
click at [283, 229] on link "OneWay Ministires - 2024 - Application" at bounding box center [306, 228] width 121 height 11
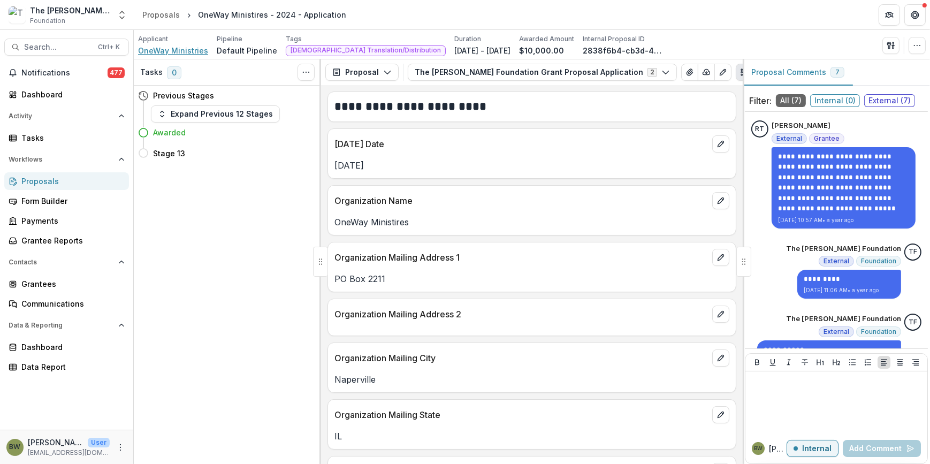
click at [174, 50] on span "OneWay Ministries" at bounding box center [173, 50] width 70 height 11
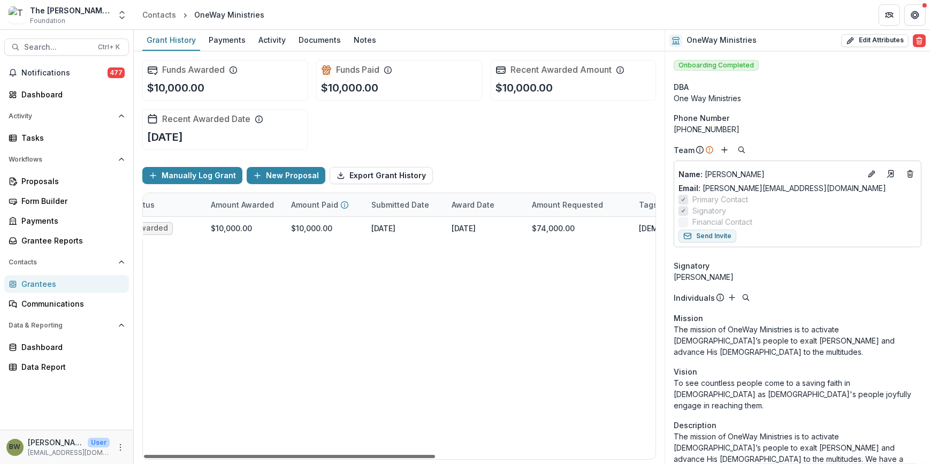
drag, startPoint x: 385, startPoint y: 454, endPoint x: 516, endPoint y: 454, distance: 131.1
click at [435, 458] on div at bounding box center [289, 456] width 291 height 3
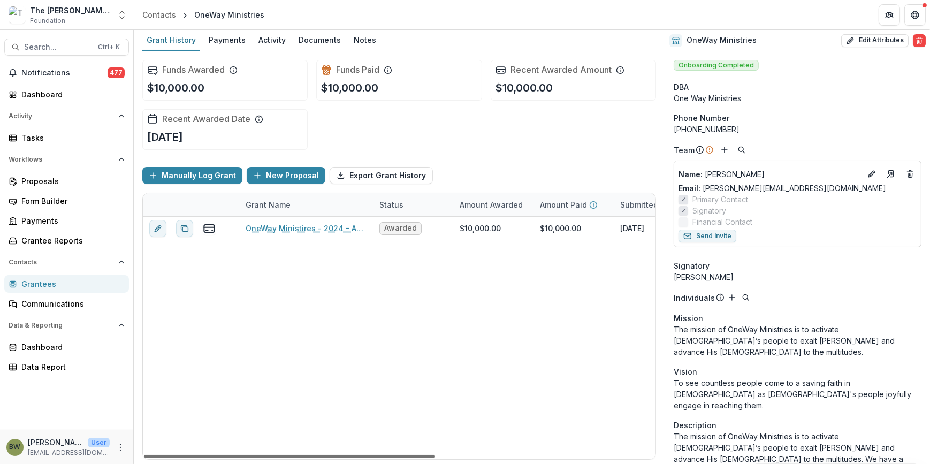
drag, startPoint x: 439, startPoint y: 454, endPoint x: 285, endPoint y: 459, distance: 153.6
click at [285, 458] on div at bounding box center [289, 456] width 291 height 3
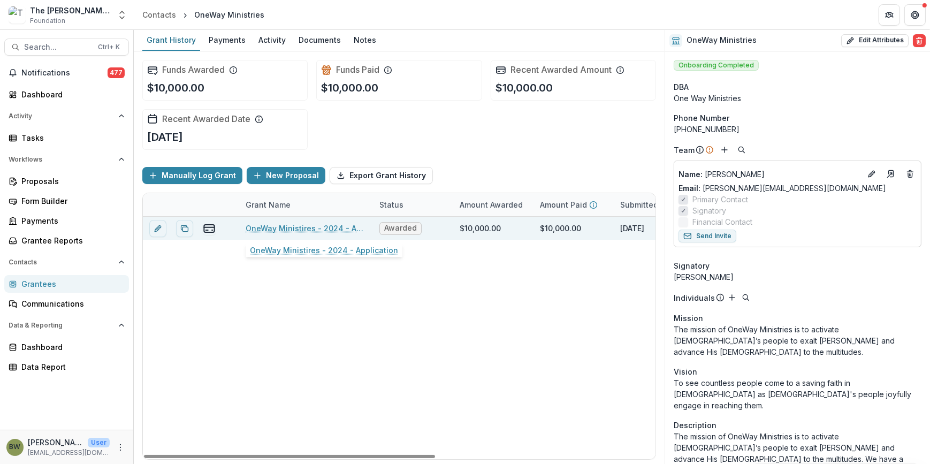
click at [313, 227] on link "OneWay Ministires - 2024 - Application" at bounding box center [306, 228] width 121 height 11
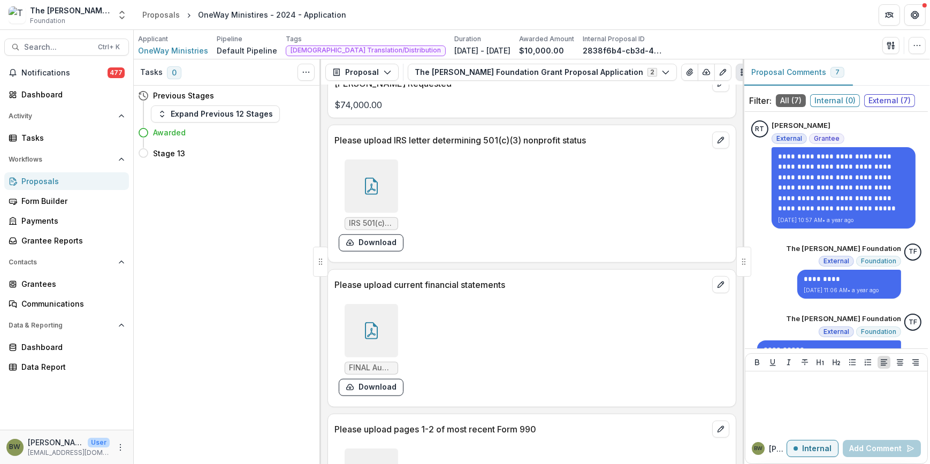
scroll to position [1459, 0]
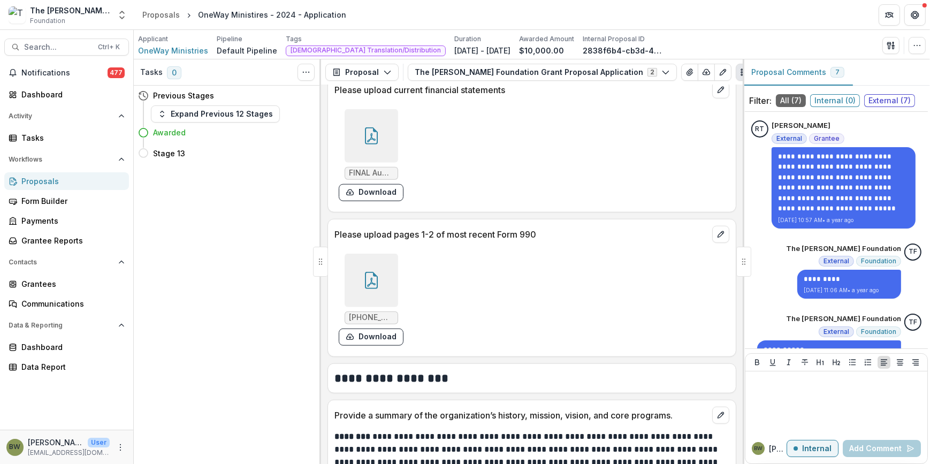
click at [376, 137] on icon at bounding box center [371, 135] width 13 height 17
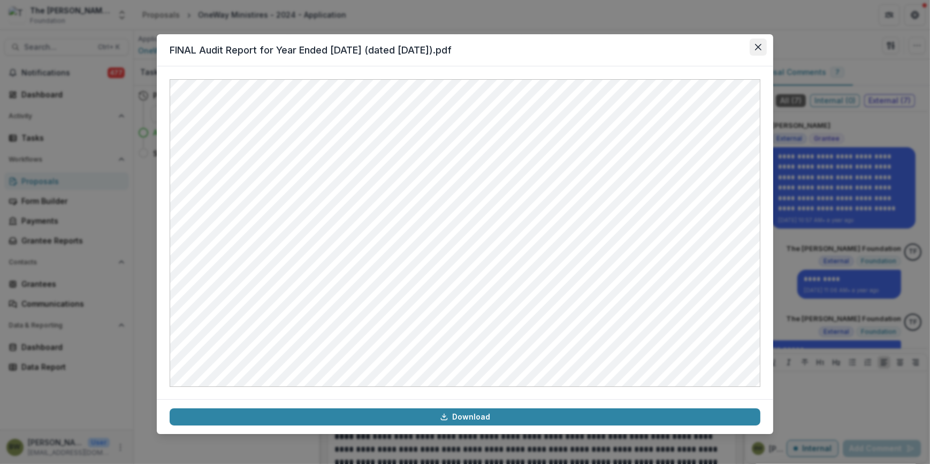
click at [760, 48] on icon "Close" at bounding box center [758, 47] width 6 height 6
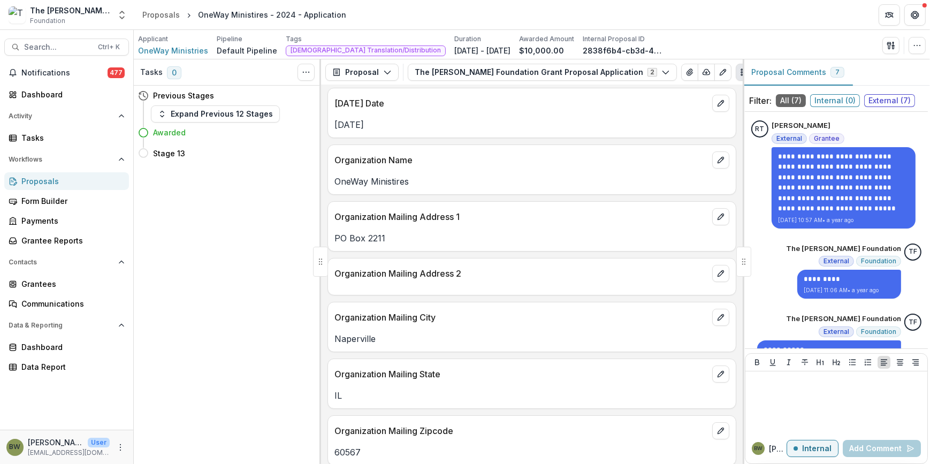
scroll to position [0, 0]
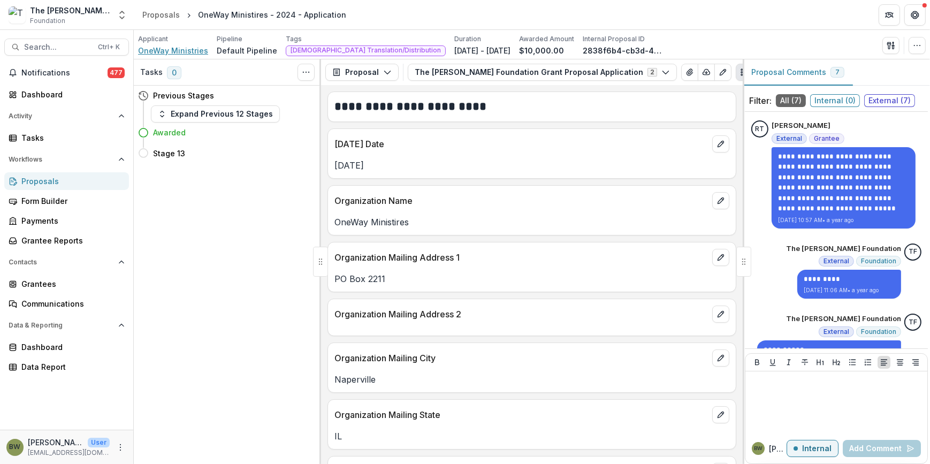
click at [181, 50] on span "OneWay Ministries" at bounding box center [173, 50] width 70 height 11
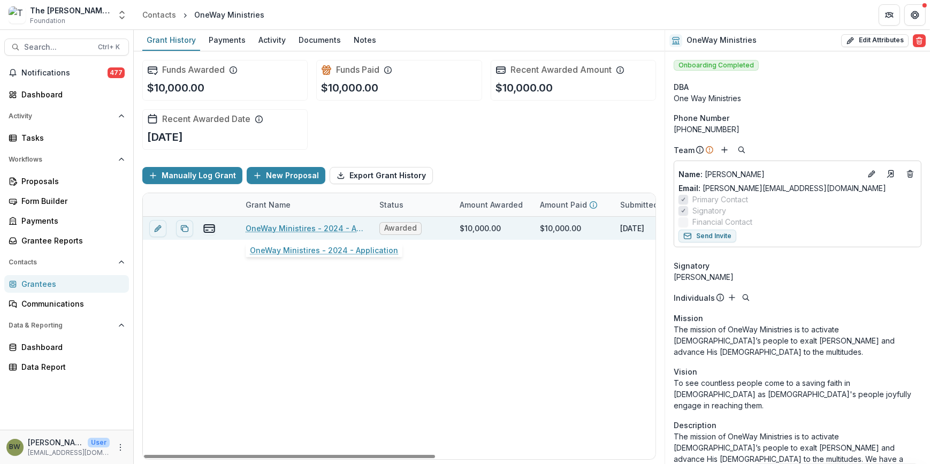
click at [278, 227] on link "OneWay Ministires - 2024 - Application" at bounding box center [306, 228] width 121 height 11
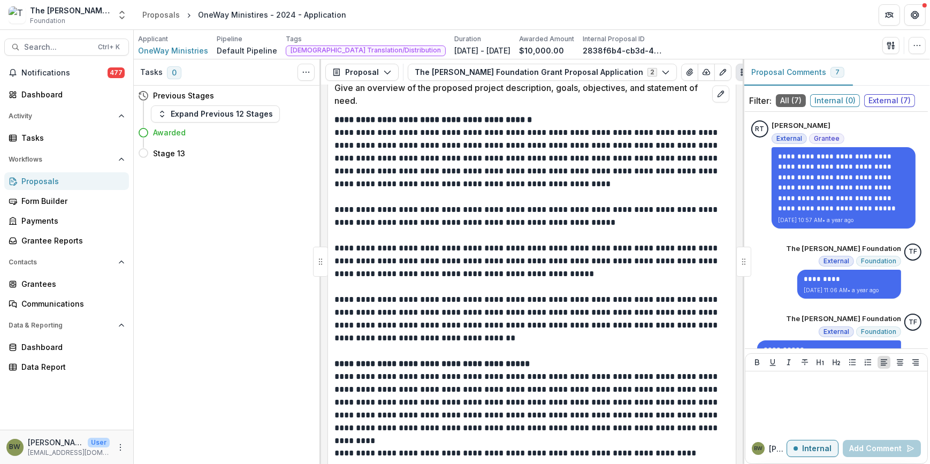
scroll to position [2132, 0]
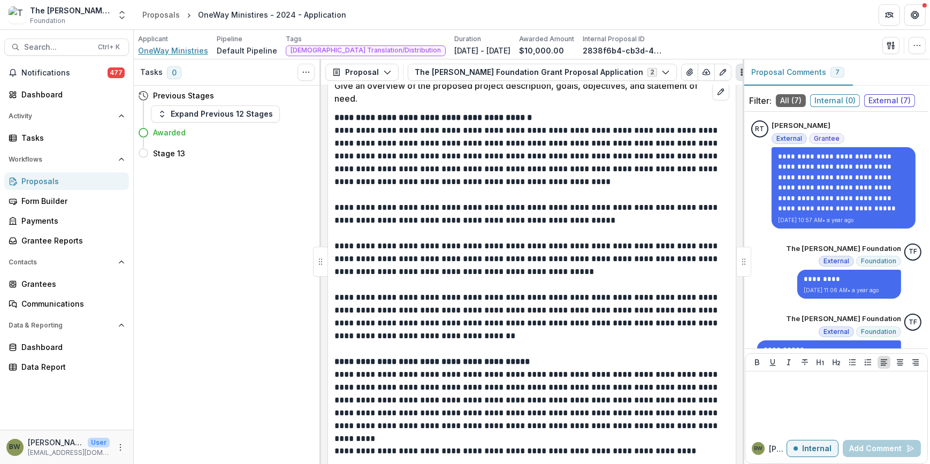
click at [181, 48] on span "OneWay Ministries" at bounding box center [173, 50] width 70 height 11
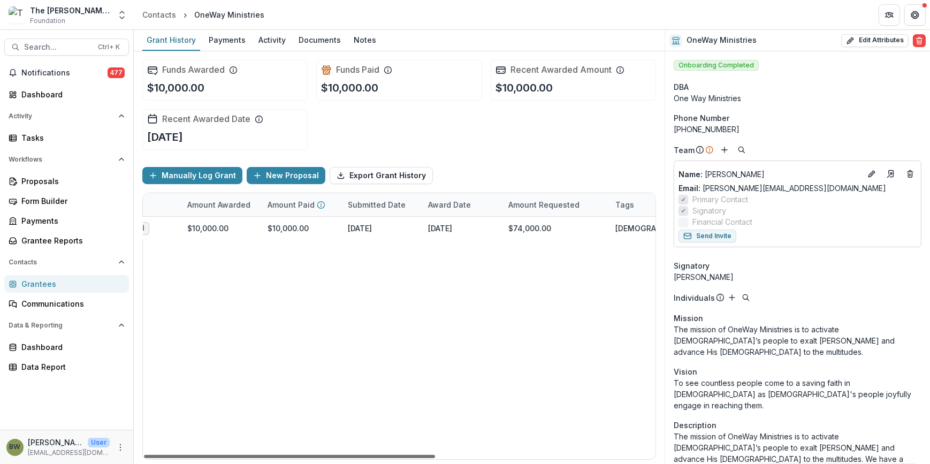
scroll to position [0, 270]
drag, startPoint x: 478, startPoint y: 458, endPoint x: 569, endPoint y: 458, distance: 90.9
click at [435, 458] on div at bounding box center [289, 456] width 291 height 3
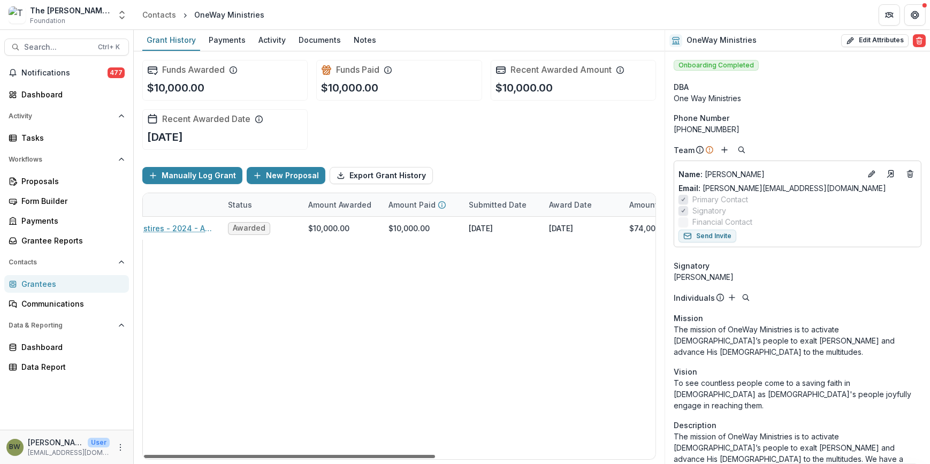
scroll to position [0, 147]
drag, startPoint x: 489, startPoint y: 453, endPoint x: 420, endPoint y: 450, distance: 68.5
click at [419, 455] on div at bounding box center [289, 456] width 291 height 3
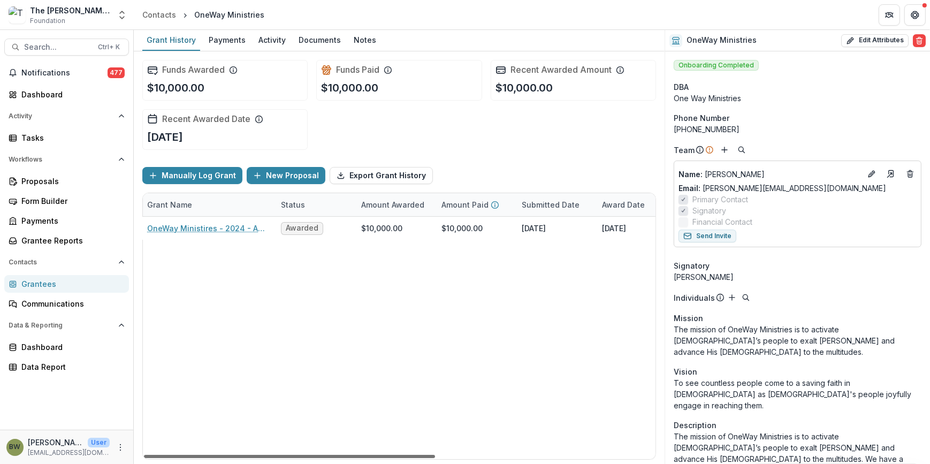
scroll to position [0, 0]
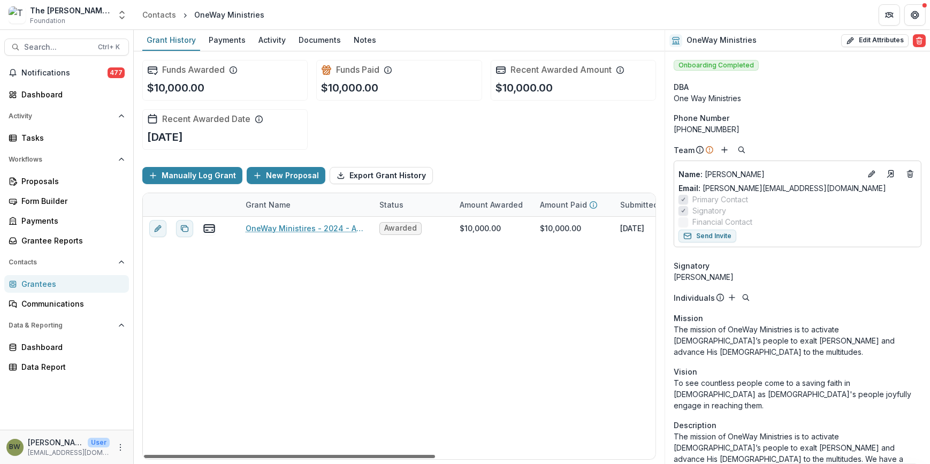
drag, startPoint x: 417, startPoint y: 454, endPoint x: 291, endPoint y: 461, distance: 126.5
click at [291, 458] on div at bounding box center [289, 456] width 291 height 3
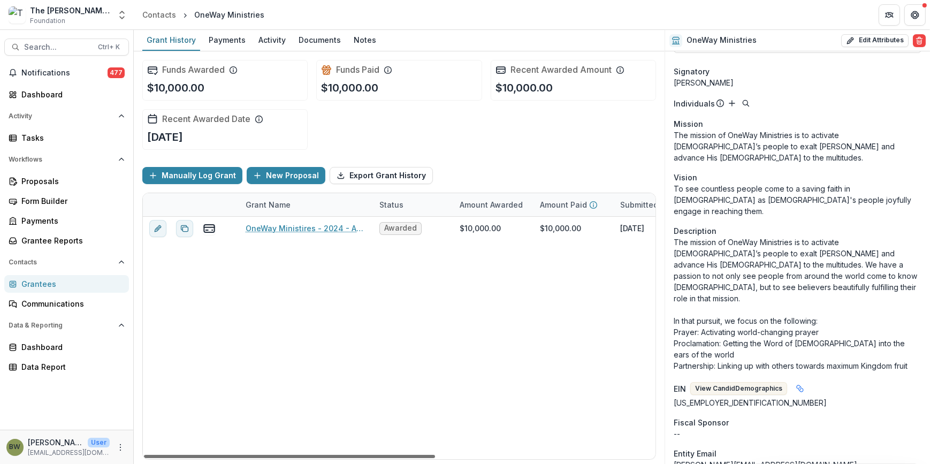
scroll to position [0, 16]
drag, startPoint x: 385, startPoint y: 457, endPoint x: 393, endPoint y: 469, distance: 14.6
click at [393, 458] on div at bounding box center [289, 456] width 291 height 3
drag, startPoint x: 303, startPoint y: 458, endPoint x: 235, endPoint y: 451, distance: 68.3
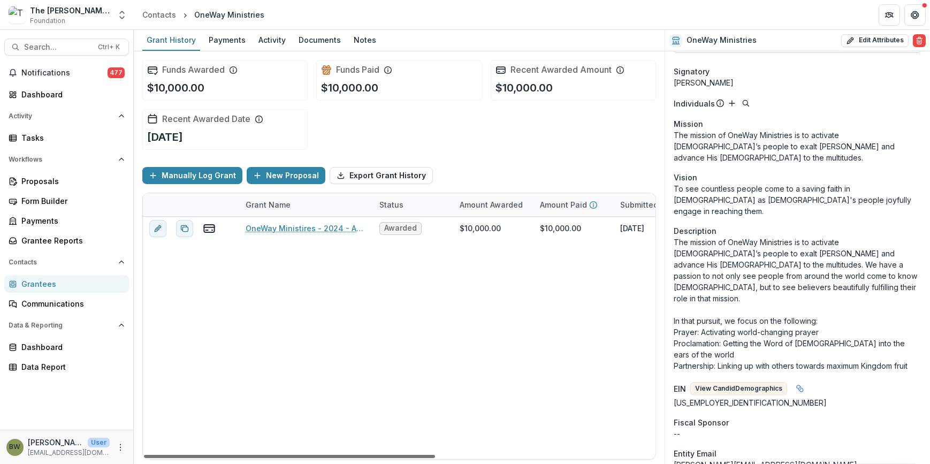
click at [214, 458] on div at bounding box center [289, 456] width 291 height 3
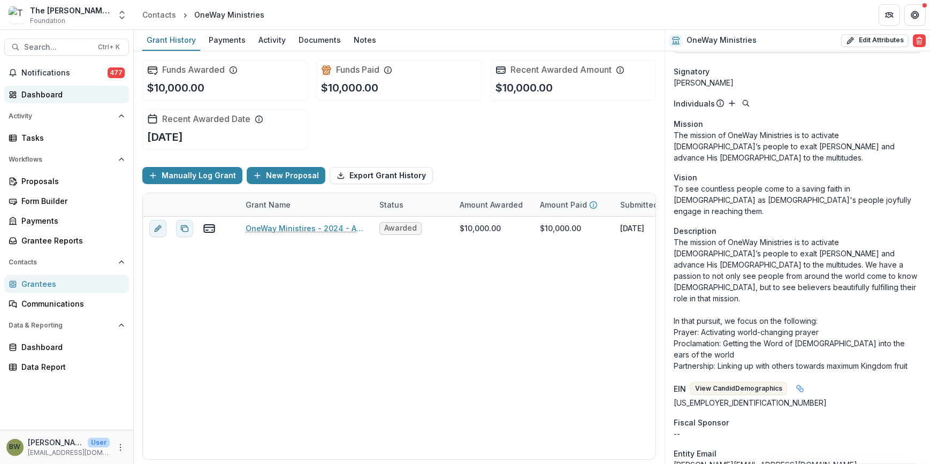
click at [39, 90] on div "Dashboard" at bounding box center [70, 94] width 99 height 11
